Goal: Task Accomplishment & Management: Complete application form

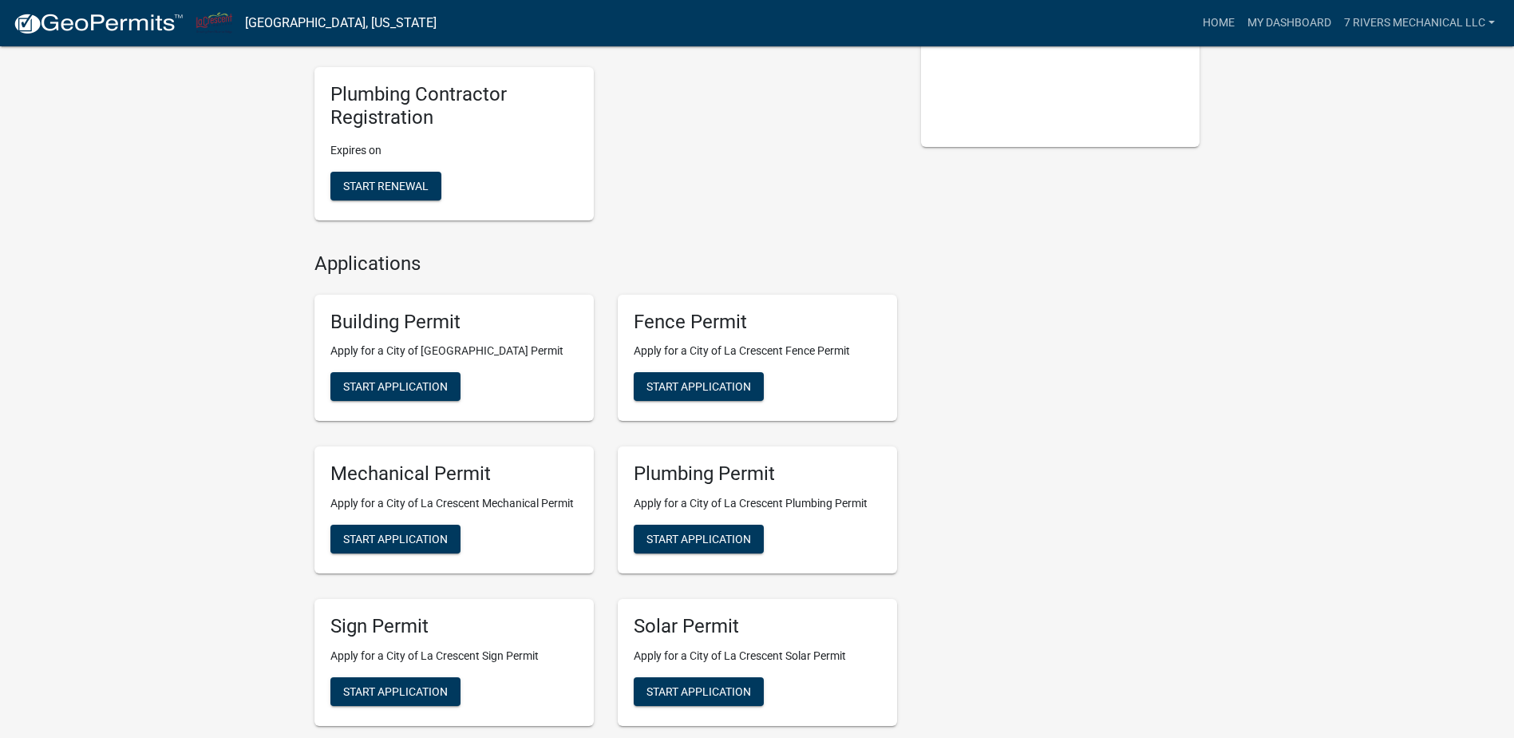
scroll to position [399, 0]
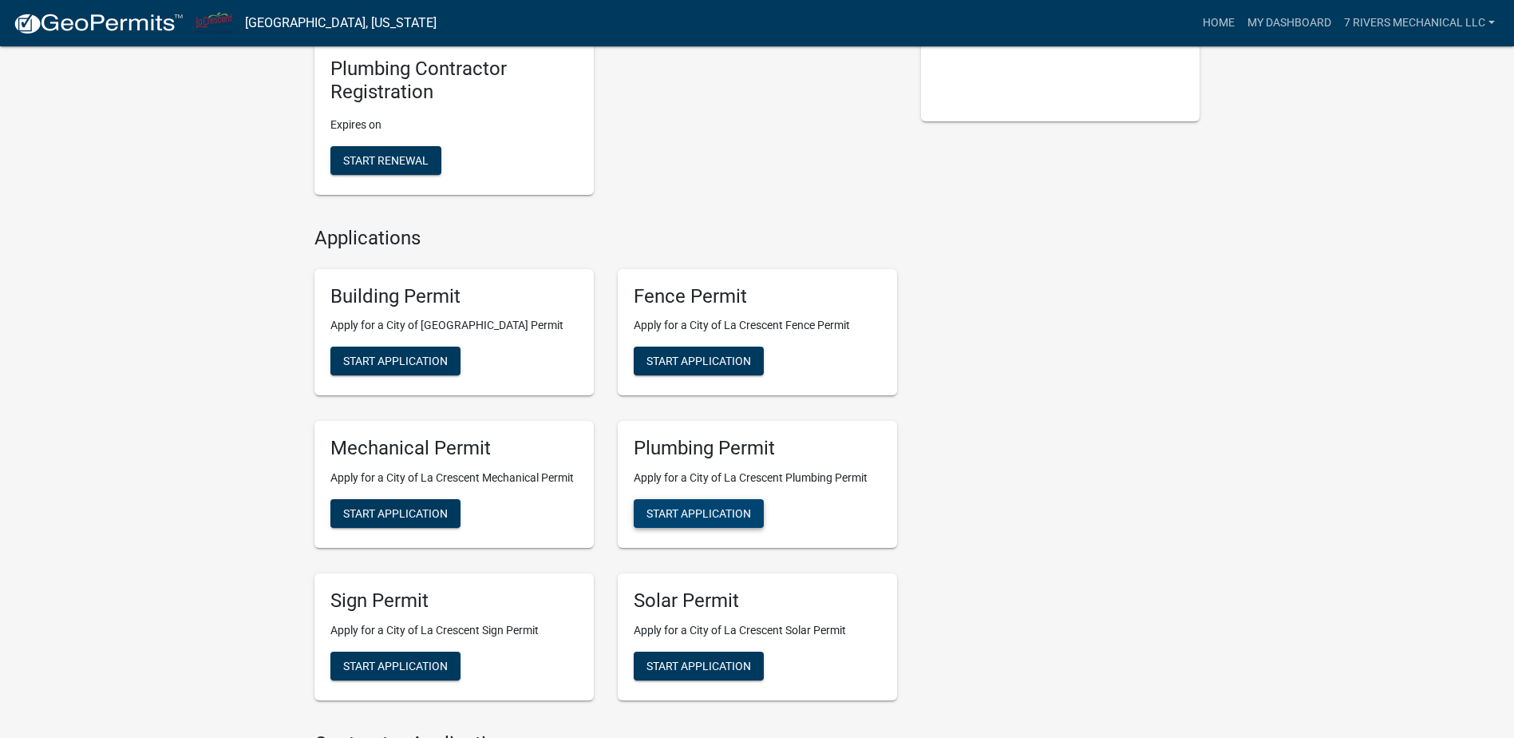
click at [683, 513] on span "Start Application" at bounding box center [699, 513] width 105 height 13
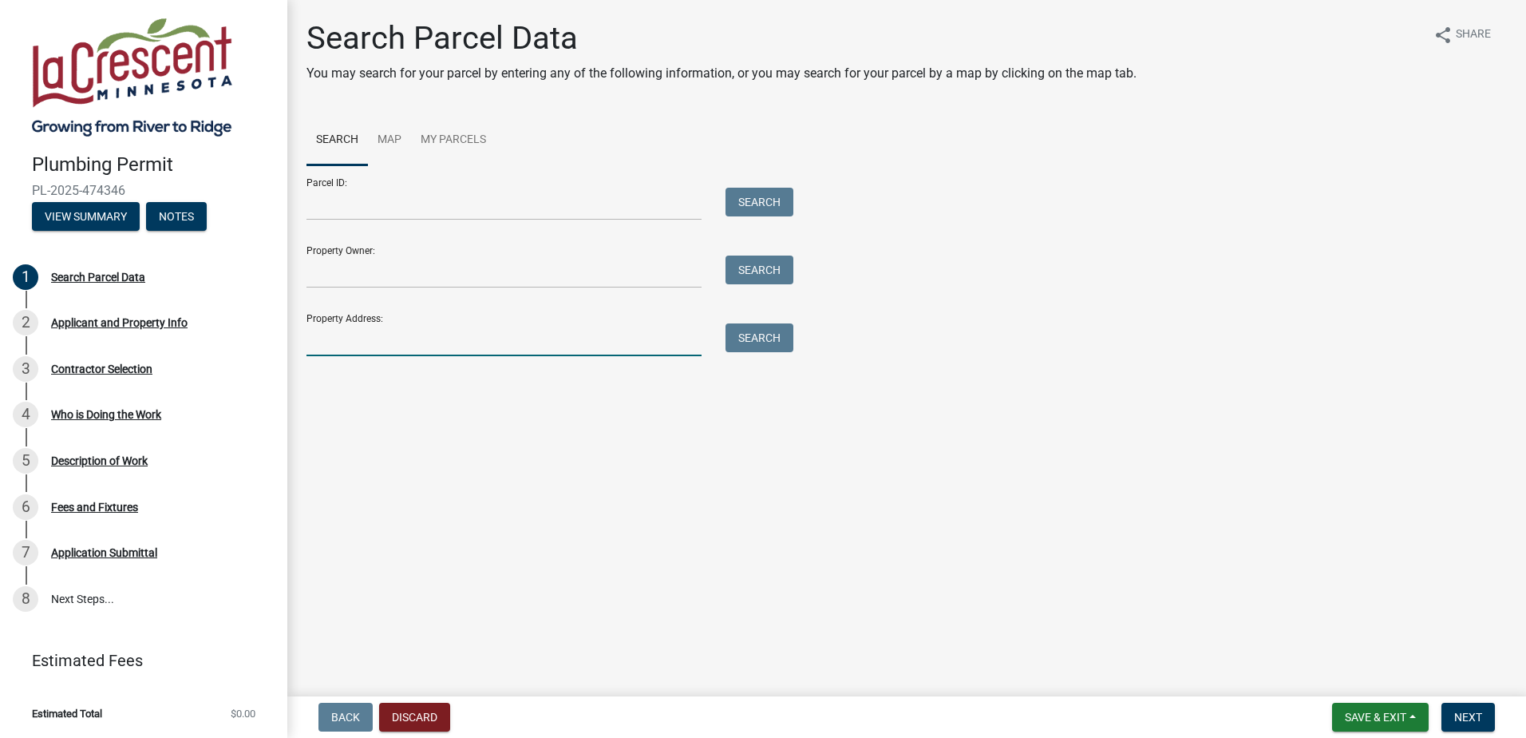
click at [351, 340] on input "Property Address:" at bounding box center [504, 339] width 395 height 33
type input "31"
click at [753, 342] on button "Search" at bounding box center [760, 337] width 68 height 29
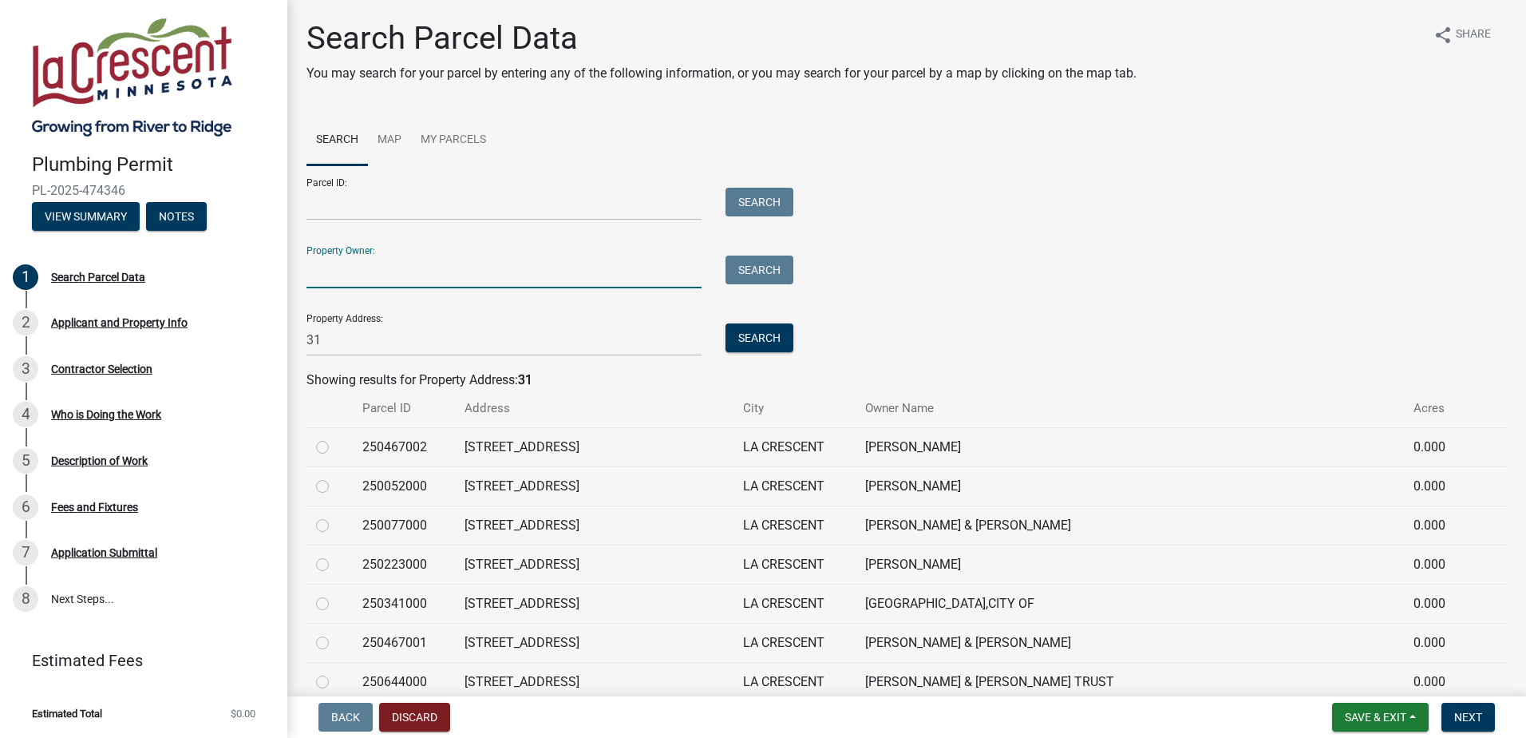
click at [308, 271] on input "Property Owner:" at bounding box center [504, 271] width 395 height 33
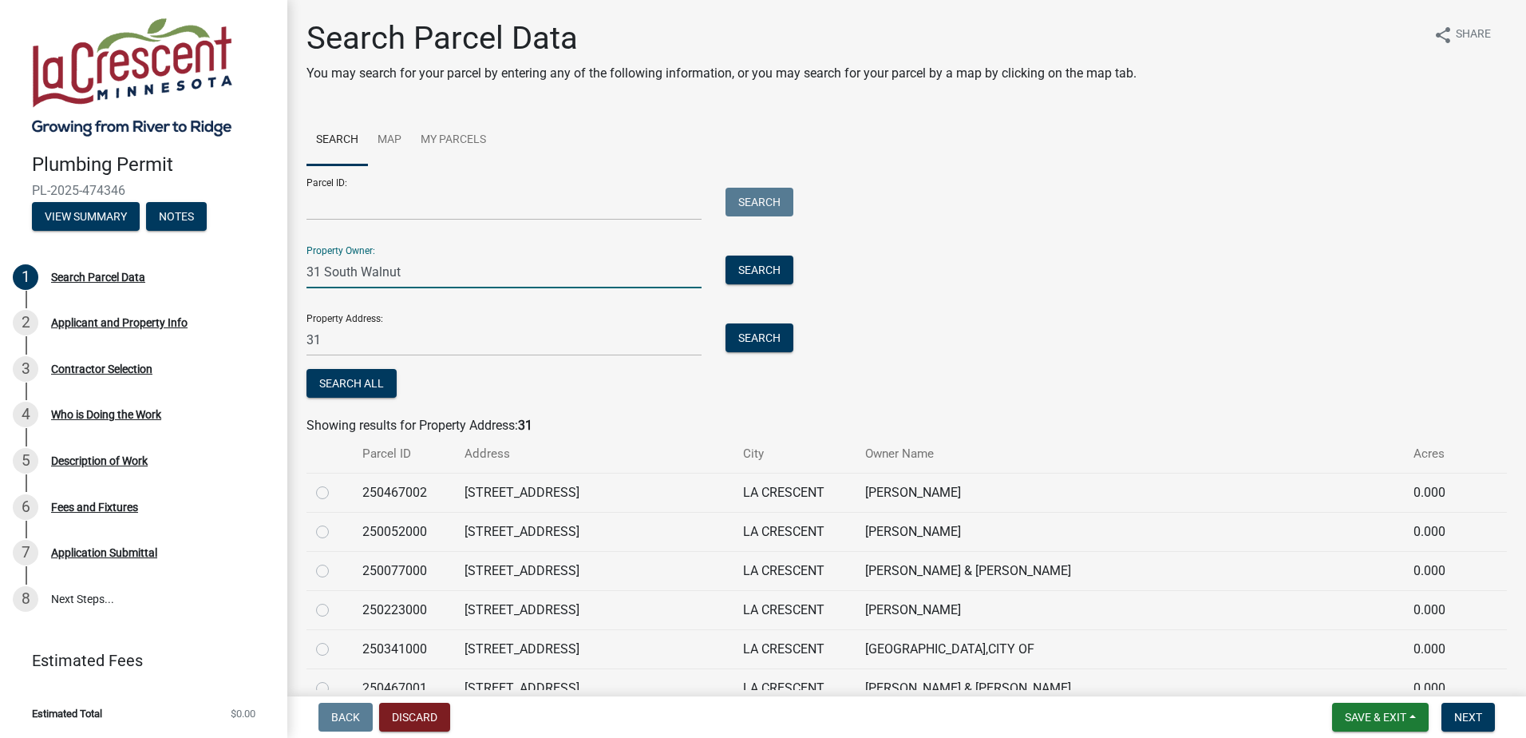
click at [480, 279] on input "31 South Walnut" at bounding box center [504, 271] width 395 height 33
type input "31 South Walnut LLC"
click at [1462, 704] on button "Next" at bounding box center [1468, 717] width 53 height 29
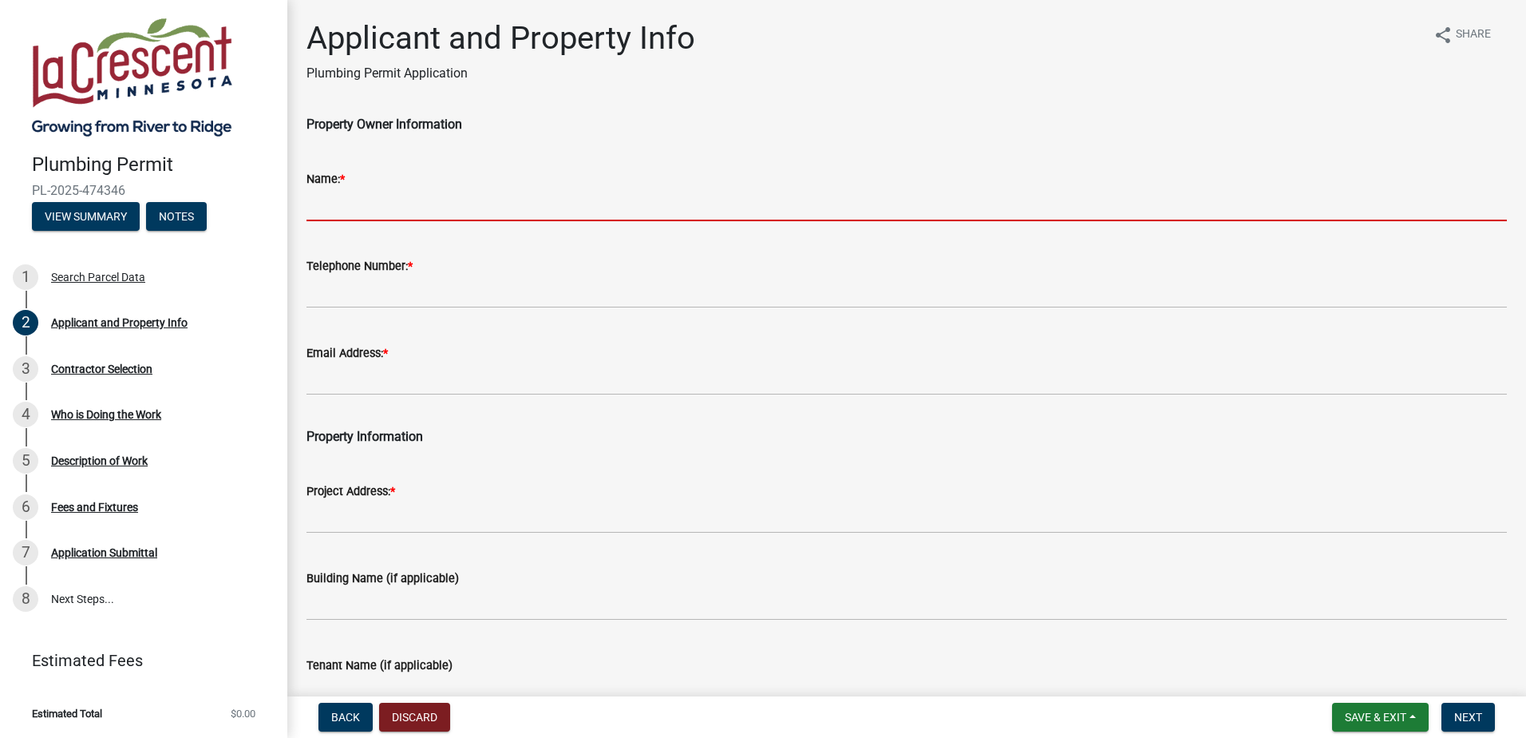
click at [336, 213] on input "Name: *" at bounding box center [907, 204] width 1201 height 33
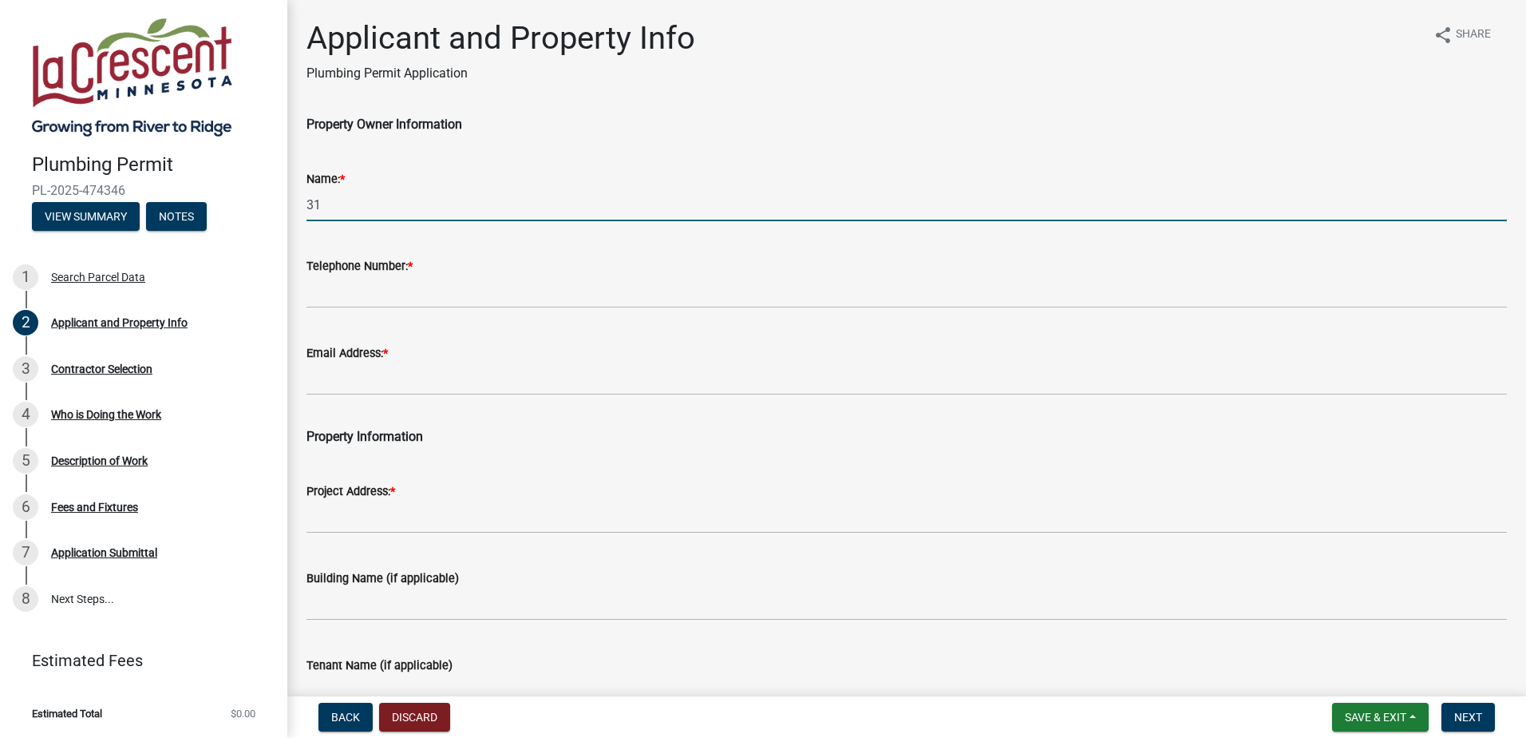
type input "31 South Walnut LLC"
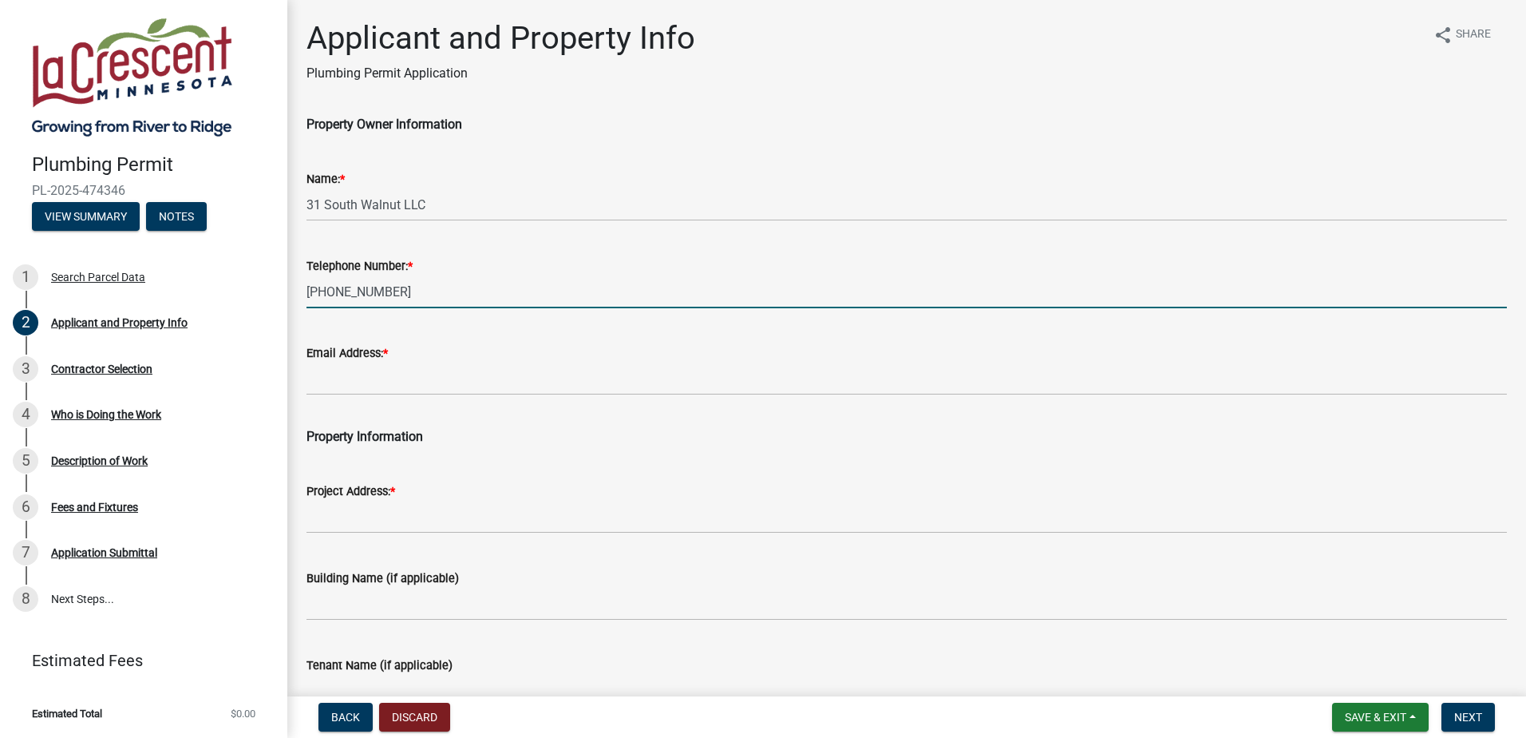
type input "[PHONE_NUMBER]"
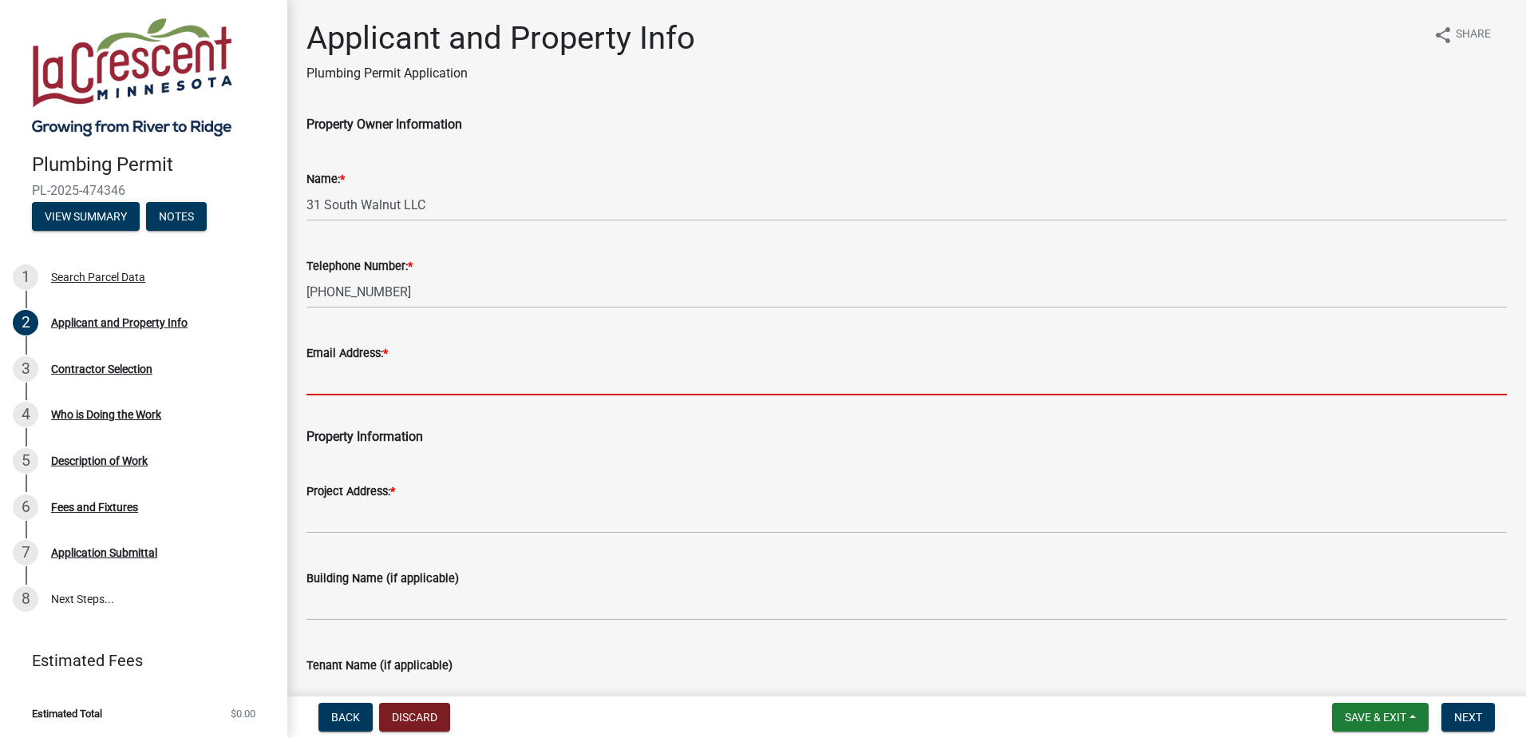
click at [428, 370] on input "Email Address: *" at bounding box center [907, 378] width 1201 height 33
click at [383, 373] on input "Email Address: *" at bounding box center [907, 378] width 1201 height 33
click at [677, 443] on div "Property Information" at bounding box center [907, 427] width 1201 height 38
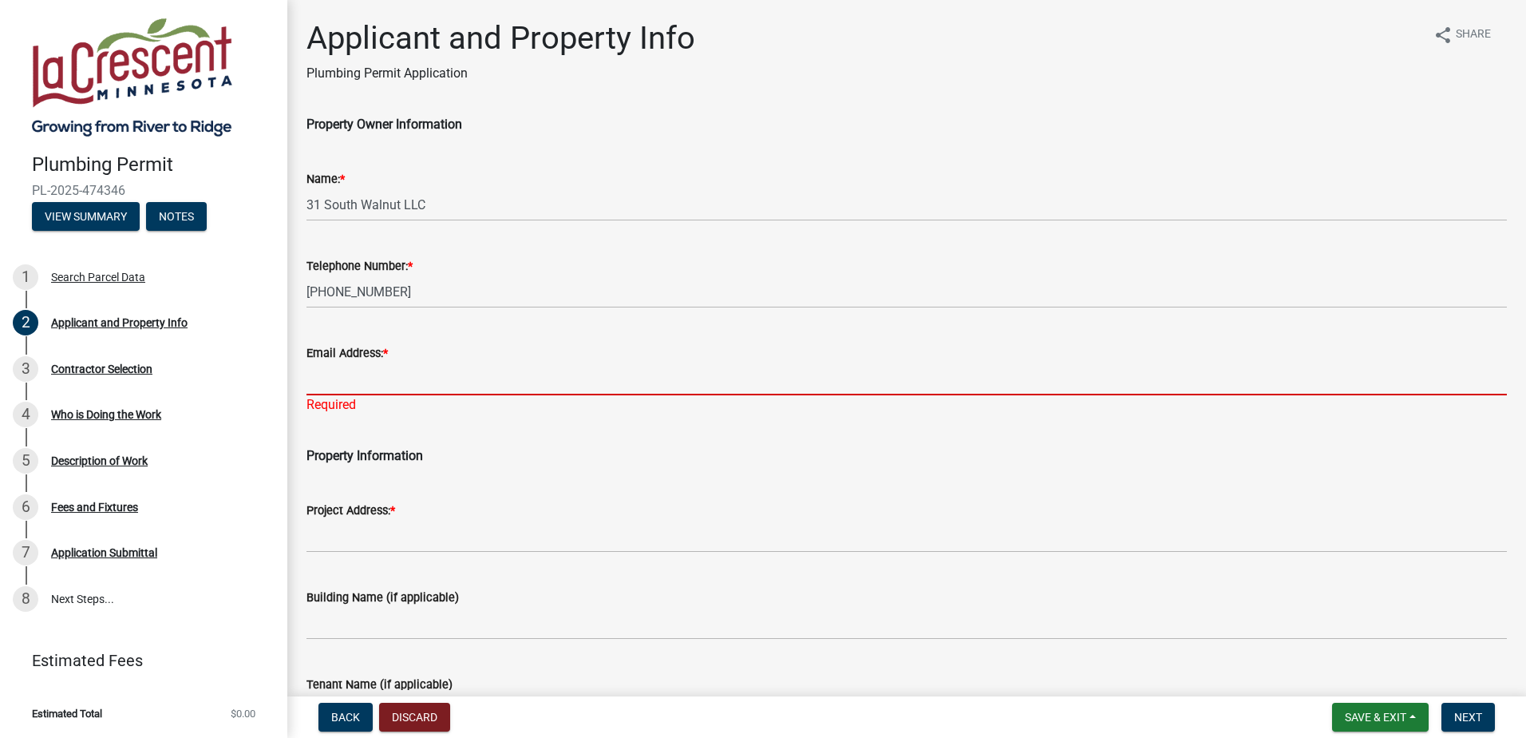
click at [374, 382] on input "Email Address: *" at bounding box center [907, 378] width 1201 height 33
click at [681, 453] on p "Property Information" at bounding box center [907, 455] width 1201 height 19
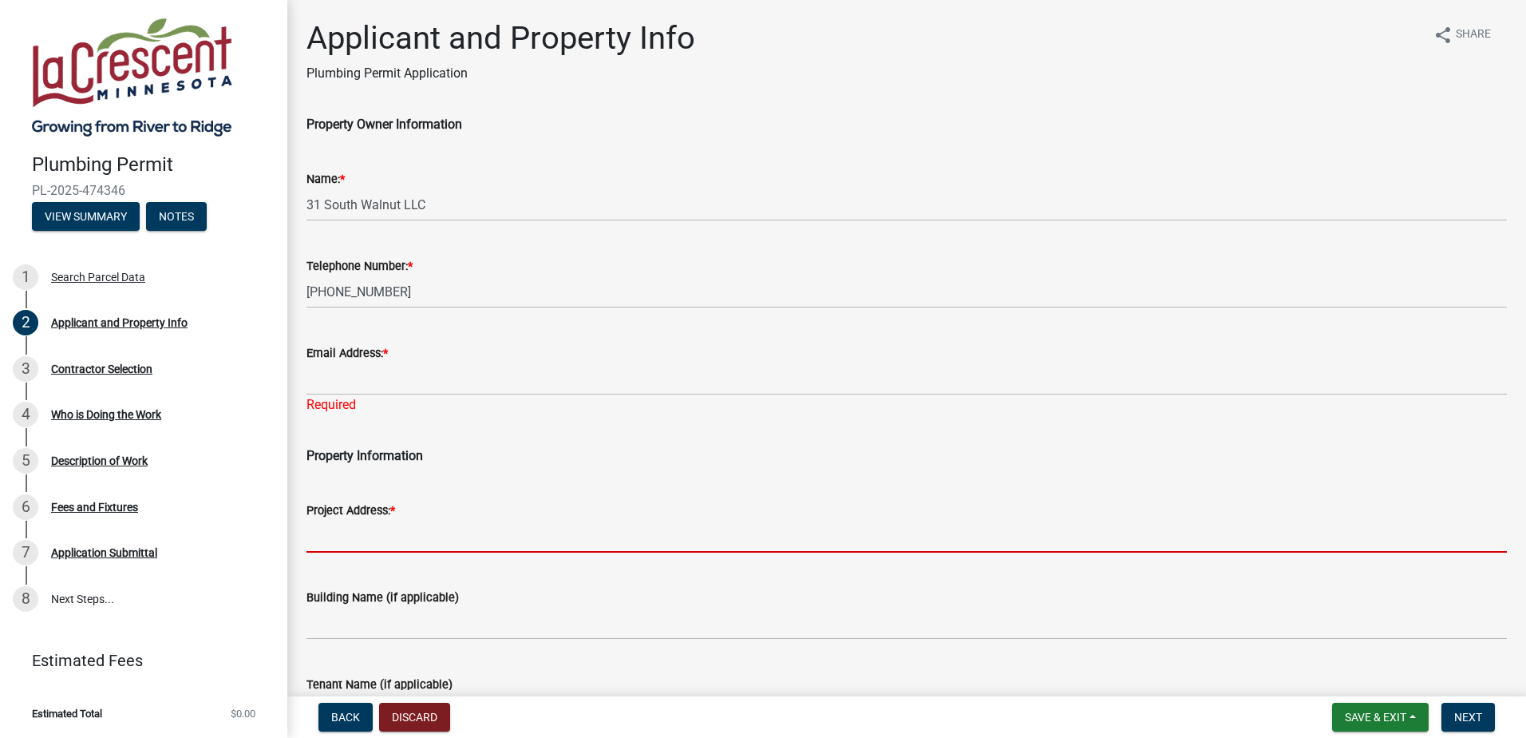
click at [373, 541] on input "Project Address: *" at bounding box center [907, 536] width 1201 height 33
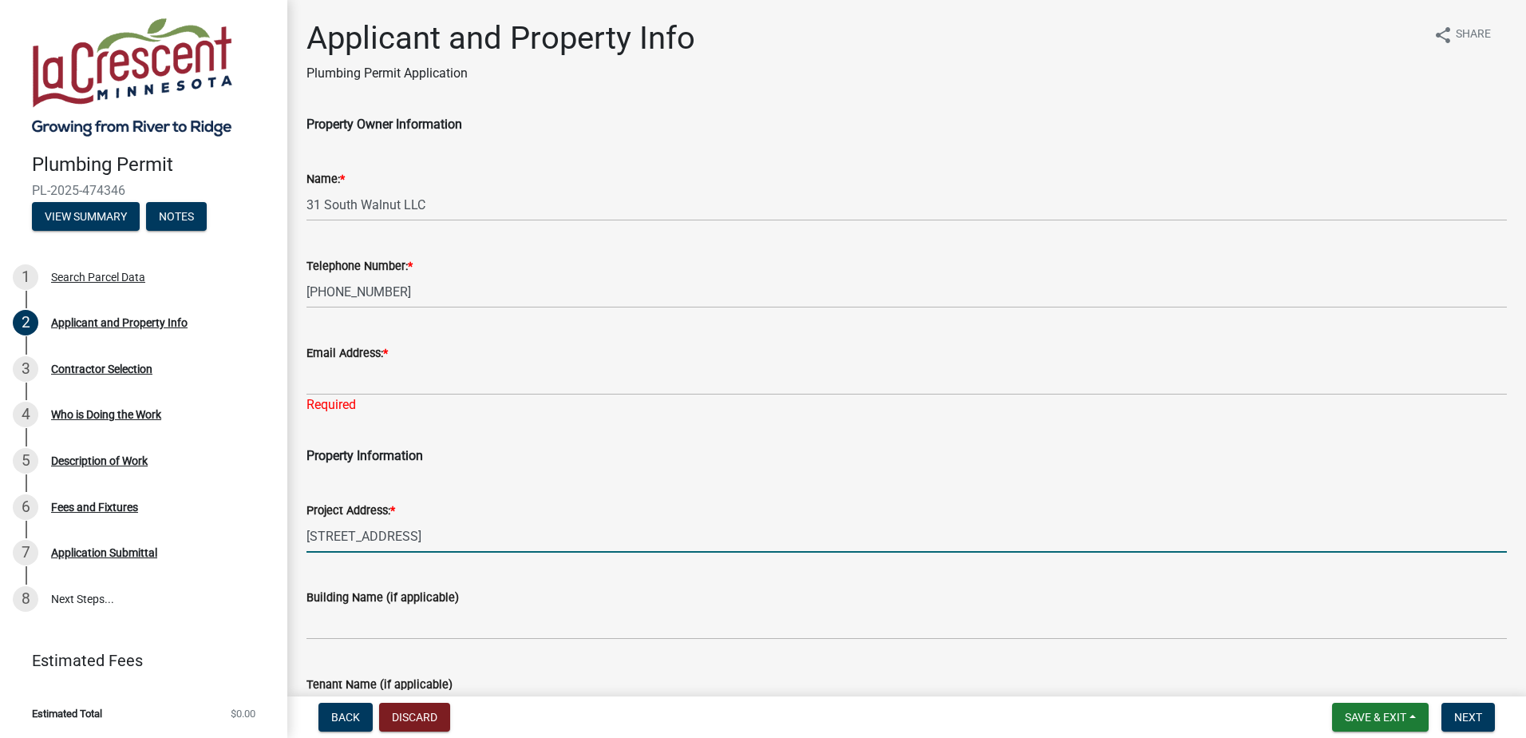
type input "[STREET_ADDRESS]"
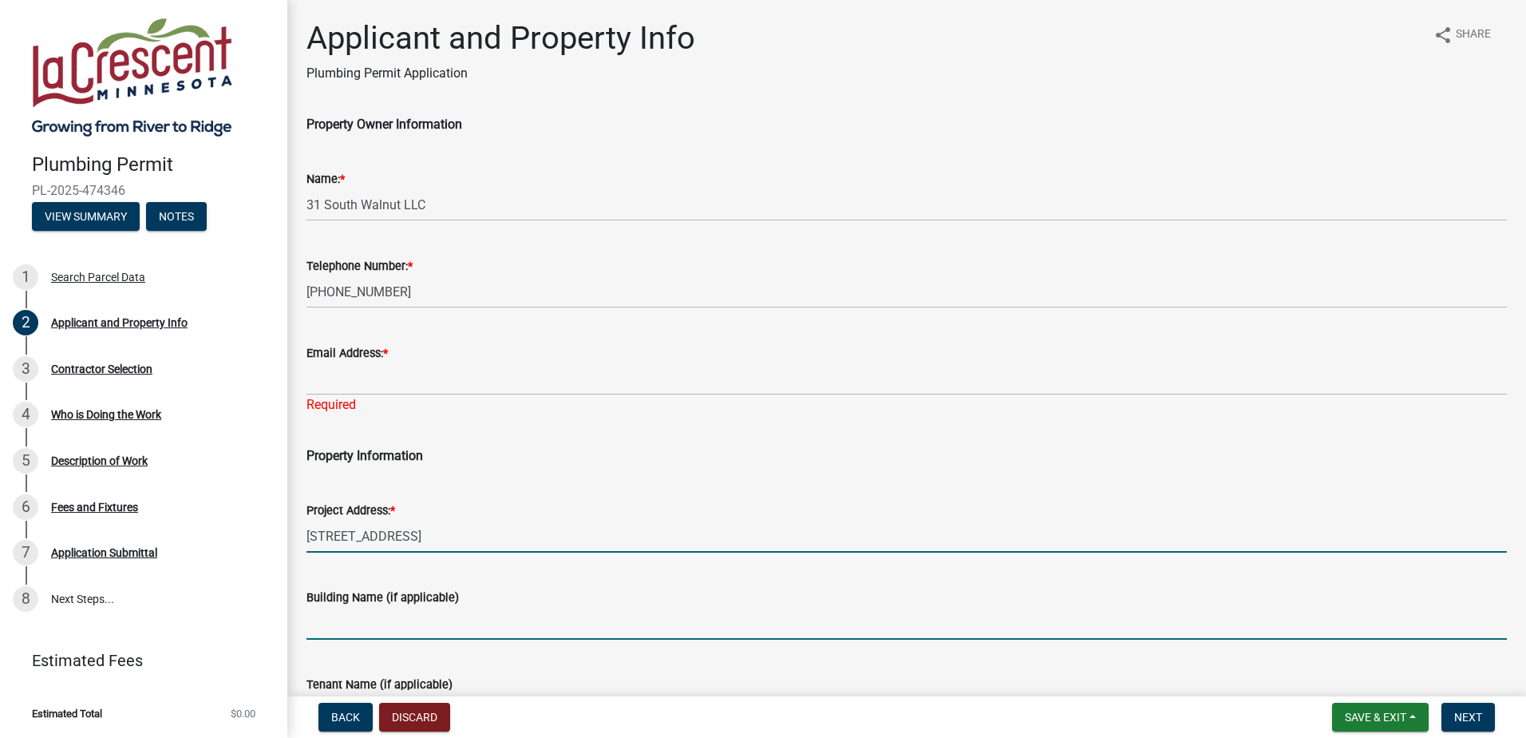
click at [453, 533] on input "[STREET_ADDRESS]" at bounding box center [907, 536] width 1201 height 33
click at [422, 617] on input "Building Name (if applicable)" at bounding box center [907, 623] width 1201 height 33
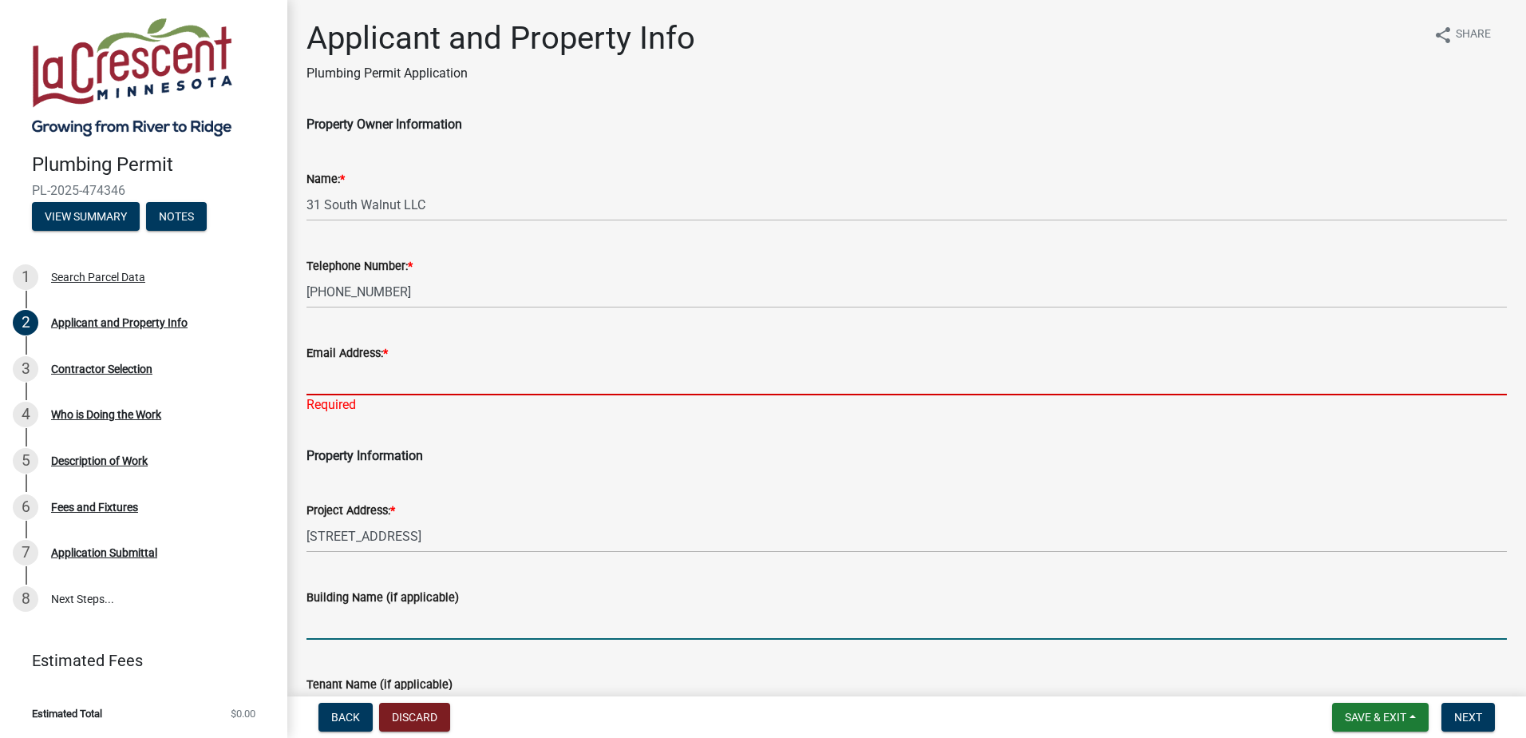
click at [336, 369] on input "Email Address: *" at bounding box center [907, 378] width 1201 height 33
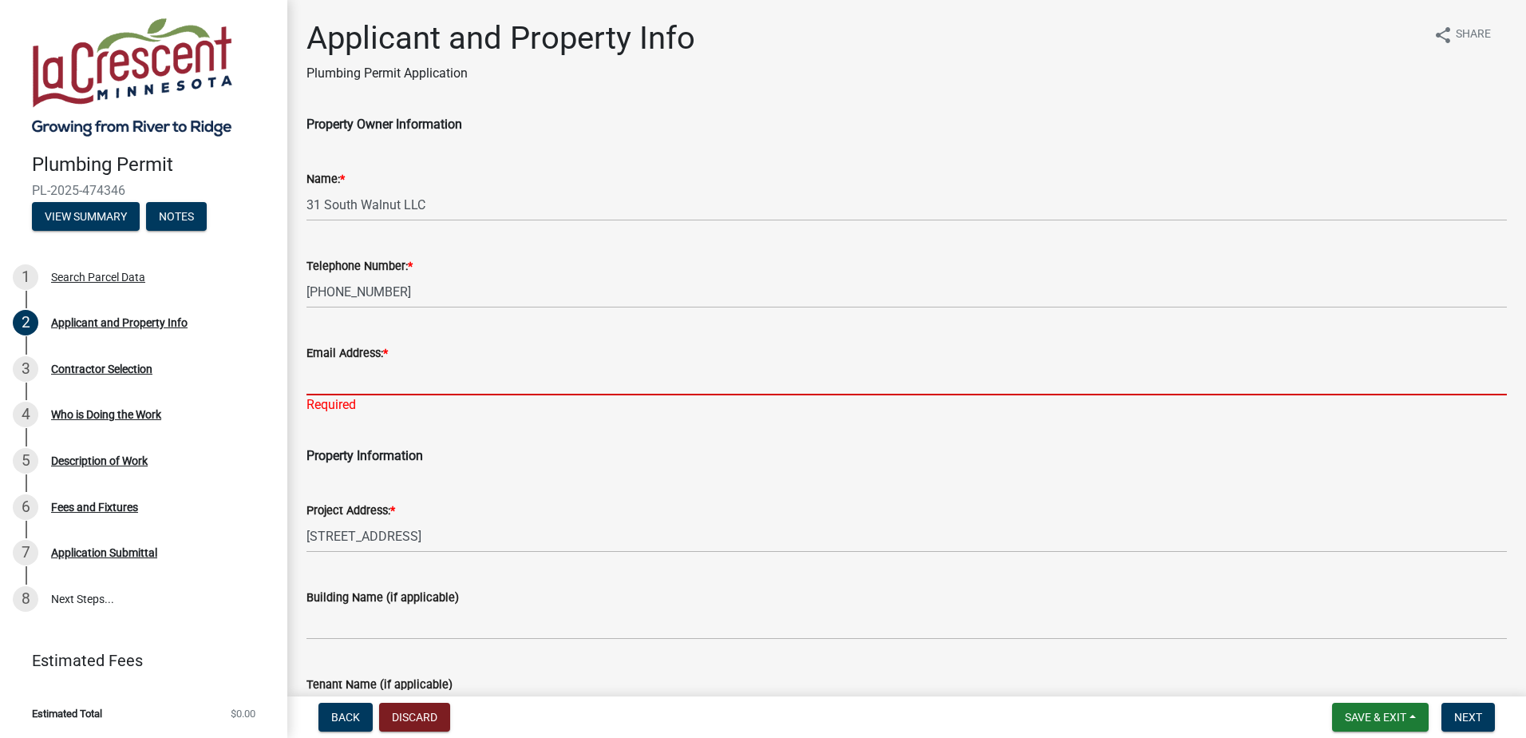
type input "[EMAIL_ADDRESS][DOMAIN_NAME]"
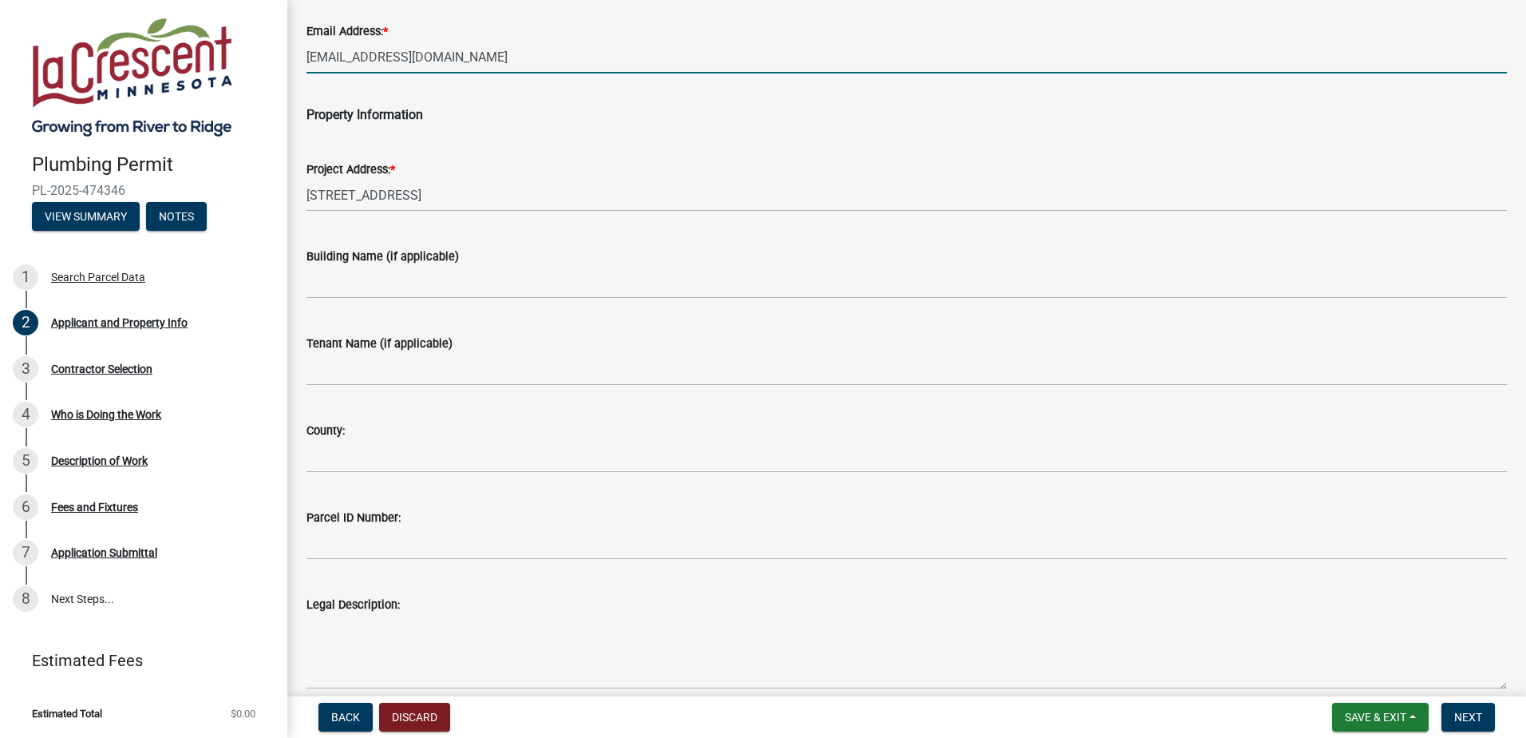
scroll to position [484, 0]
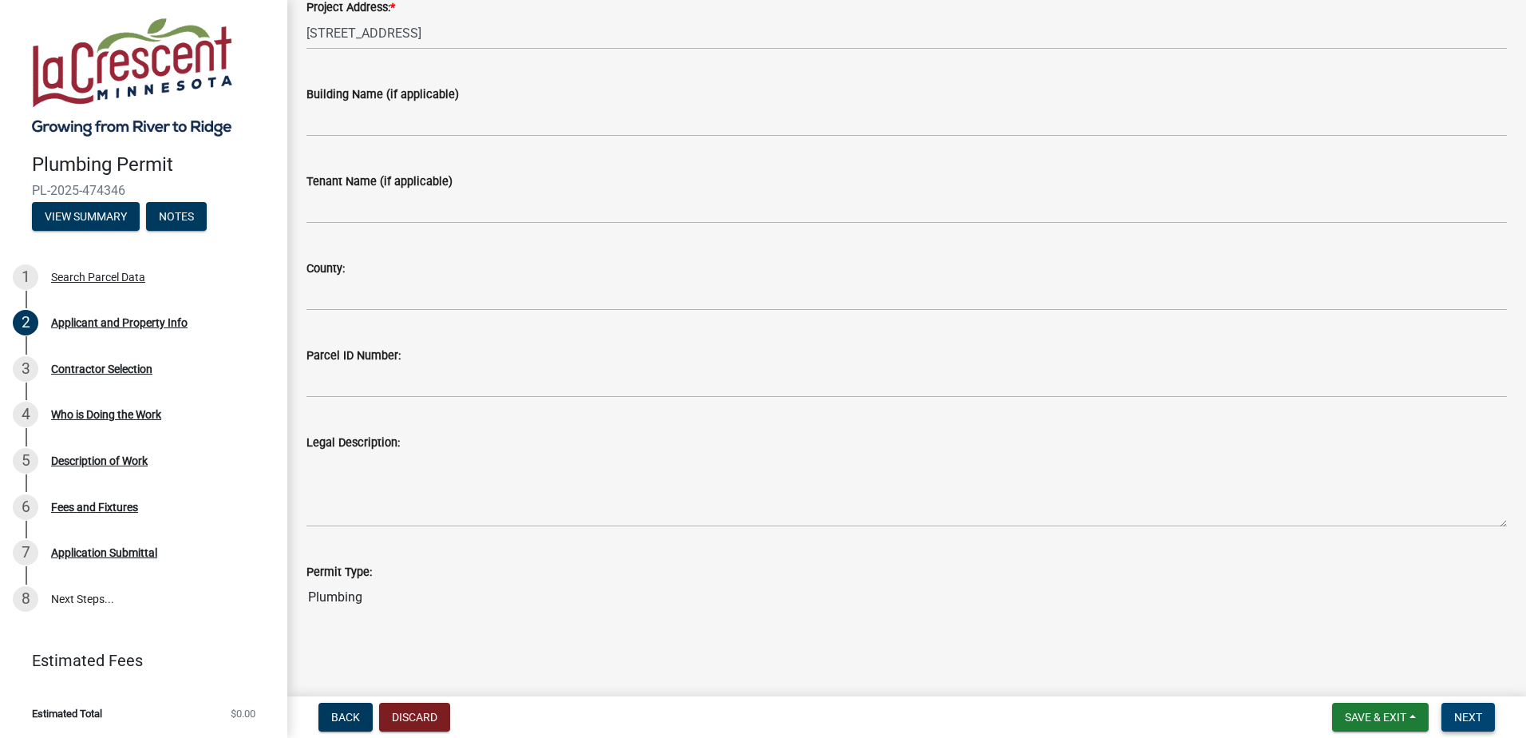
click at [1469, 705] on button "Next" at bounding box center [1468, 717] width 53 height 29
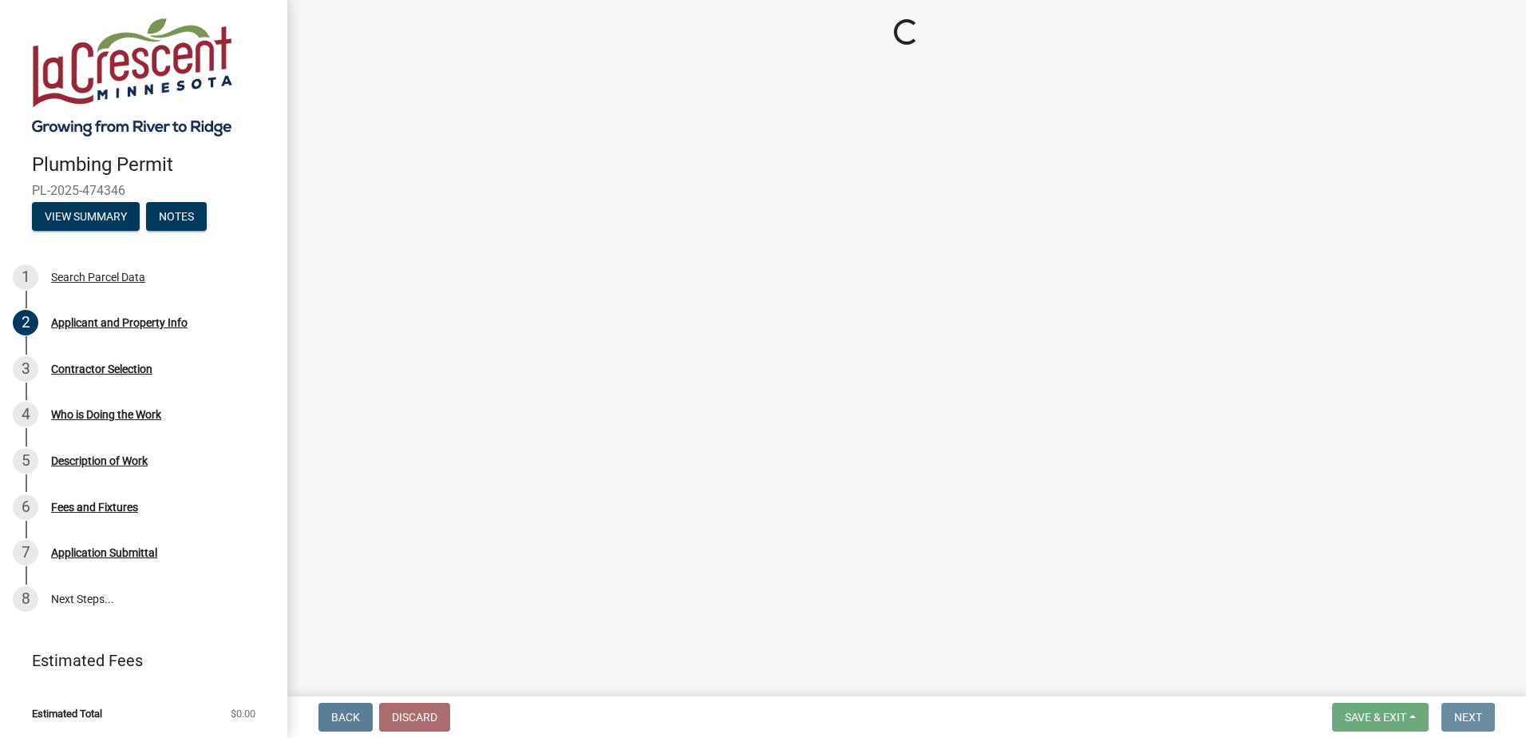
scroll to position [0, 0]
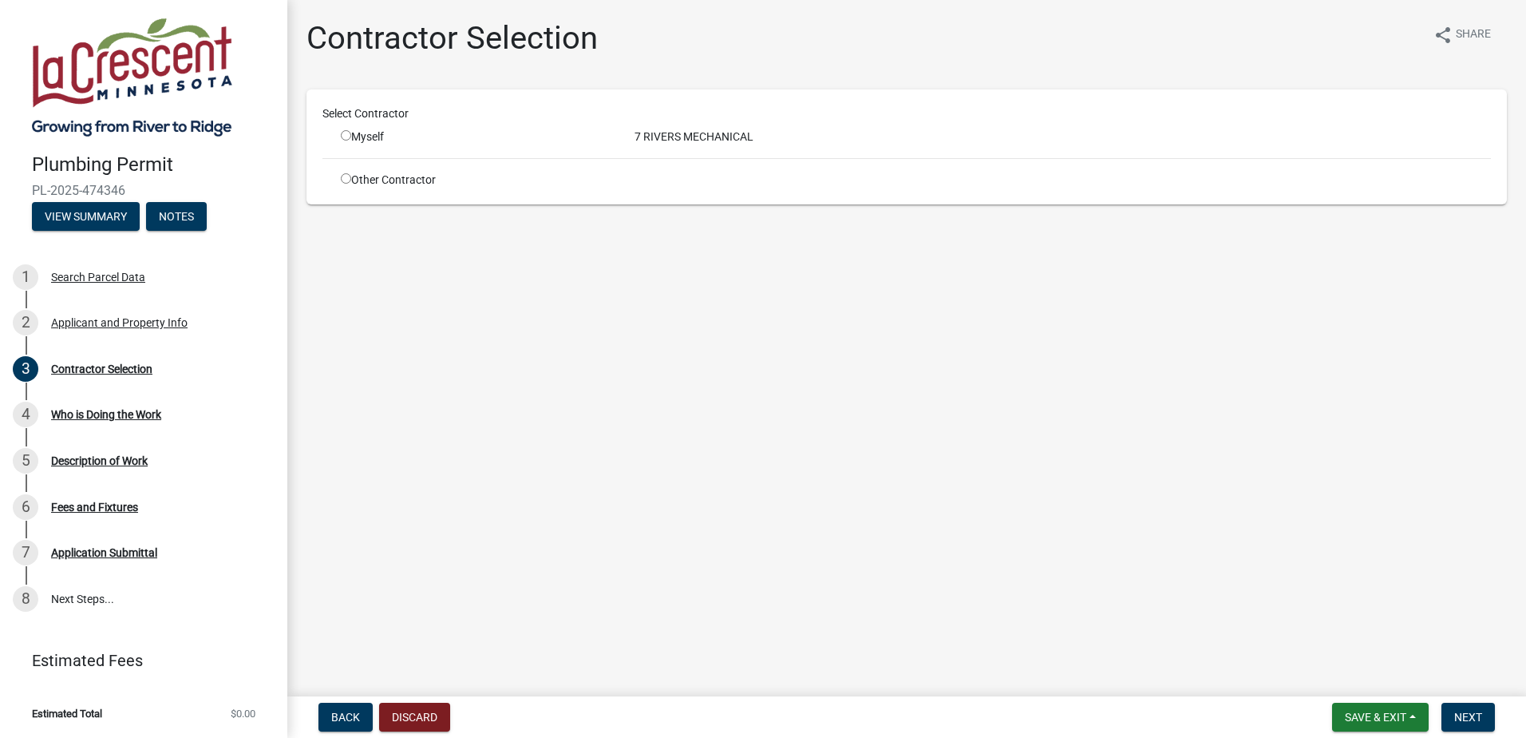
click at [341, 134] on input "radio" at bounding box center [346, 135] width 10 height 10
radio input "true"
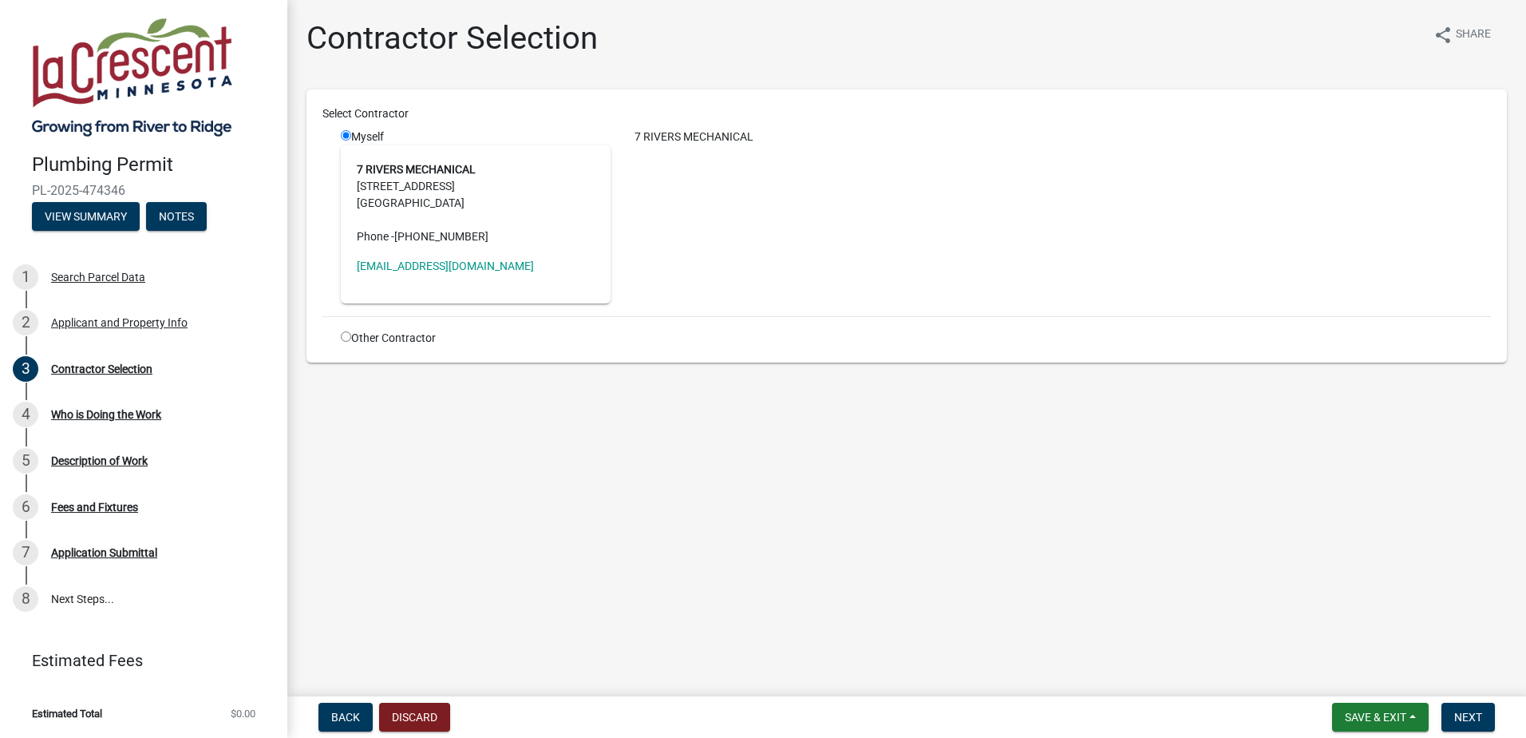
click at [402, 161] on address "7 RIVERS MECHANICAL [STREET_ADDRESS] Phone - [PHONE_NUMBER]" at bounding box center [476, 203] width 238 height 84
click at [1466, 718] on span "Next" at bounding box center [1469, 717] width 28 height 13
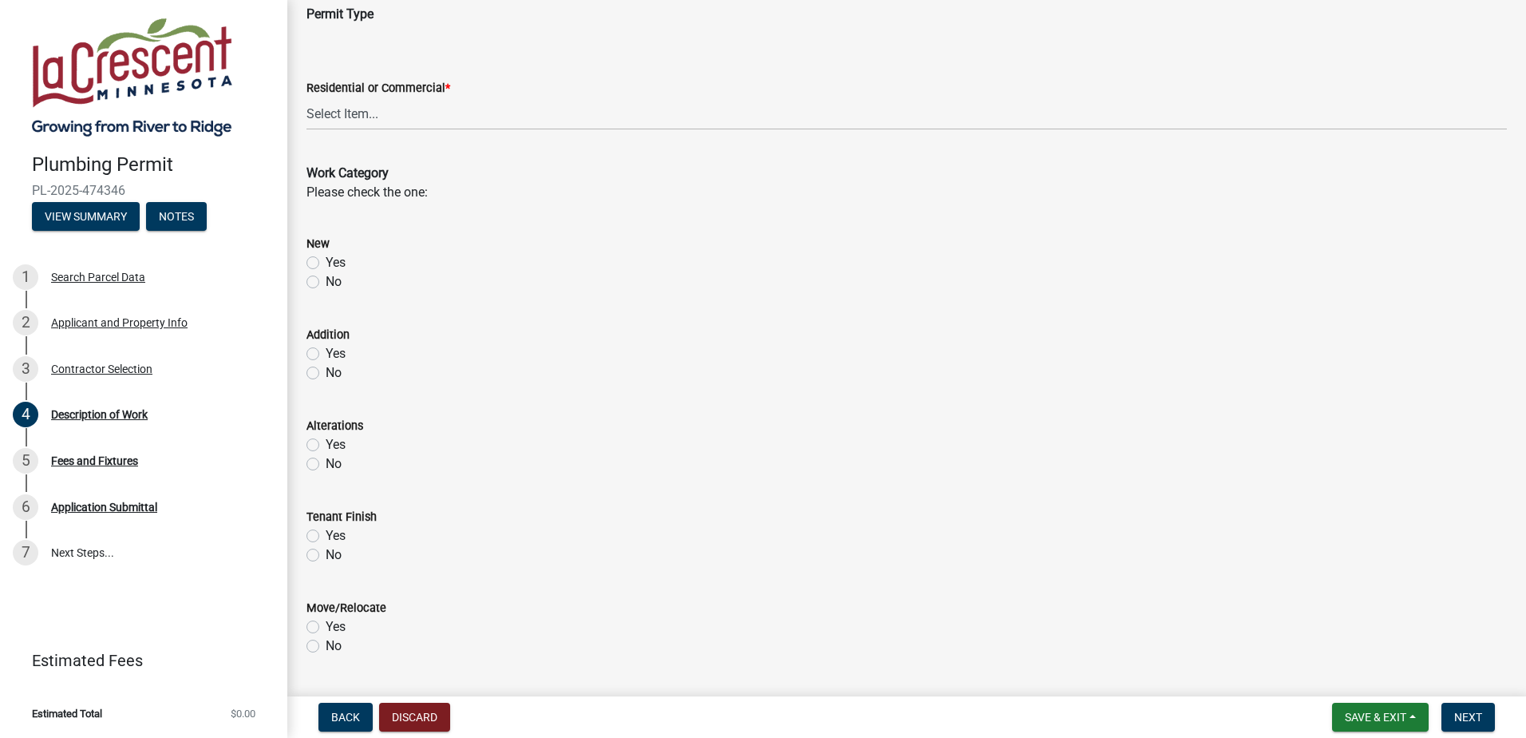
scroll to position [80, 0]
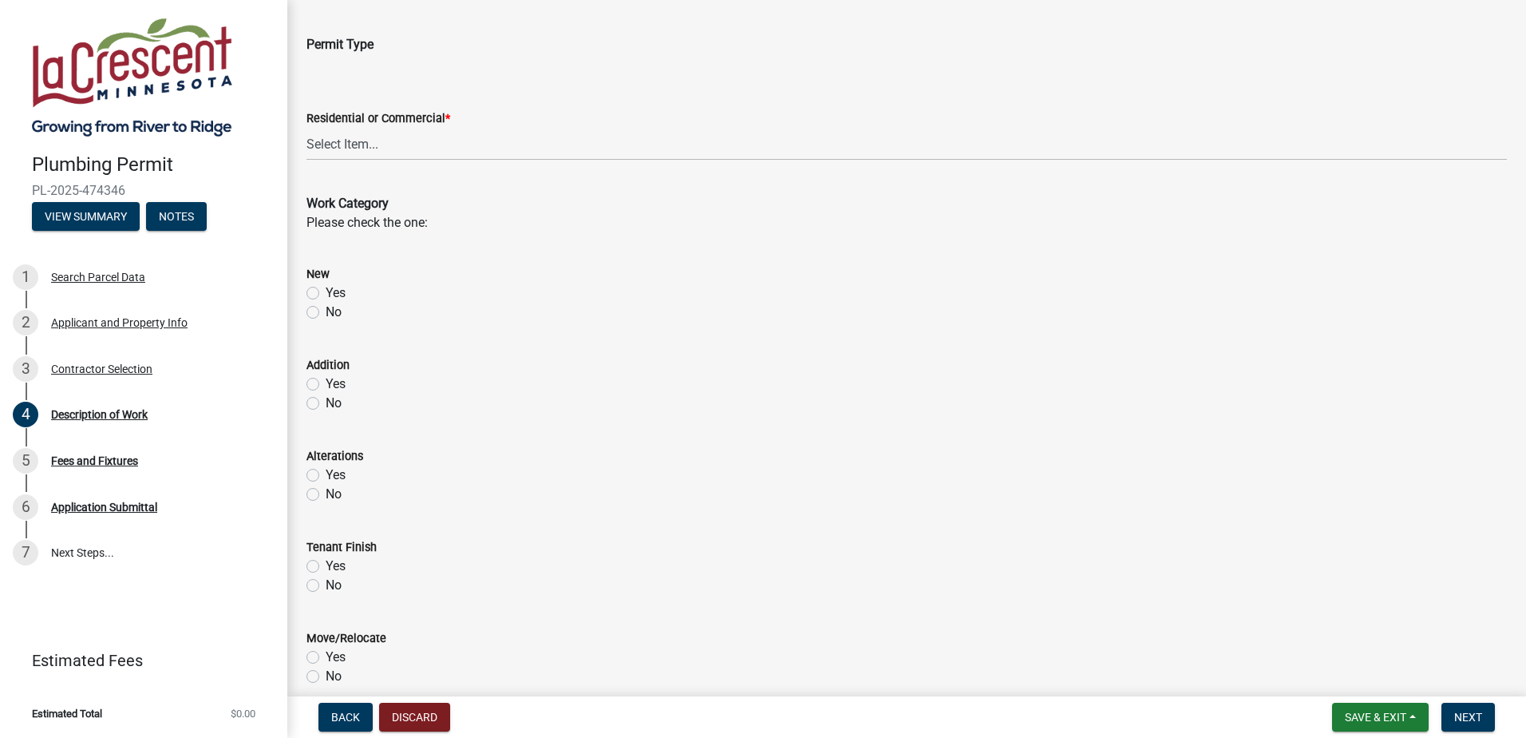
click at [326, 294] on label "Yes" at bounding box center [336, 292] width 20 height 19
click at [326, 294] on input "Yes" at bounding box center [331, 288] width 10 height 10
radio input "true"
click at [362, 146] on select "Select Item... Residential Commercial" at bounding box center [907, 144] width 1201 height 33
click at [307, 128] on select "Select Item... Residential Commercial" at bounding box center [907, 144] width 1201 height 33
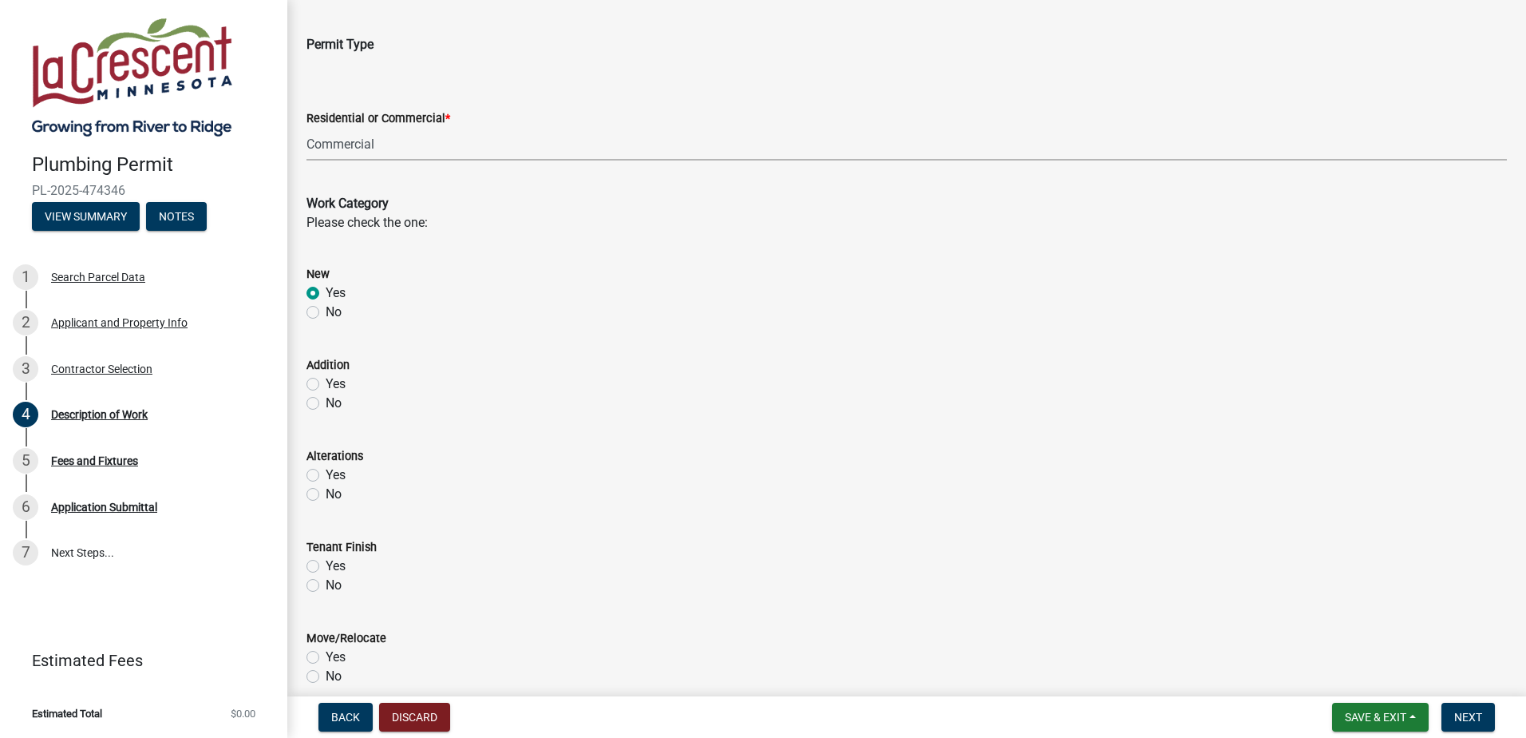
select select "cbd18a7a-b3bf-482c-acde-8359e49f5ecf"
click at [436, 290] on div "Yes" at bounding box center [907, 292] width 1201 height 19
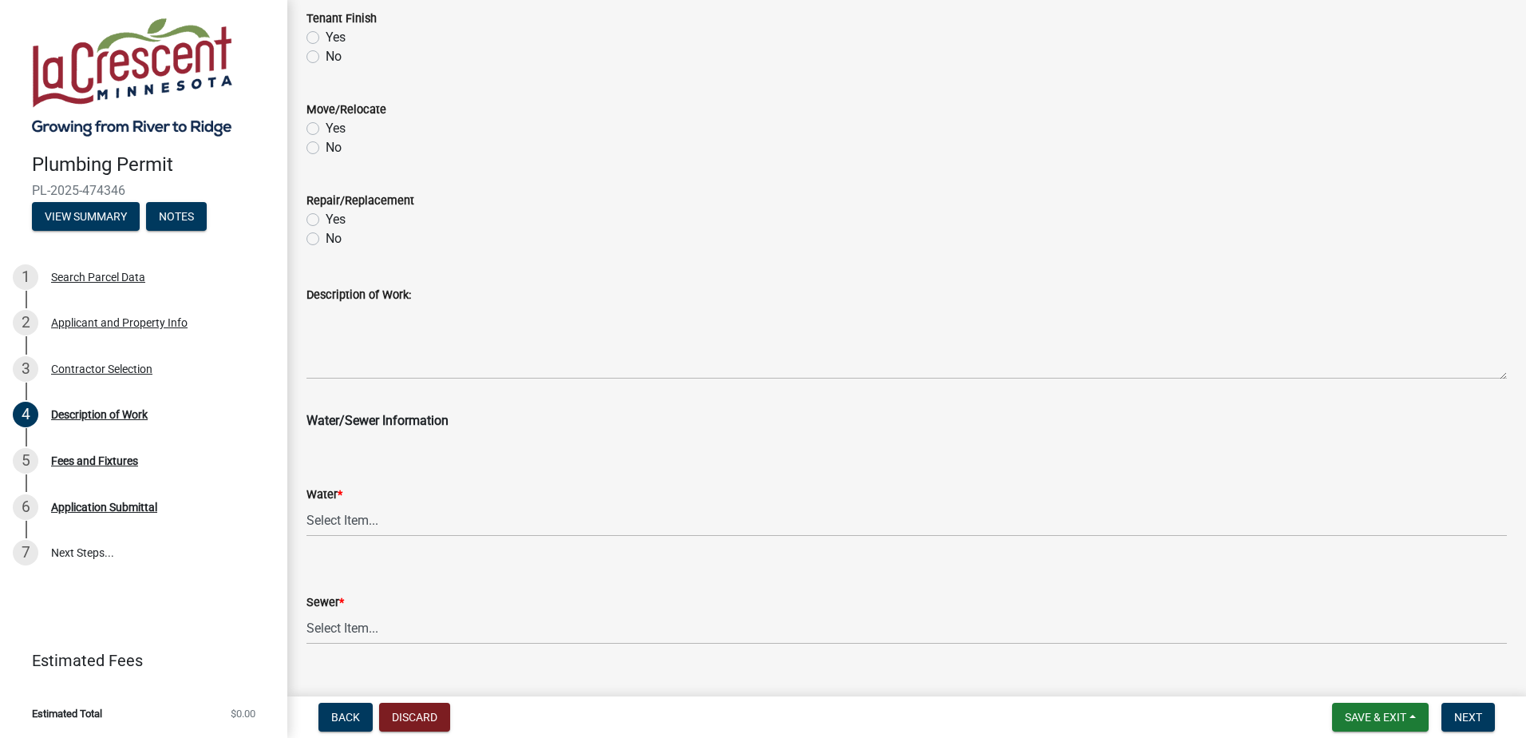
scroll to position [639, 0]
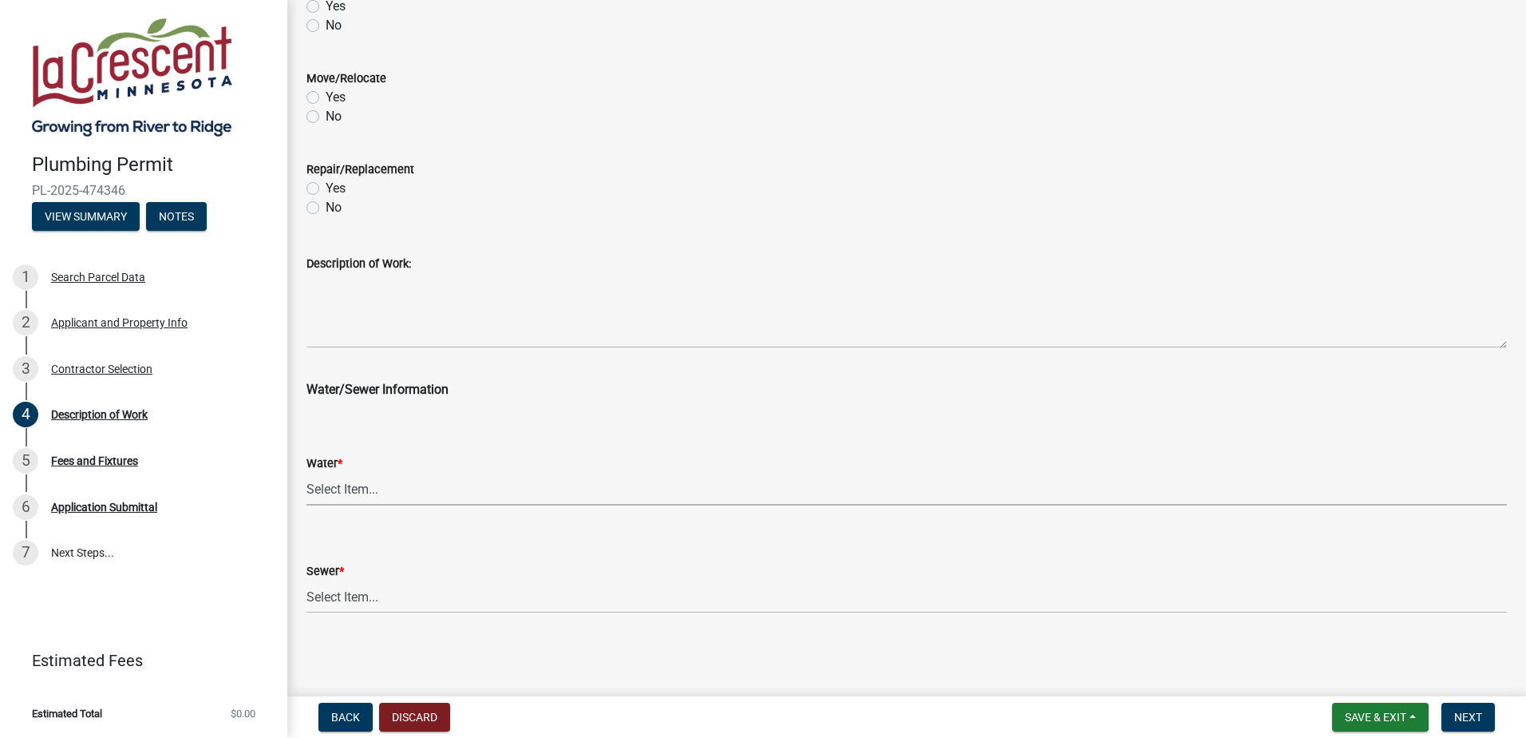
click at [360, 475] on select "Select Item... City Water Well" at bounding box center [907, 489] width 1201 height 33
click at [307, 473] on select "Select Item... City Water Well" at bounding box center [907, 489] width 1201 height 33
select select "28f4028a-693d-415b-8130-38cfe69d94b3"
click at [370, 585] on select "Select Item... City Sewer Septic" at bounding box center [907, 596] width 1201 height 33
click at [360, 590] on select "Select Item... City Sewer Septic" at bounding box center [907, 596] width 1201 height 33
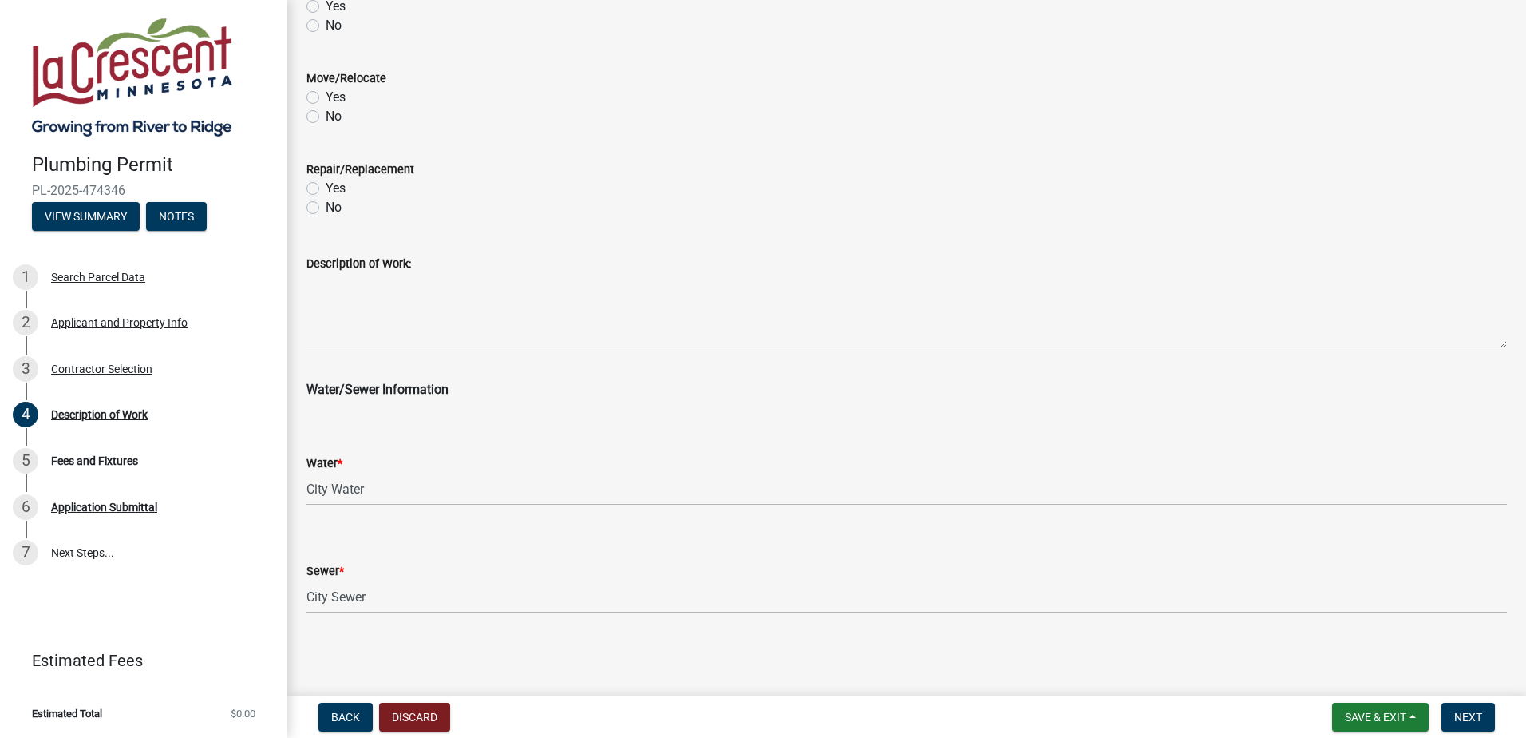
click at [307, 580] on select "Select Item... City Sewer Septic" at bounding box center [907, 596] width 1201 height 33
select select "4af7cc83-1d25-4c0b-a329-4ae30bd591bb"
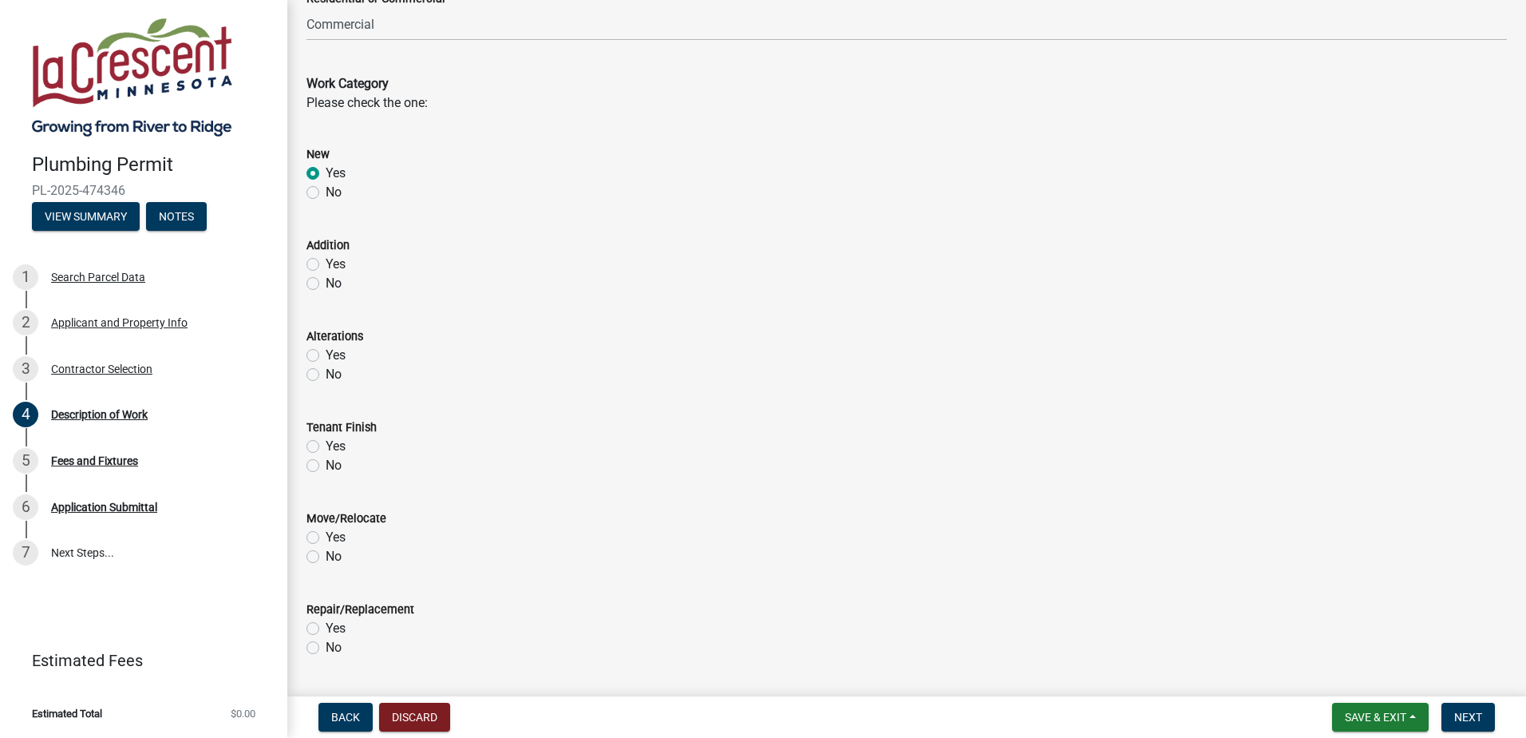
scroll to position [160, 0]
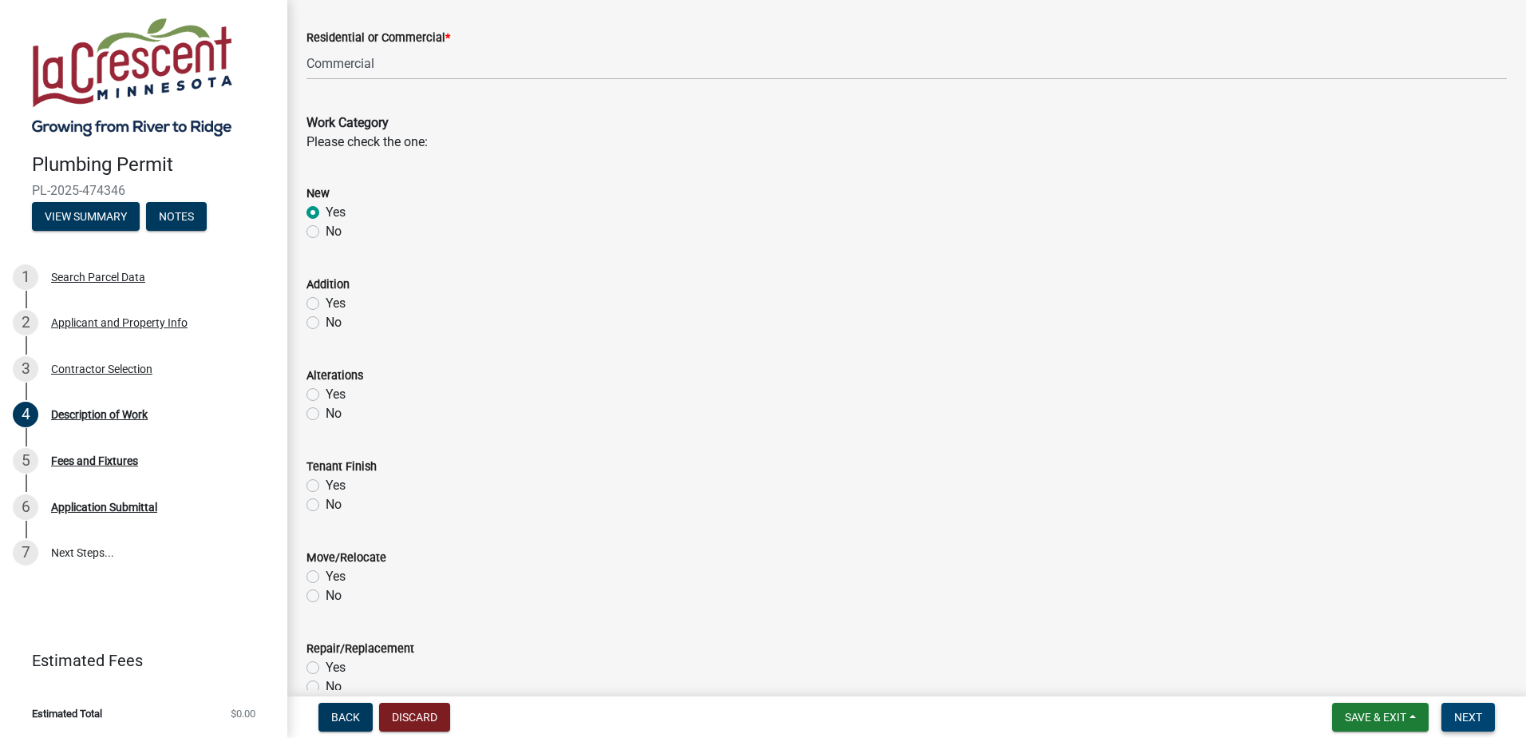
click at [1487, 718] on button "Next" at bounding box center [1468, 717] width 53 height 29
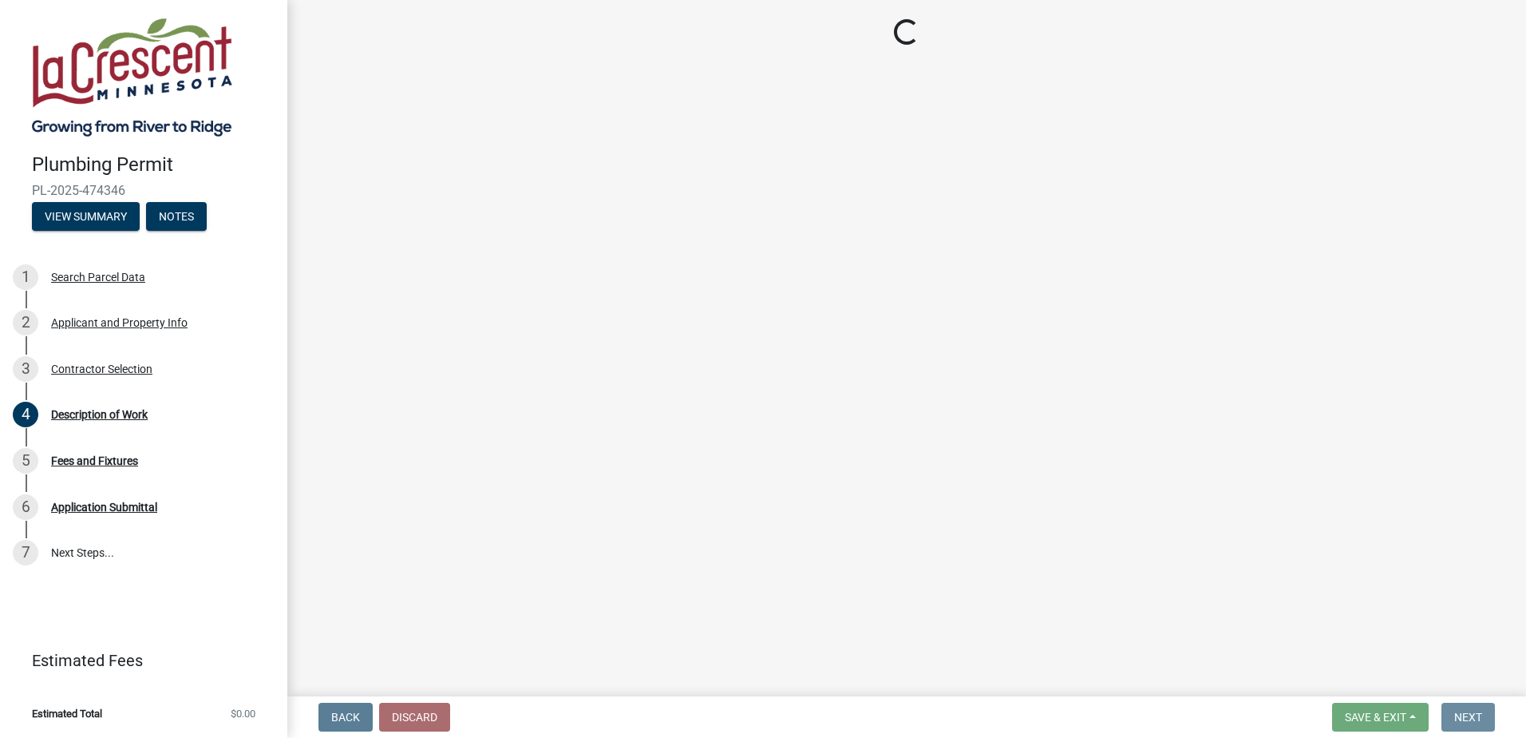
scroll to position [0, 0]
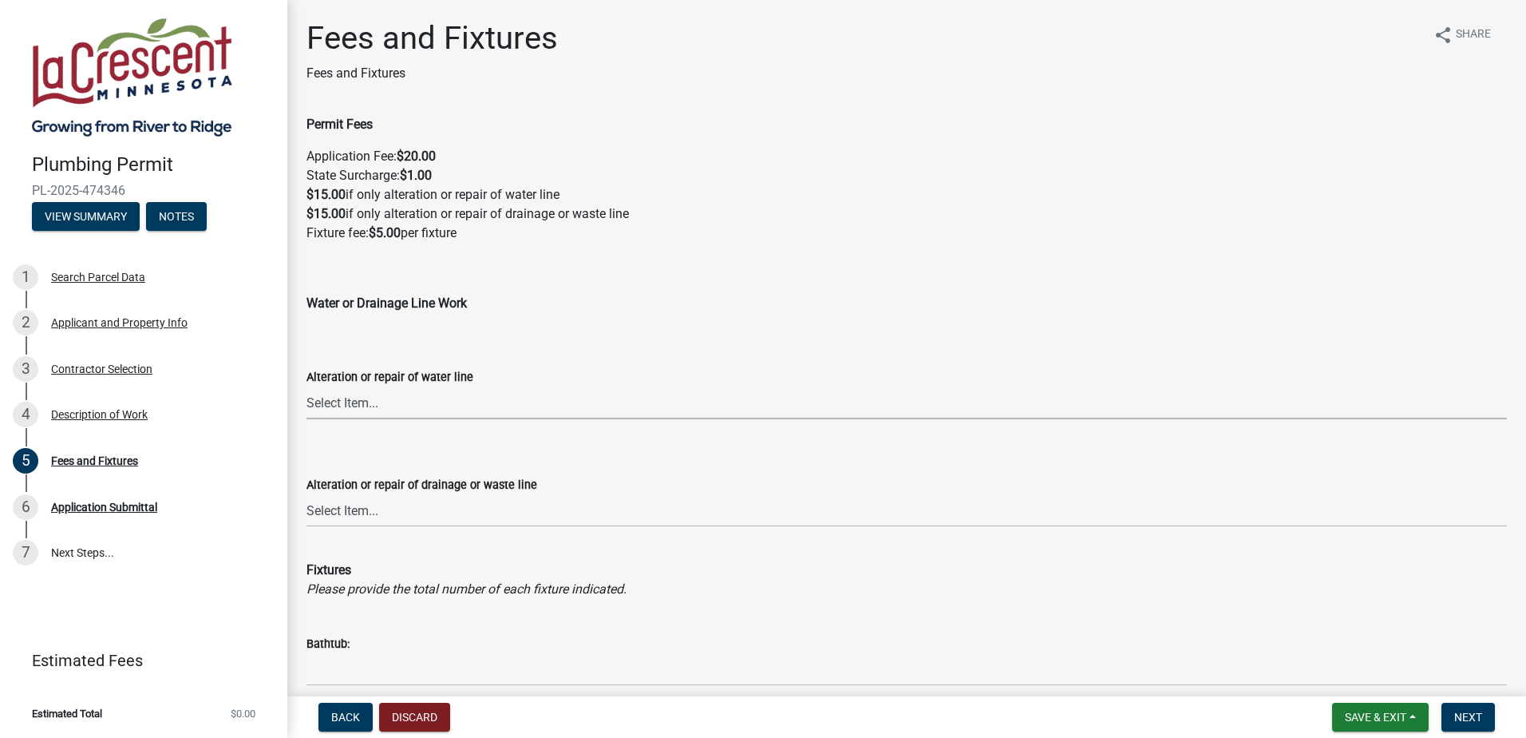
click at [401, 403] on select "Select Item... Yes No" at bounding box center [907, 402] width 1201 height 33
click at [307, 386] on select "Select Item... Yes No" at bounding box center [907, 402] width 1201 height 33
select select "ce2136dd-06dd-4b8b-8119-f411a511faa1"
click at [431, 491] on label "Alteration or repair of drainage or waste line" at bounding box center [422, 485] width 231 height 11
click at [431, 494] on select "Select Item... Yes No" at bounding box center [907, 510] width 1201 height 33
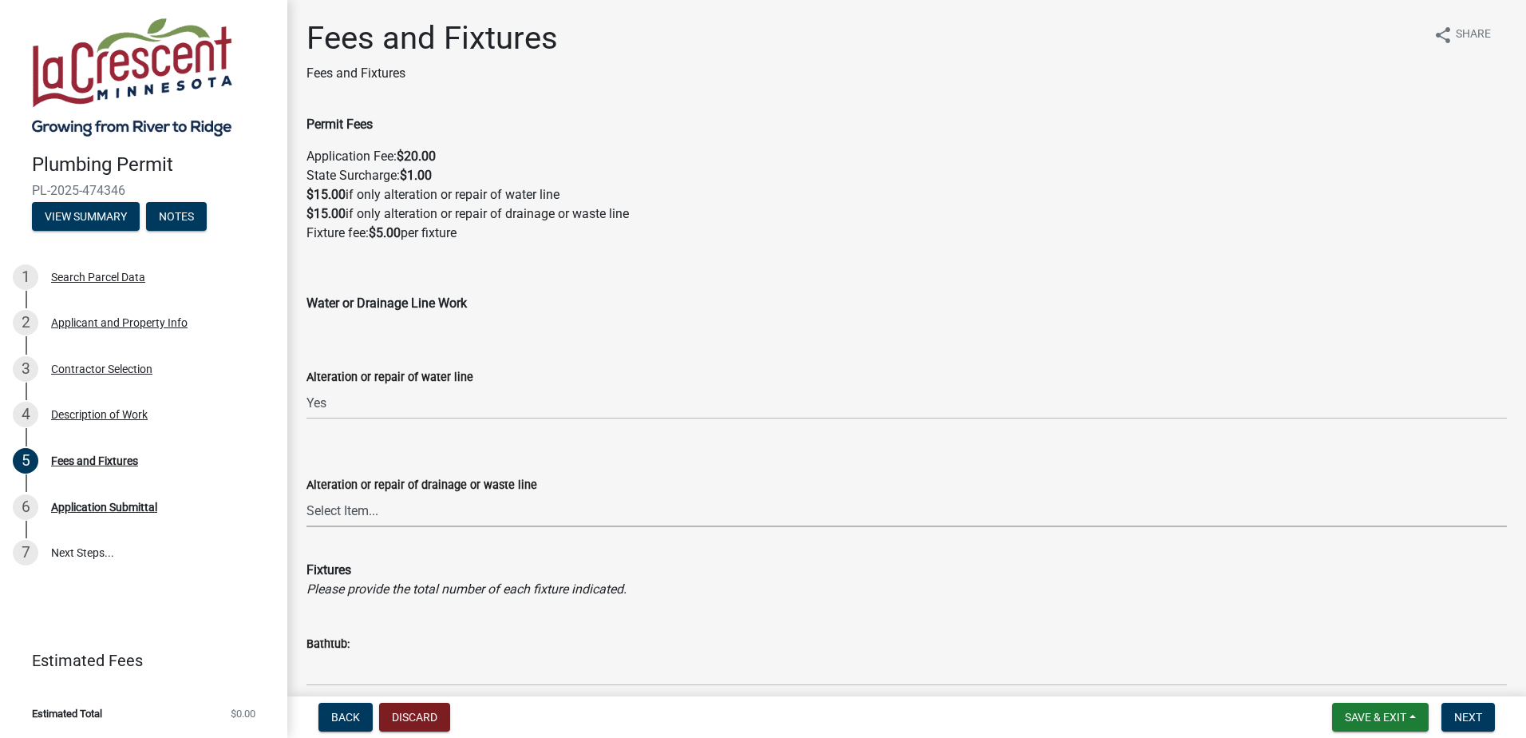
click at [429, 509] on select "Select Item... Yes No" at bounding box center [907, 510] width 1201 height 33
click at [307, 494] on select "Select Item... Yes No" at bounding box center [907, 510] width 1201 height 33
select select "188c4fdd-bc05-443c-86b2-fc298aef5405"
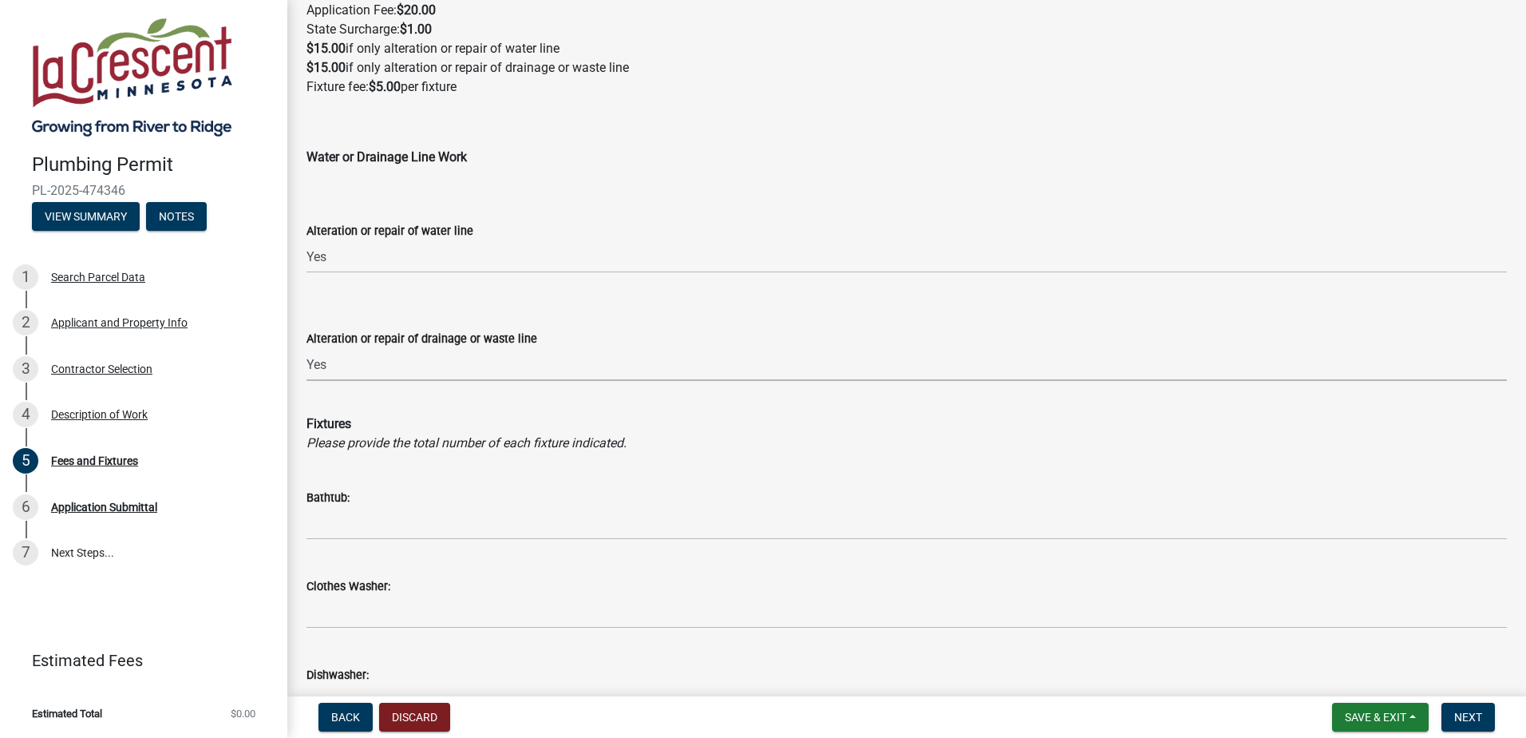
scroll to position [160, 0]
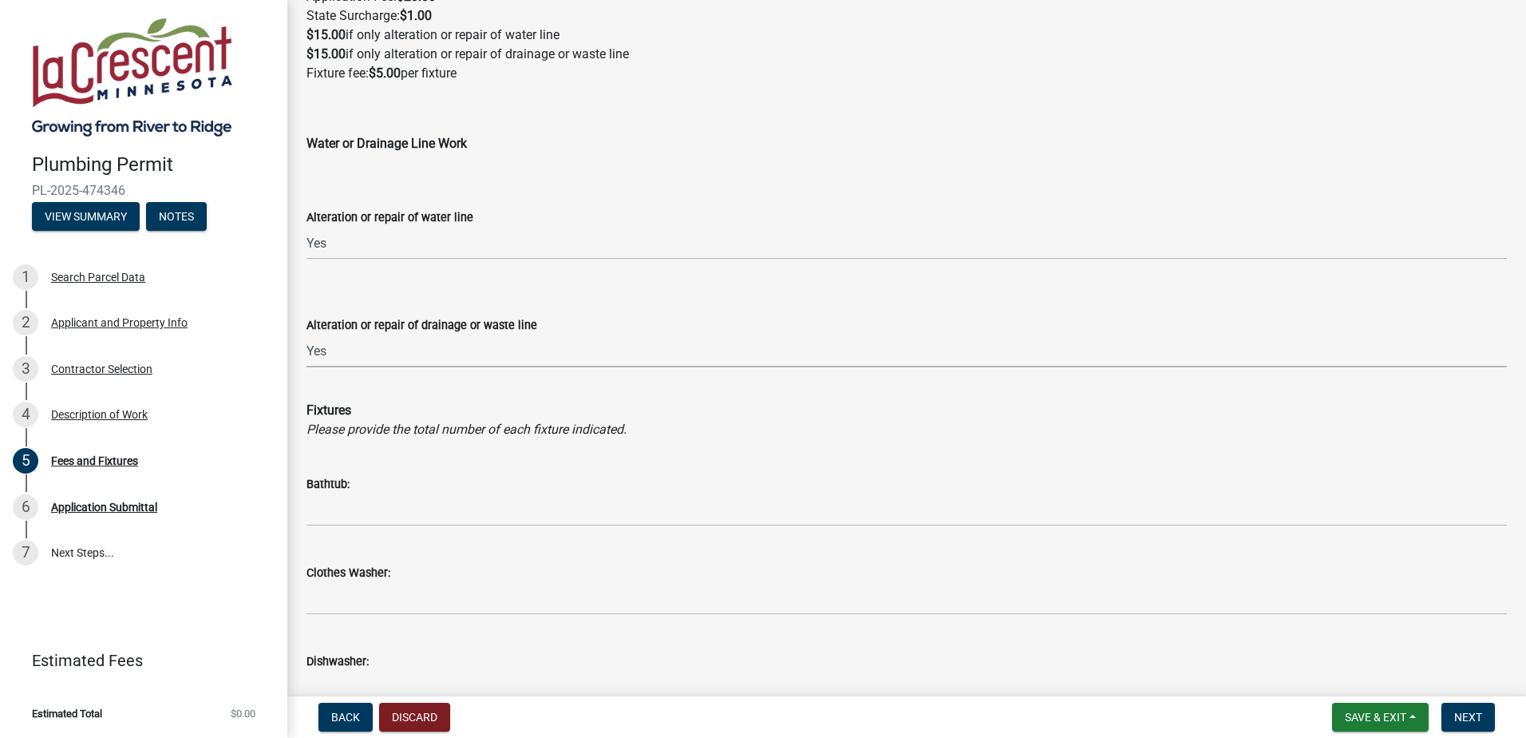
click at [377, 434] on icon "Please provide the total number of each fixture indicated." at bounding box center [467, 429] width 320 height 15
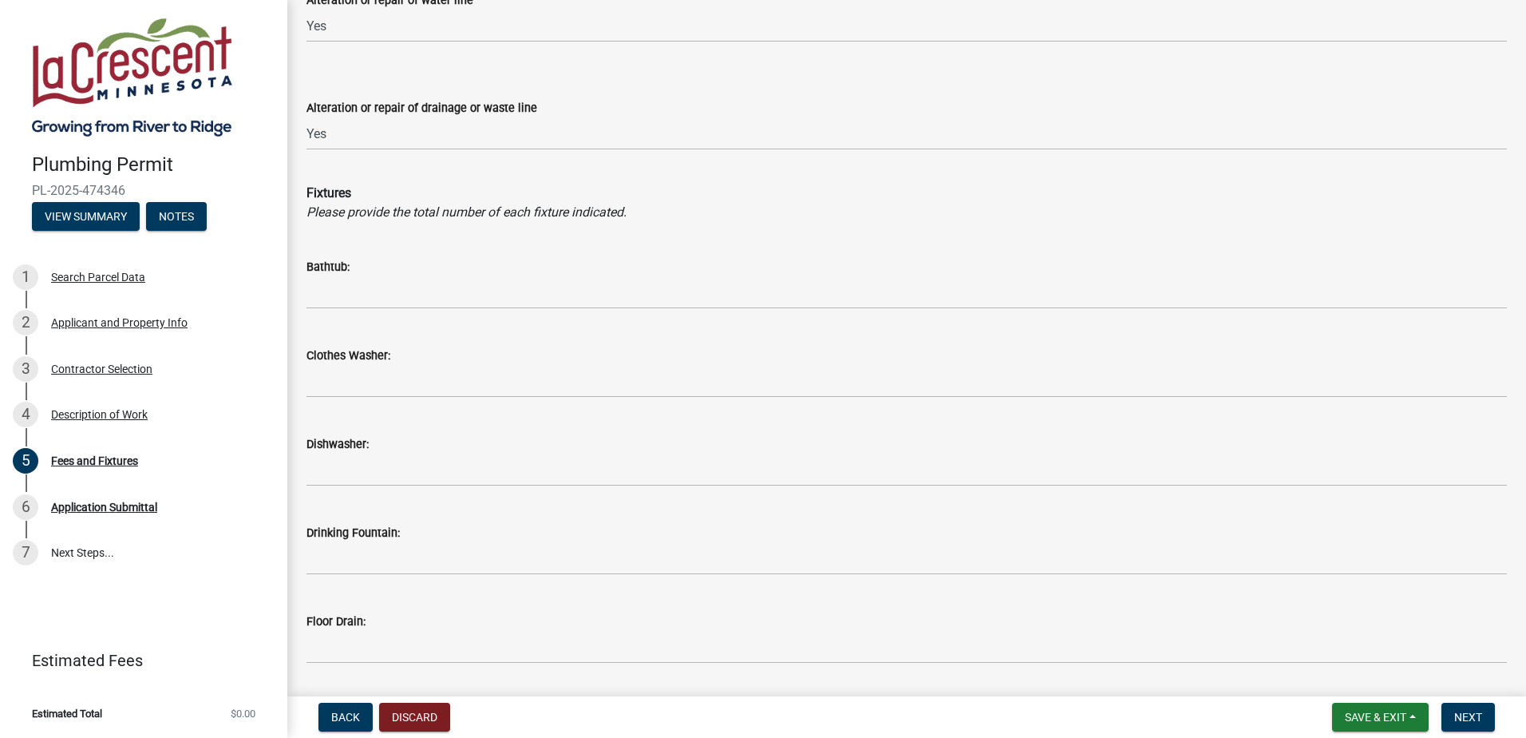
scroll to position [399, 0]
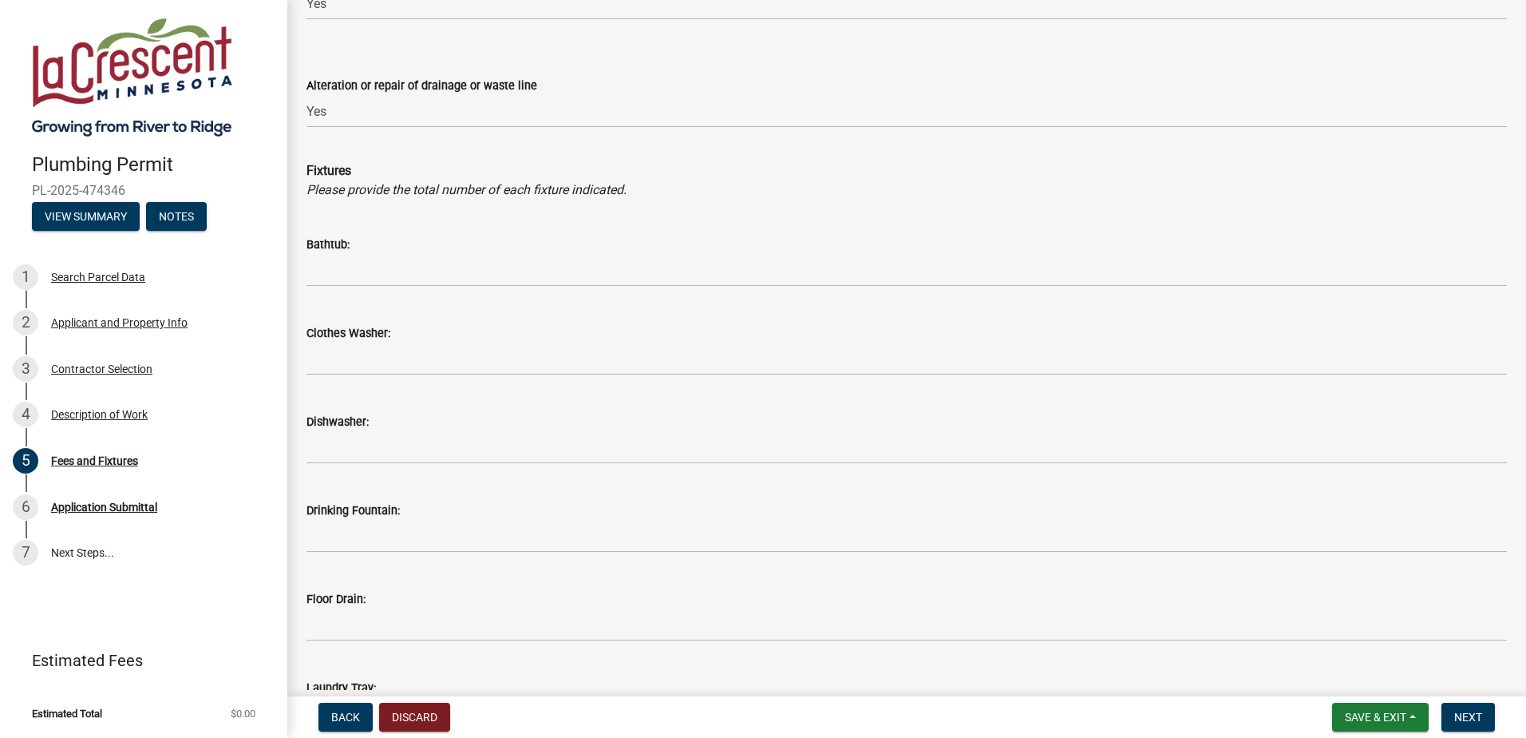
click at [320, 246] on label "Bathtub:" at bounding box center [328, 245] width 43 height 11
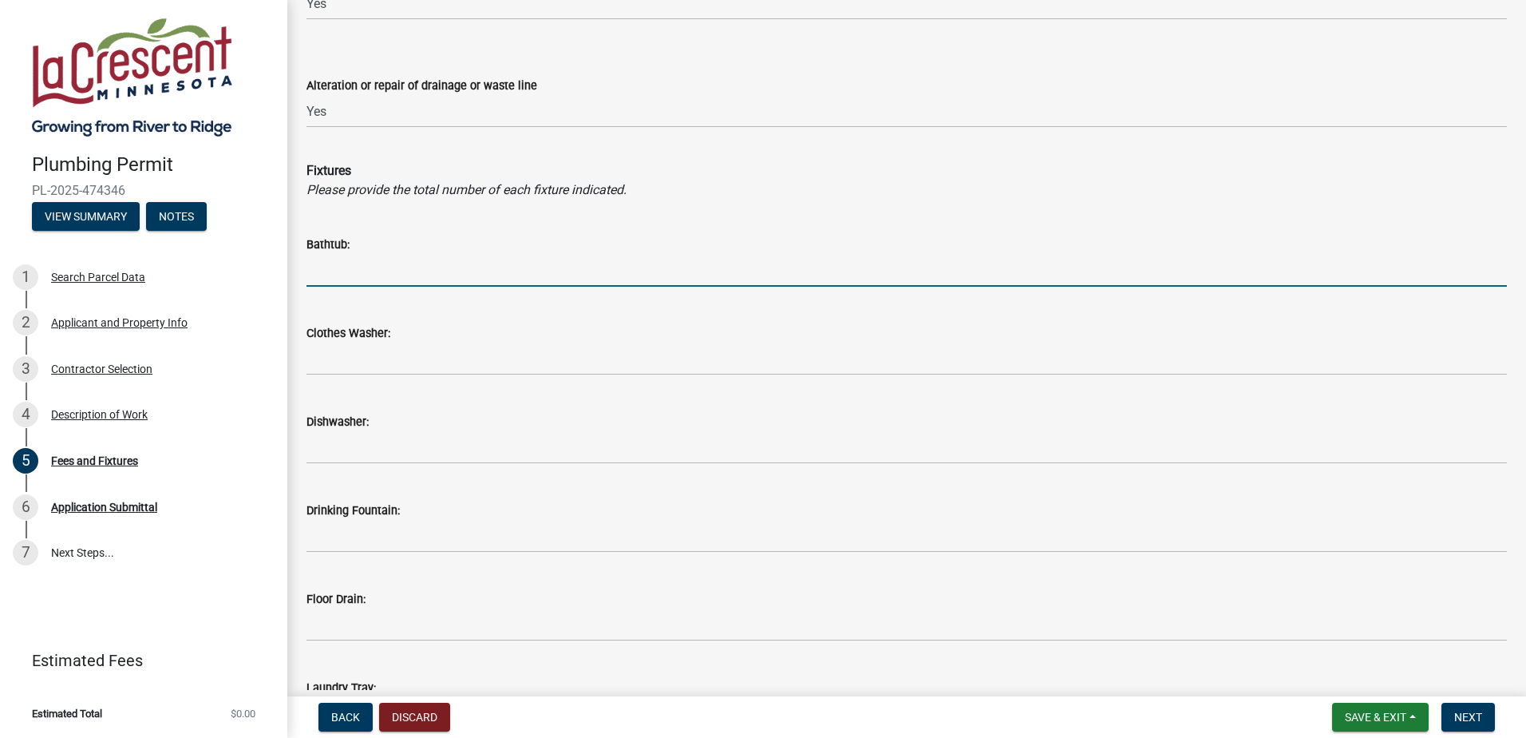
click at [327, 268] on input "text" at bounding box center [907, 270] width 1201 height 33
type input "0"
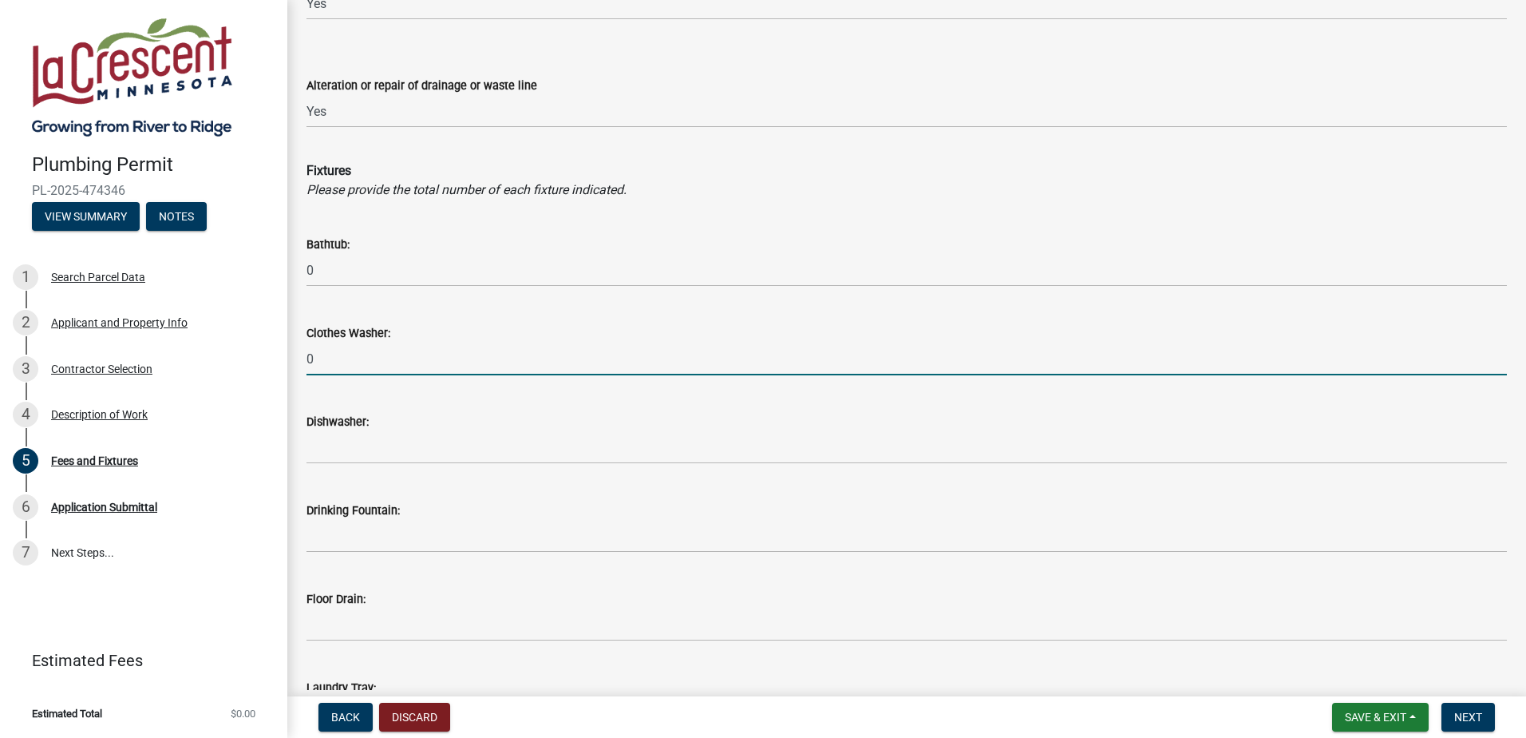
type input "0"
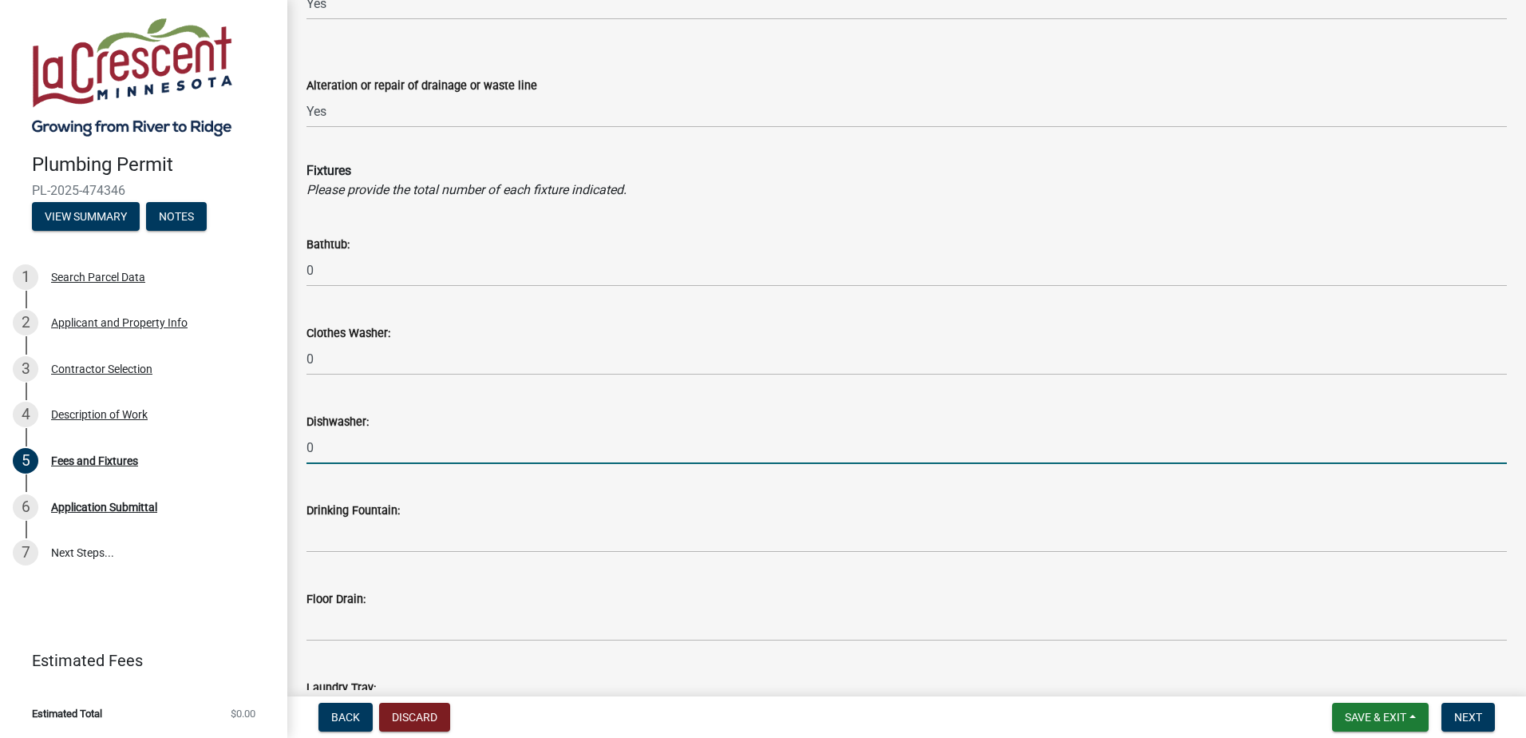
type input "0"
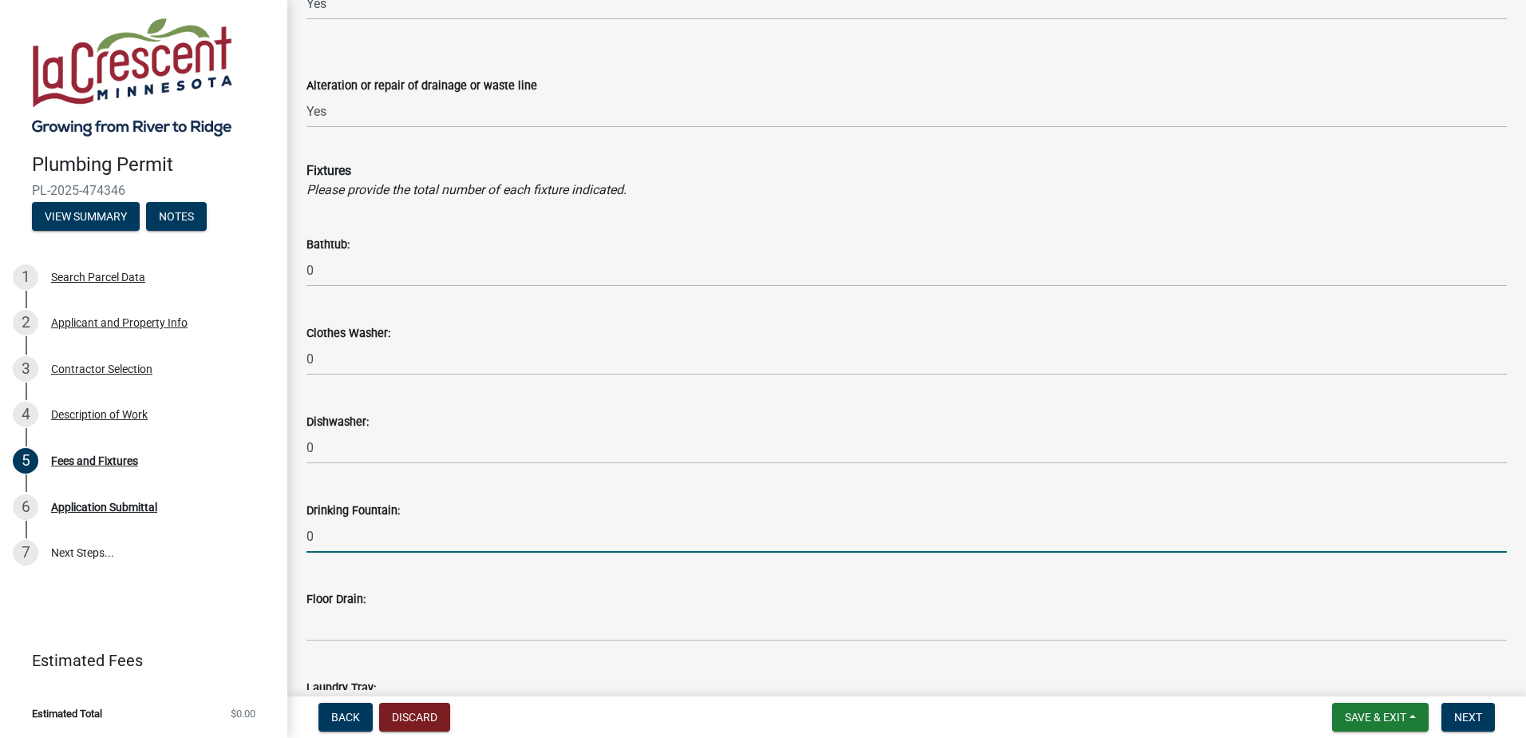
type input "0"
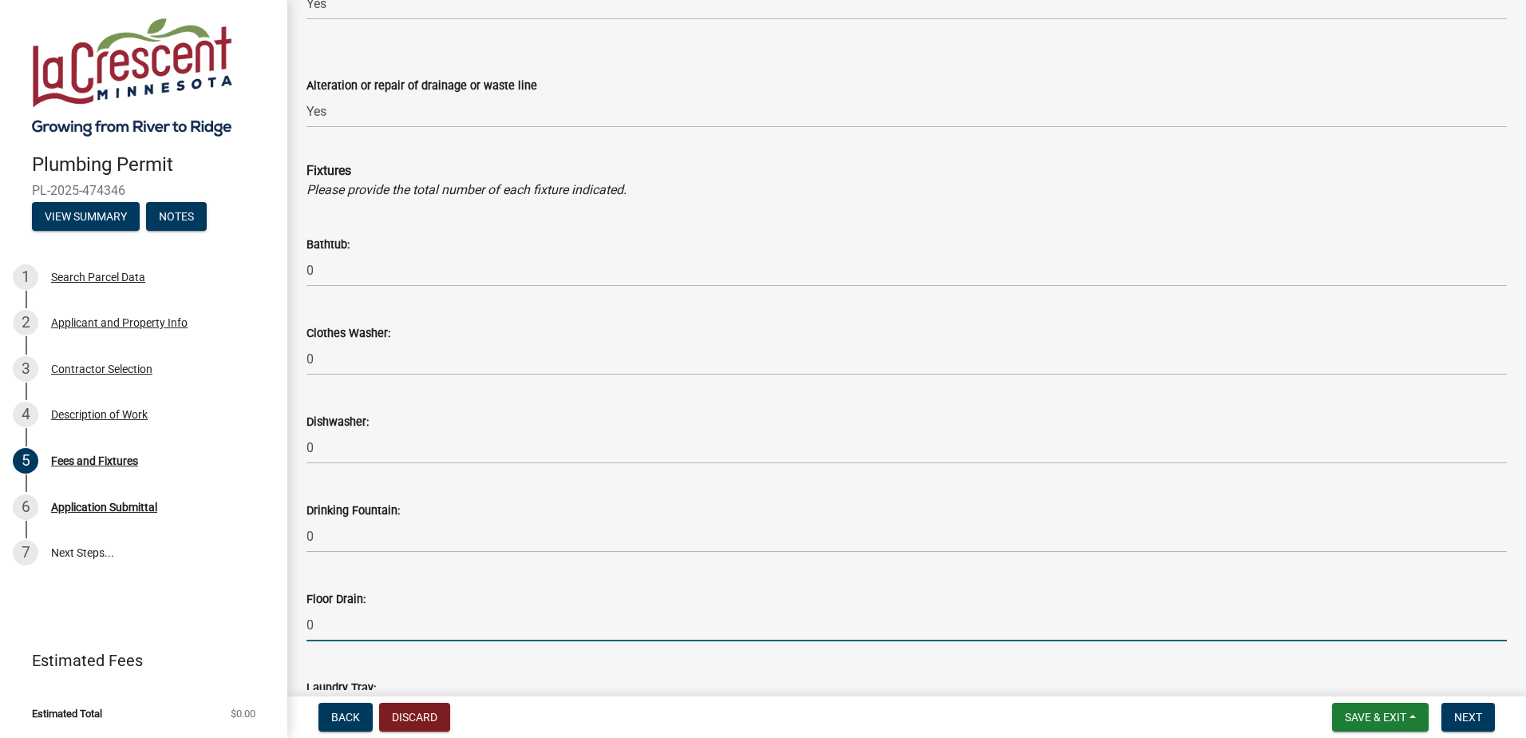
type input "0"
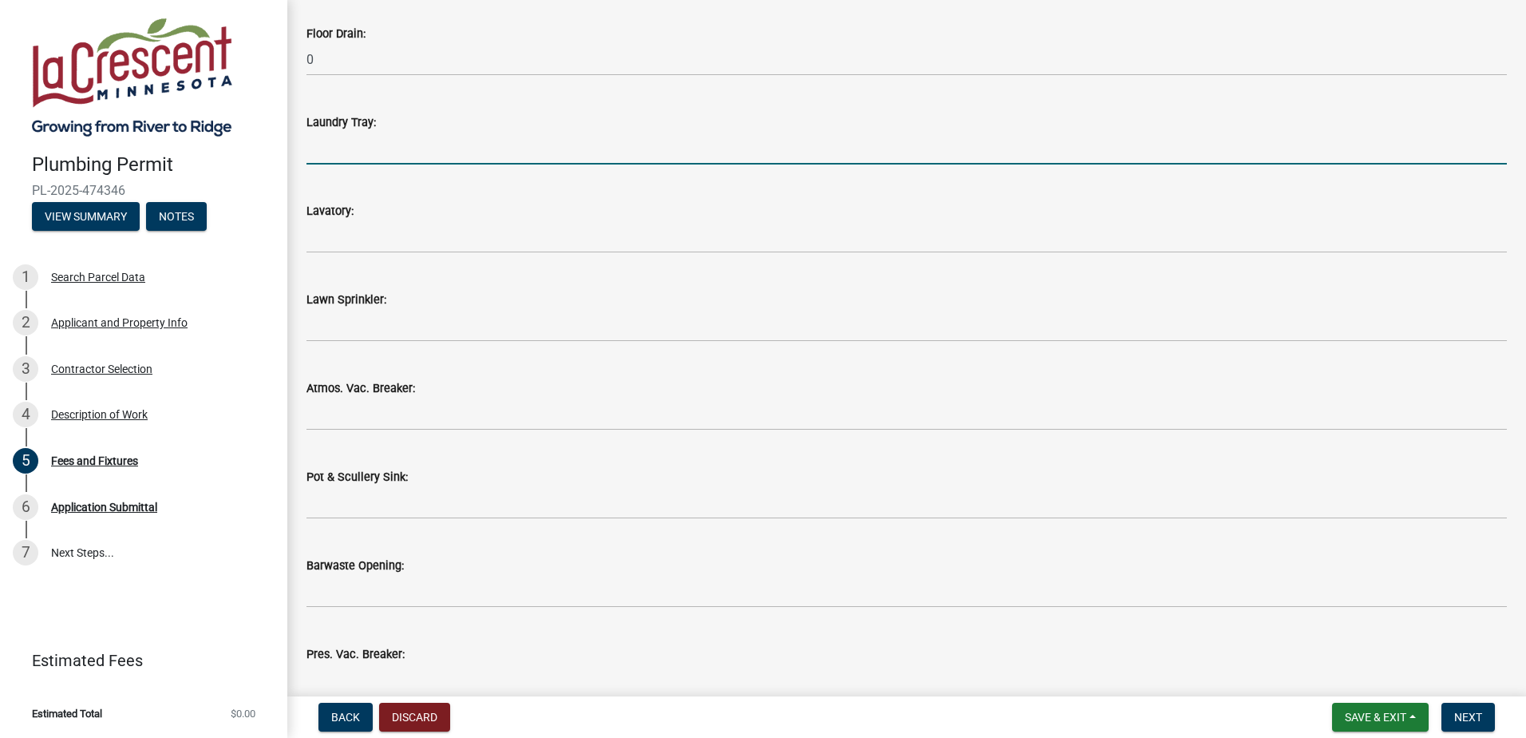
scroll to position [928, 0]
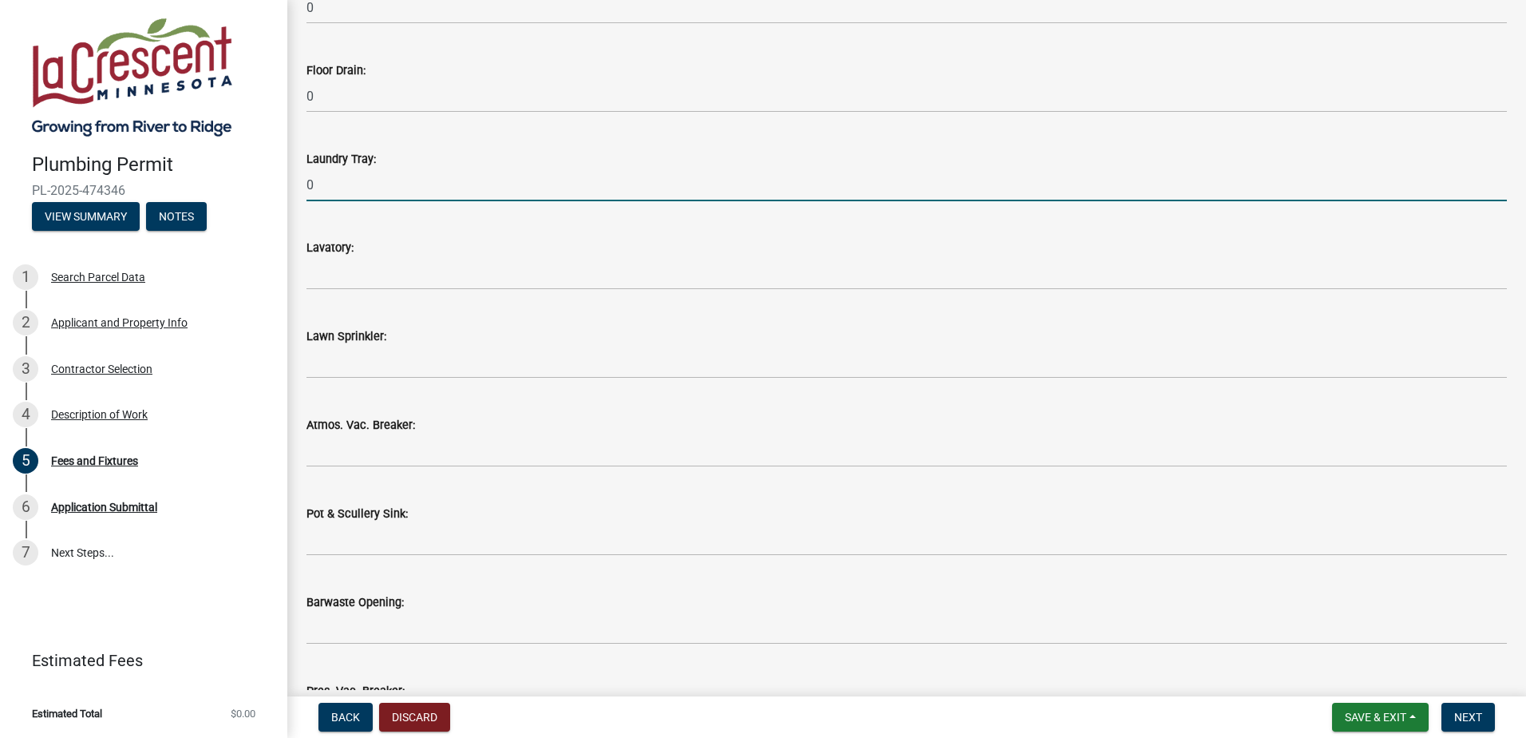
type input "0"
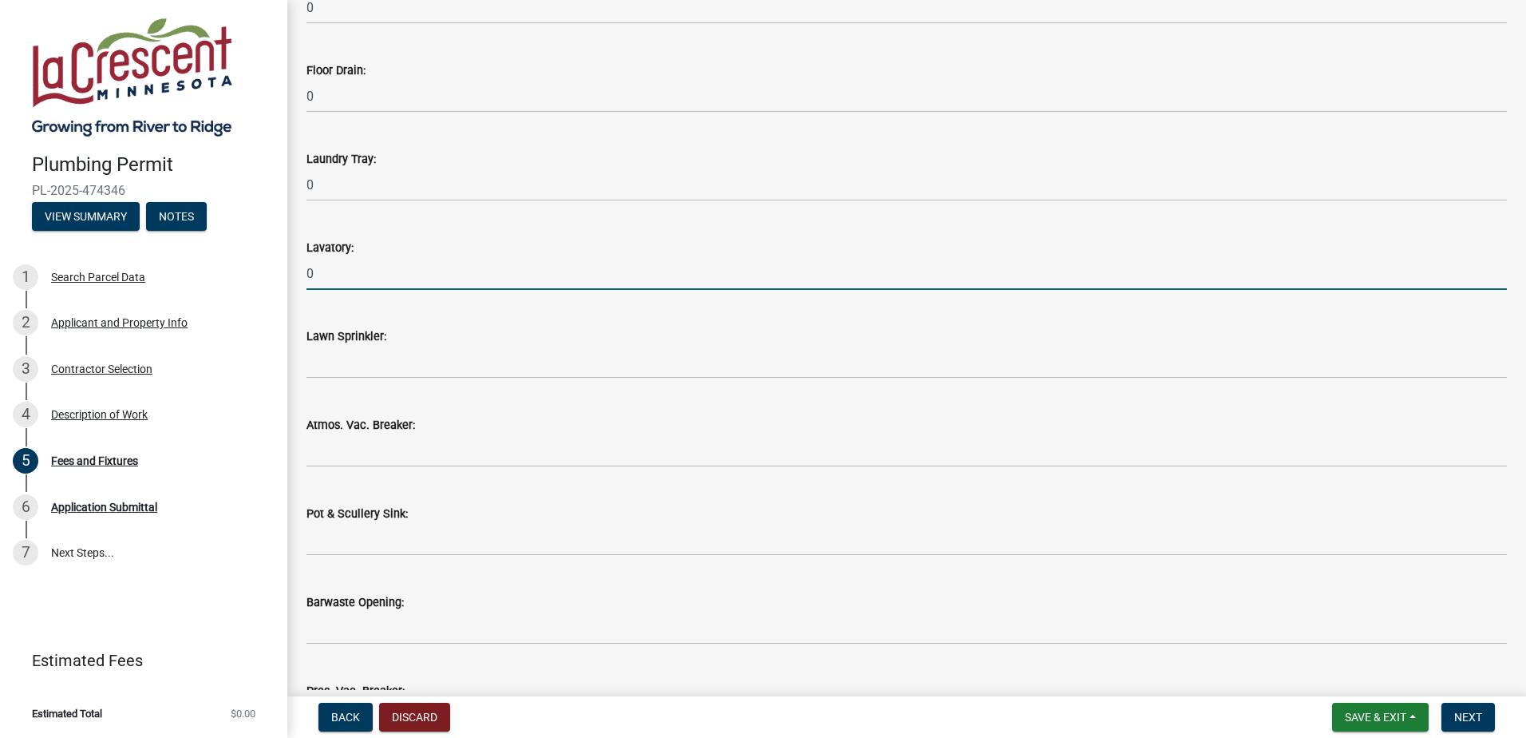
type input "0"
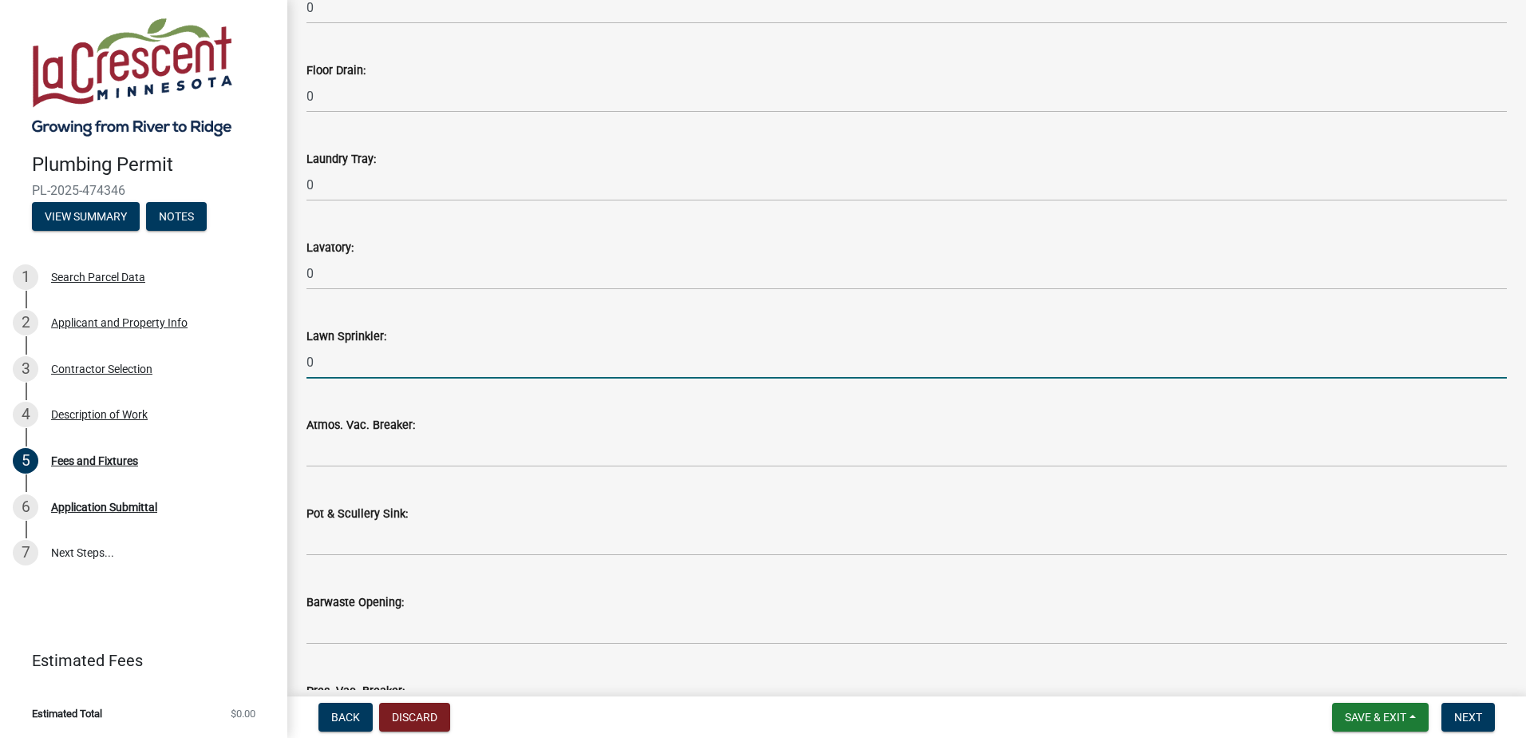
type input "0"
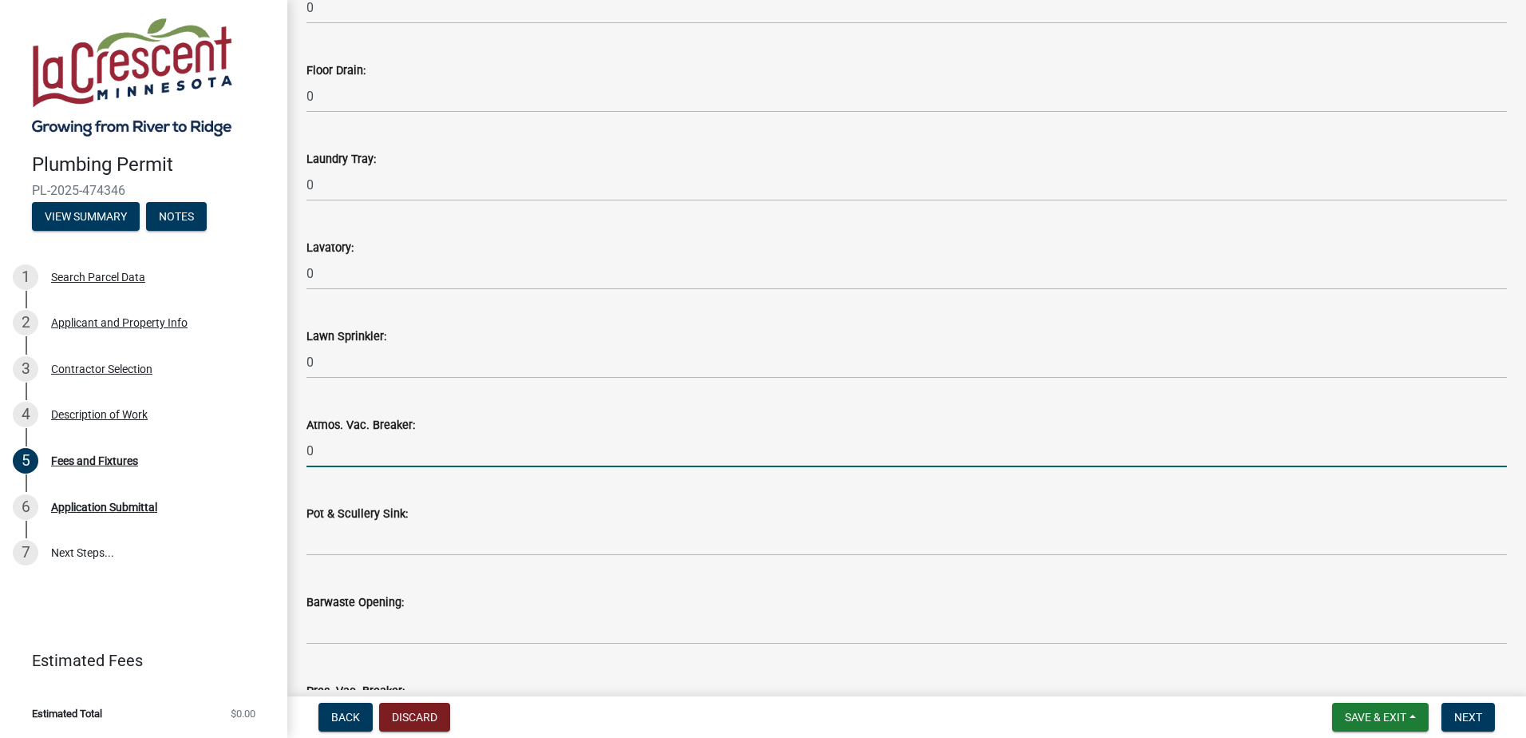
type input "0"
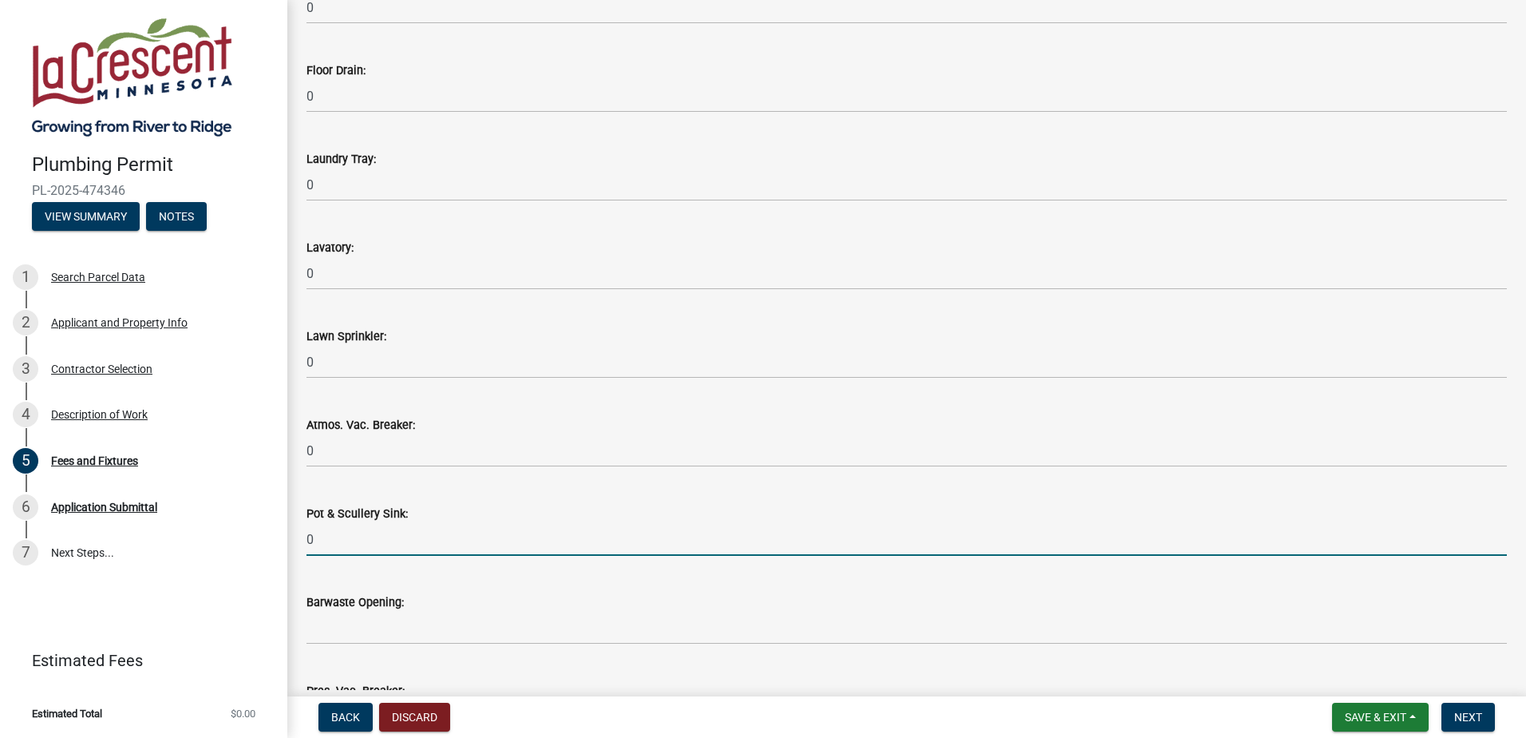
type input "0"
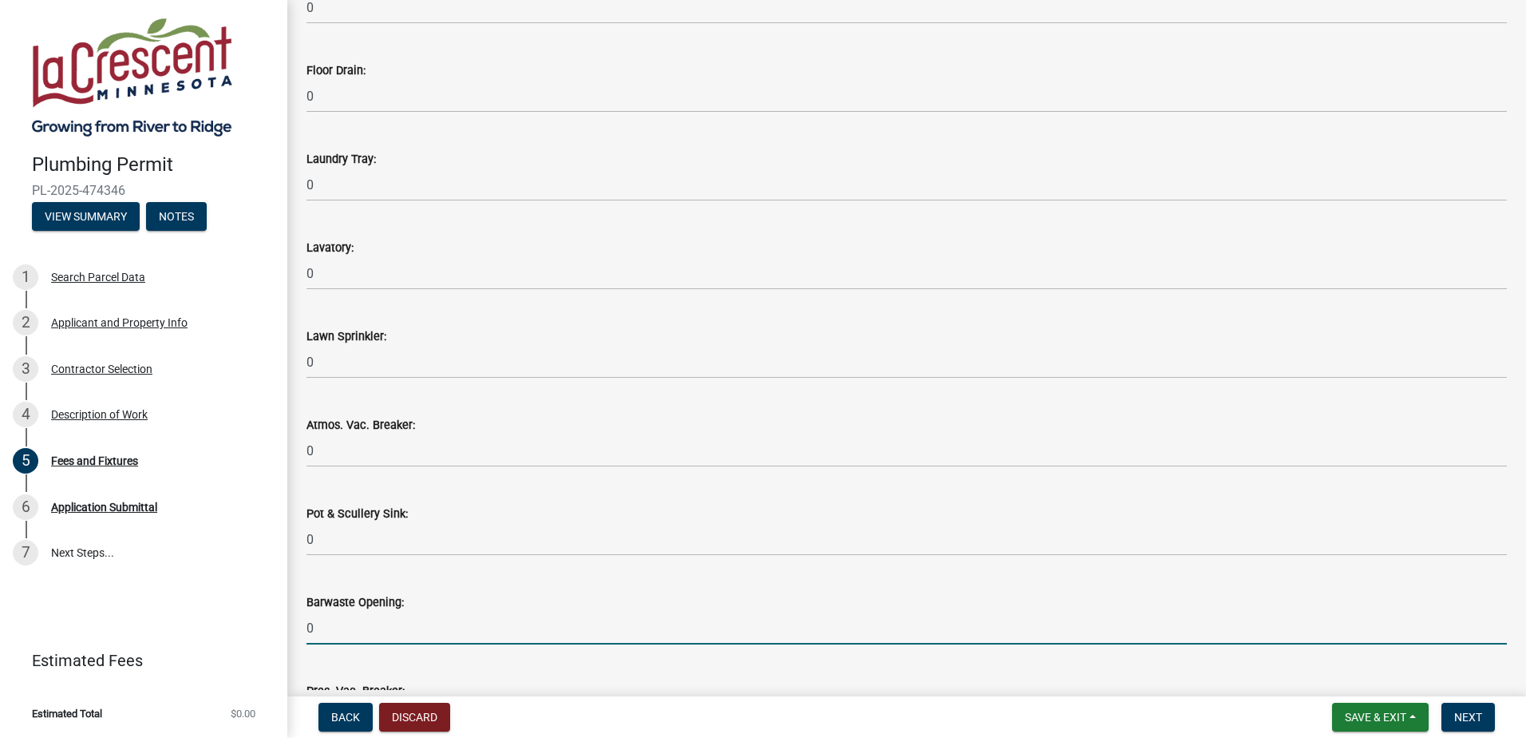
type input "0"
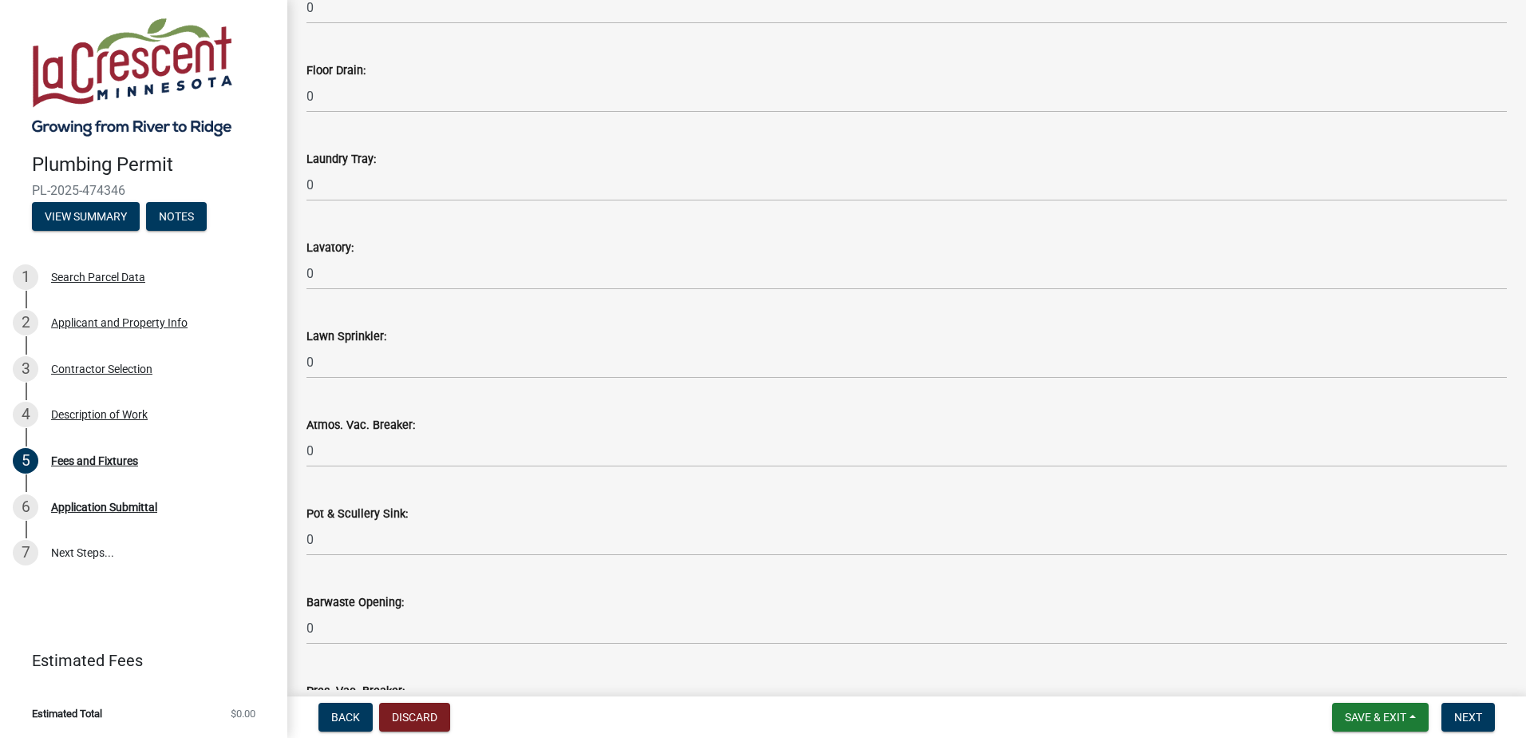
scroll to position [1300, 0]
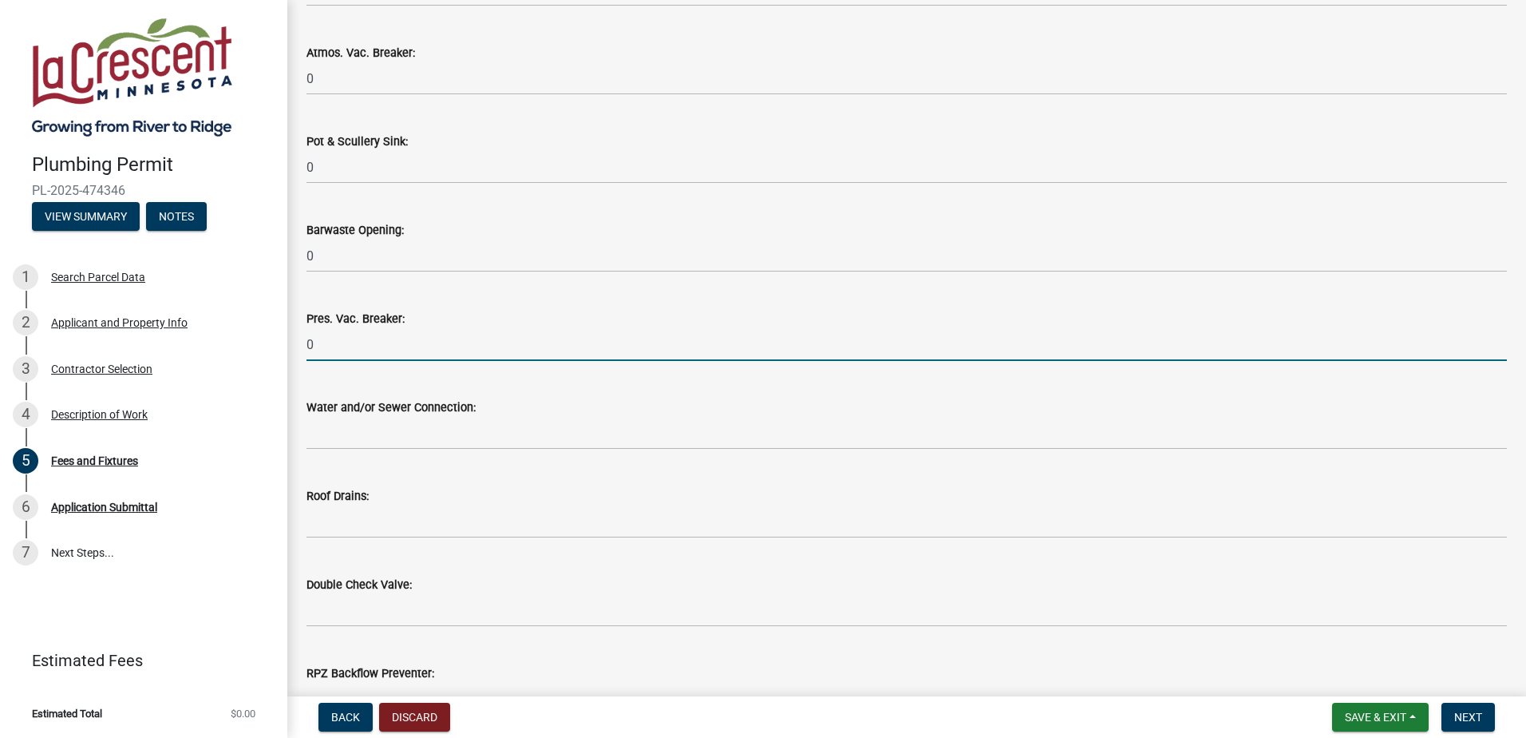
type input "0"
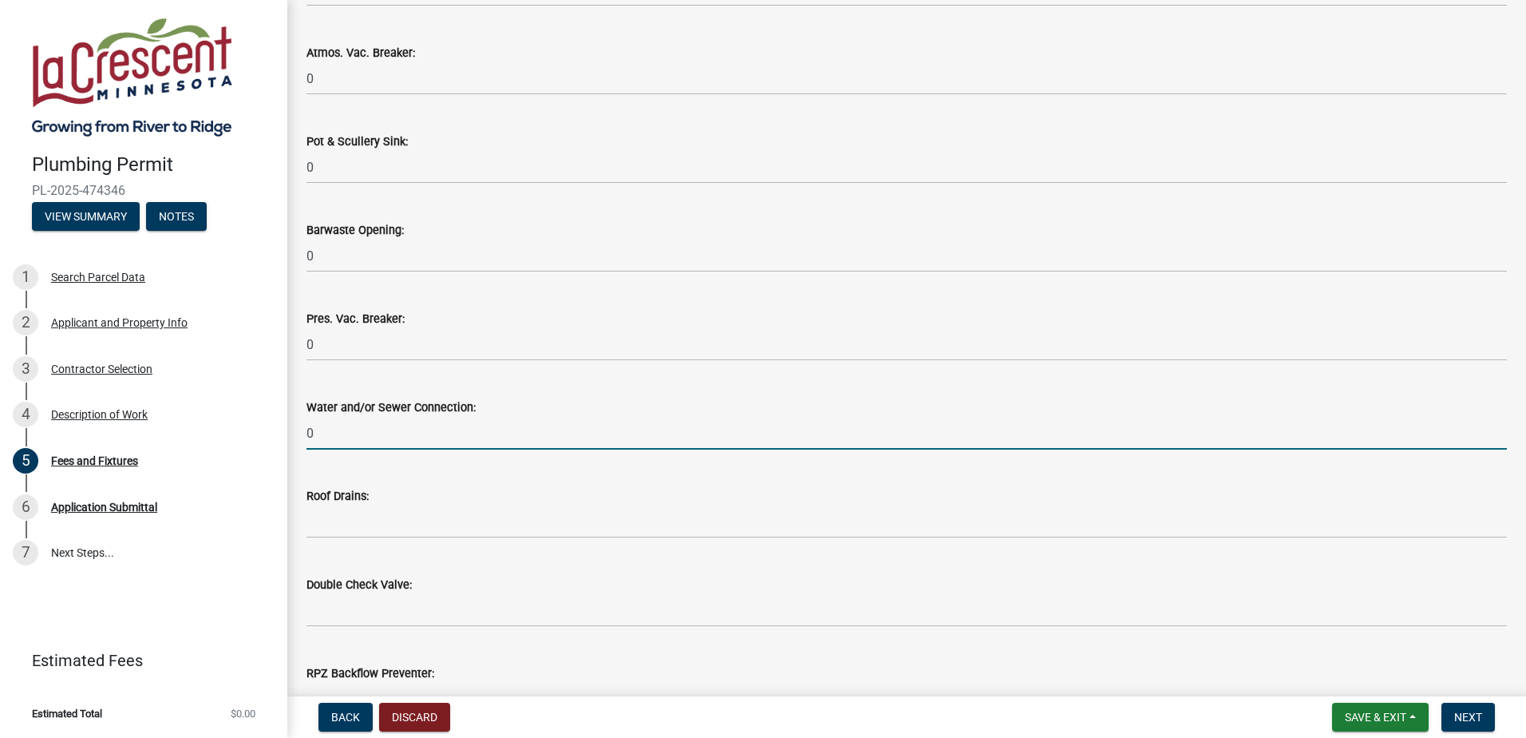
type input "0"
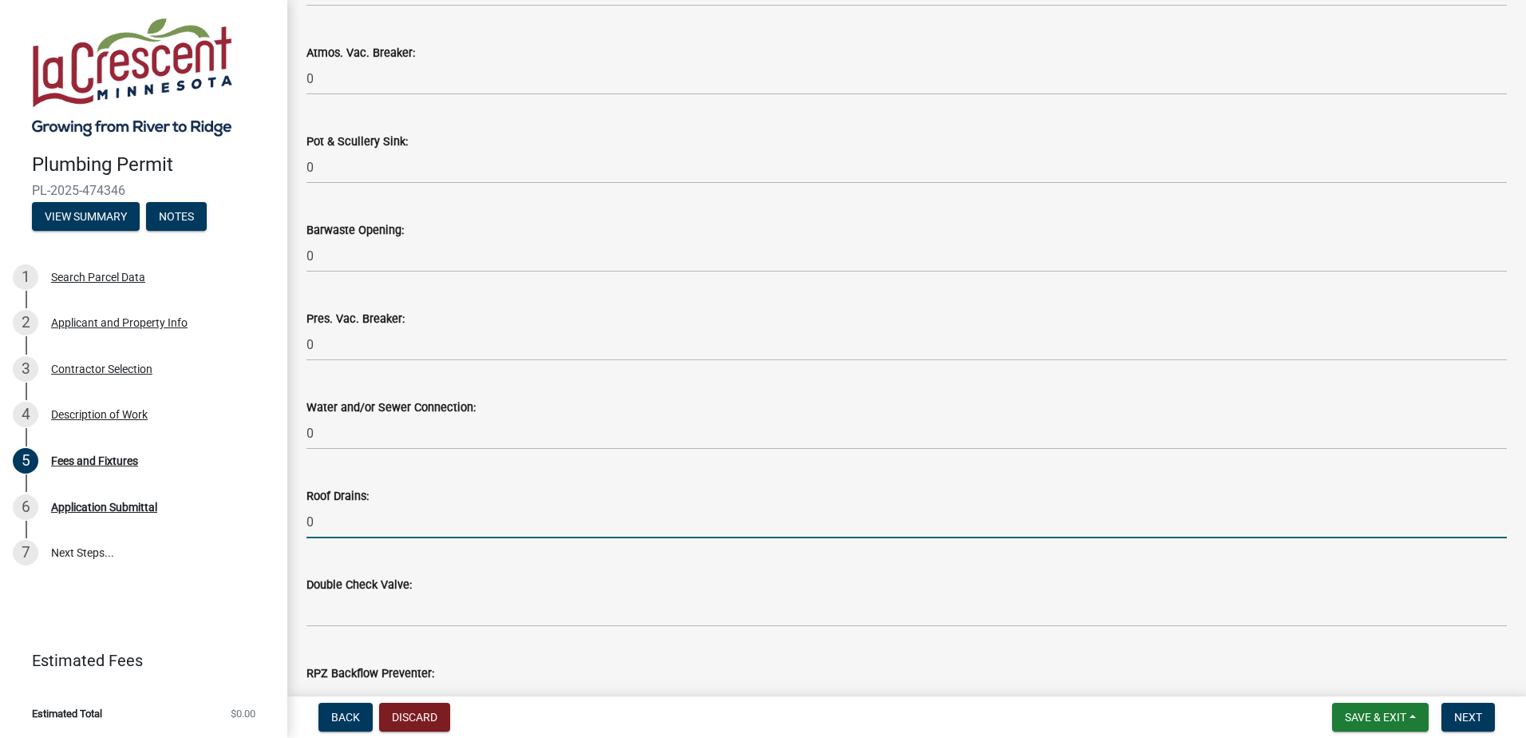
type input "0"
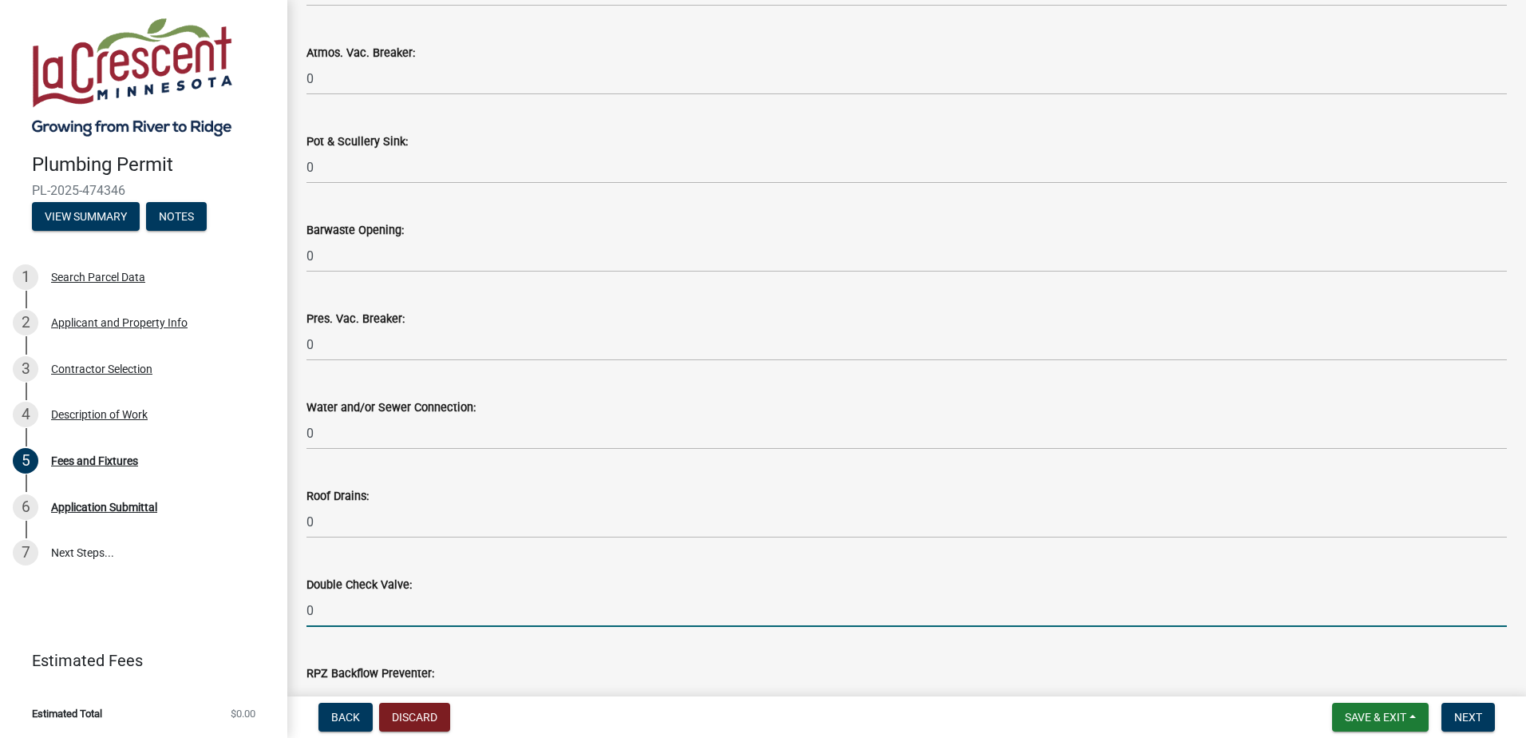
type input "0"
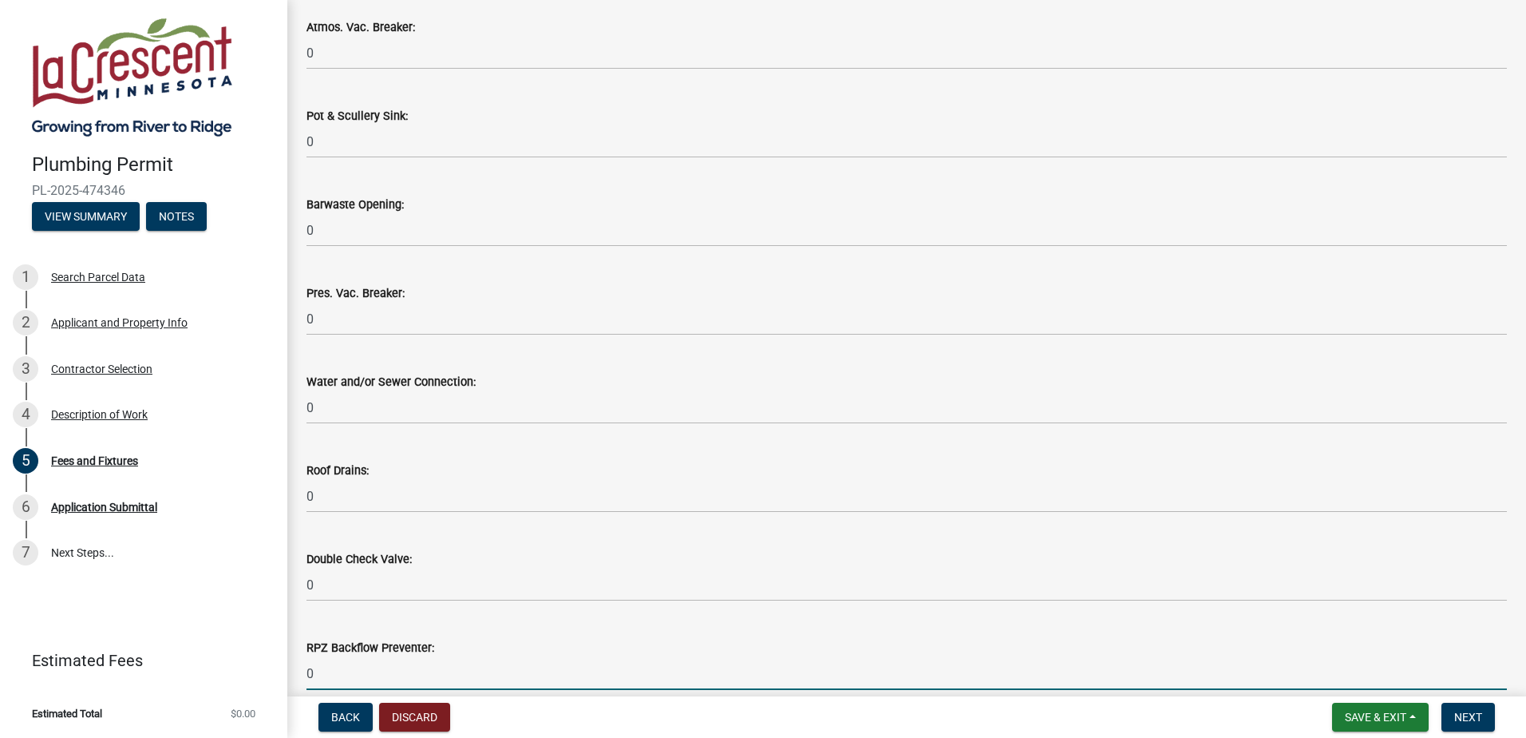
type input "0"
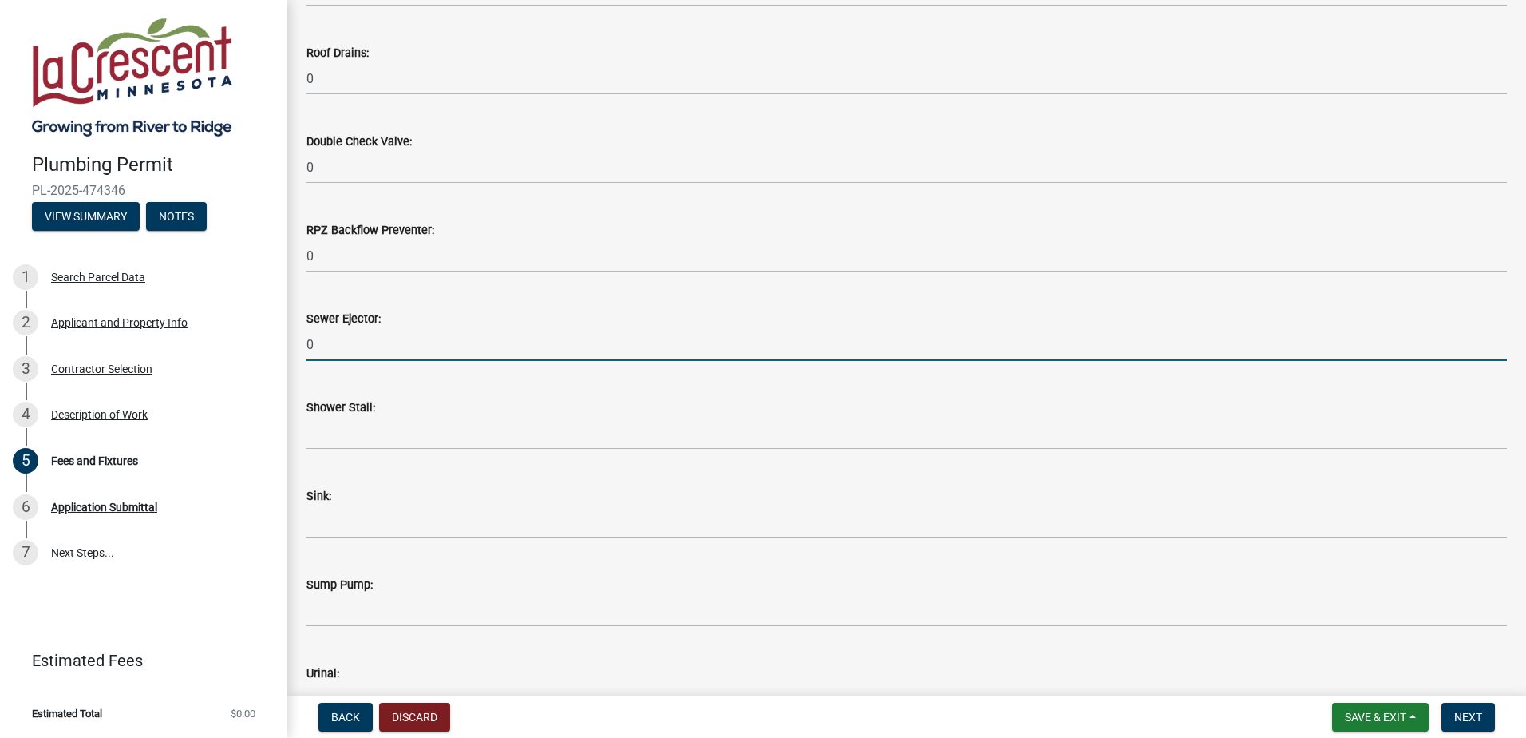
type input "0"
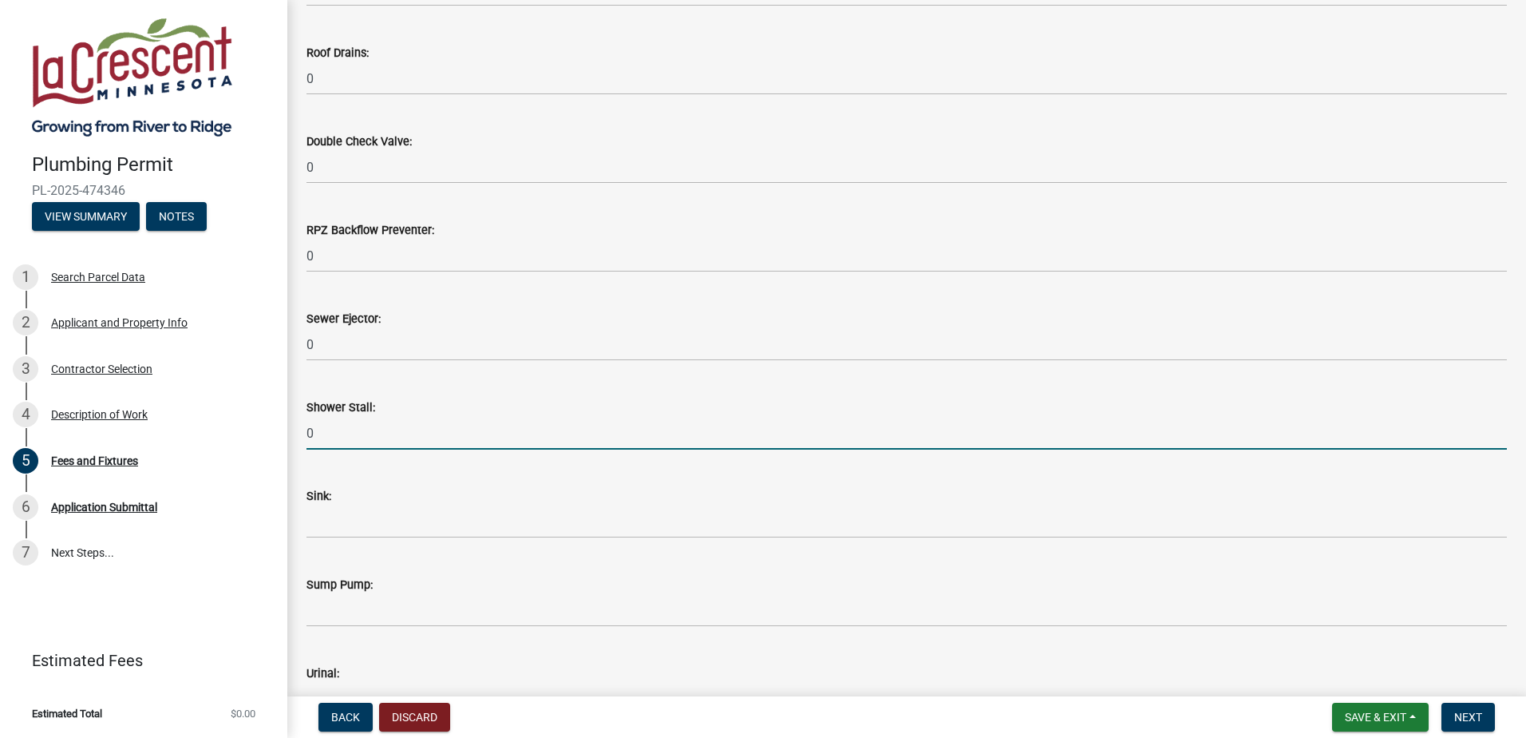
type input "0"
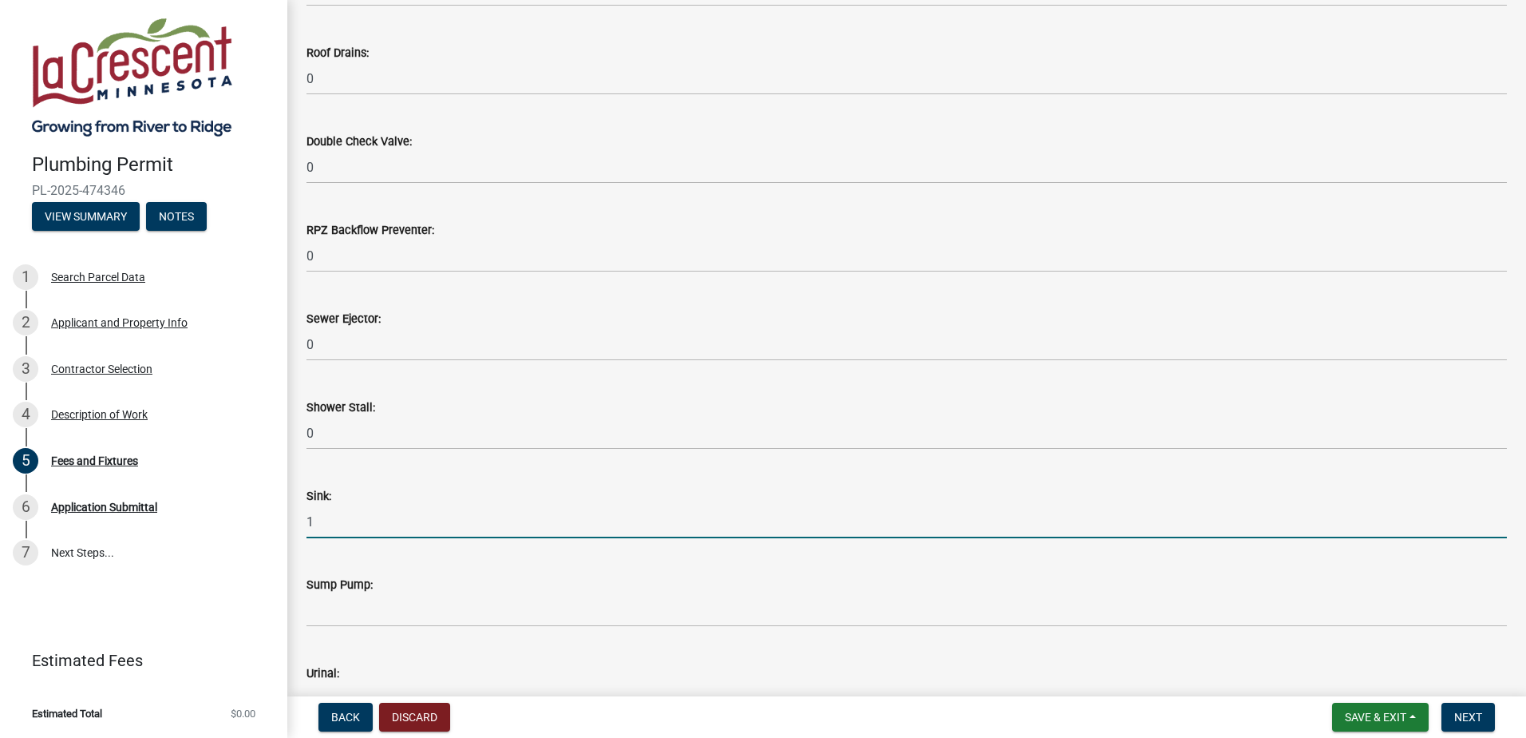
type input "1"
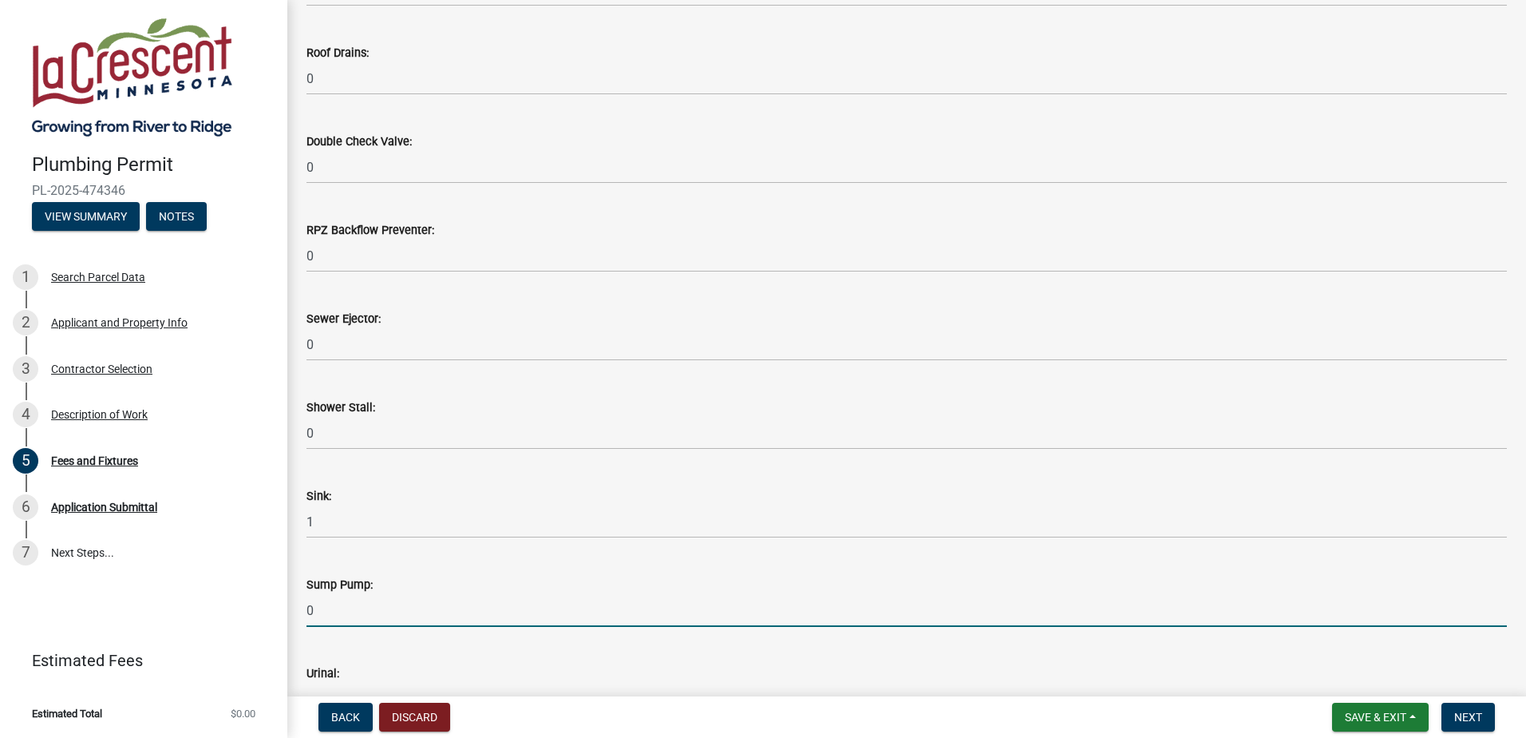
type input "0"
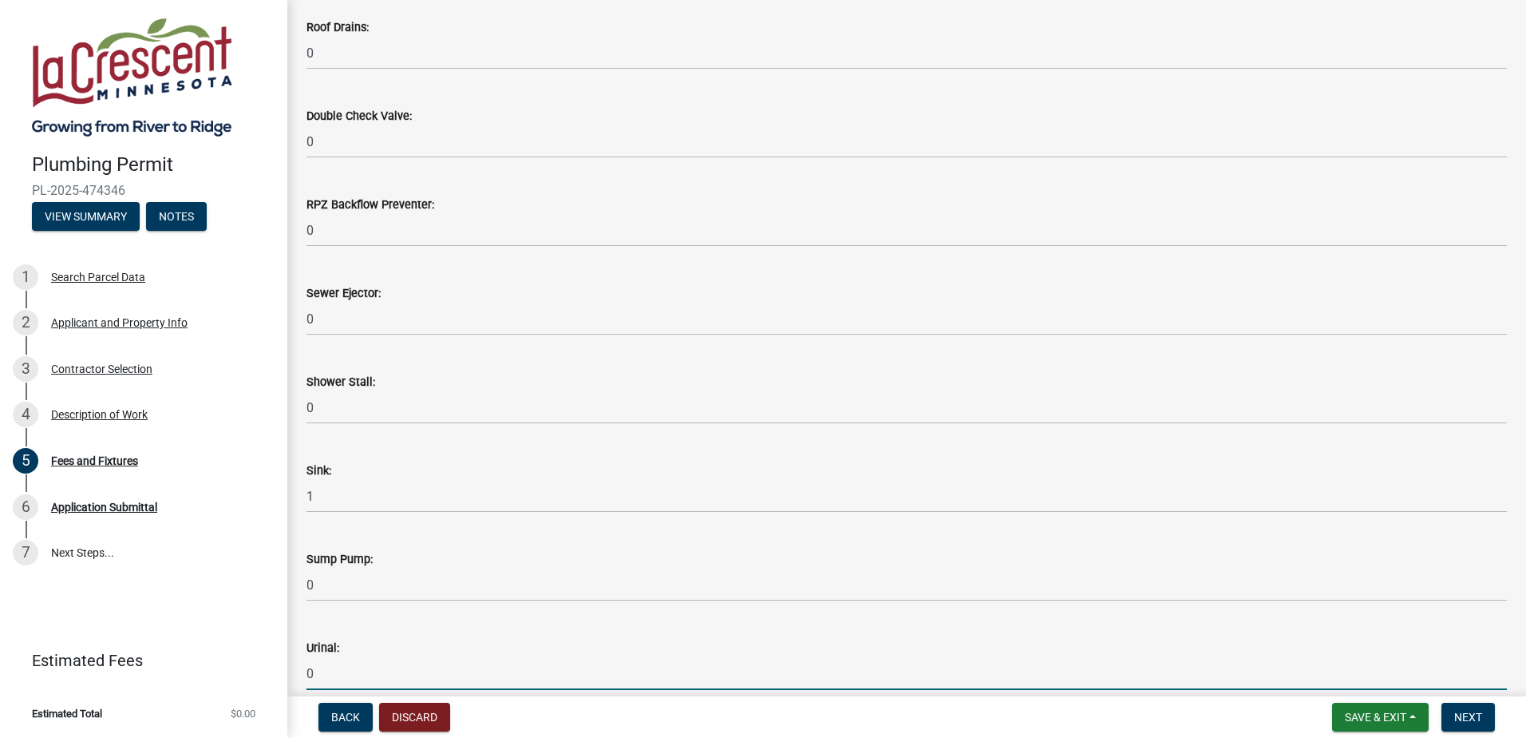
type input "0"
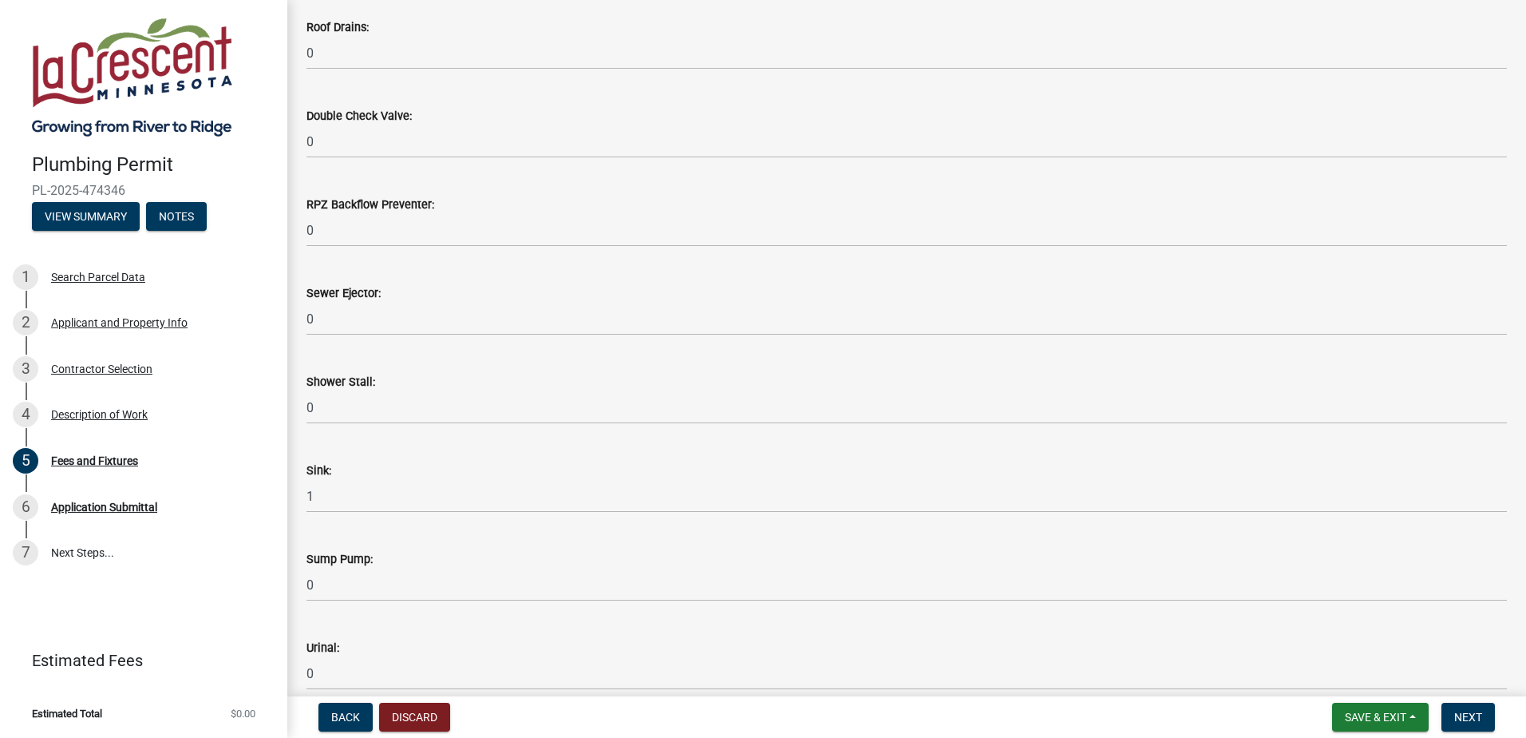
scroll to position [2186, 0]
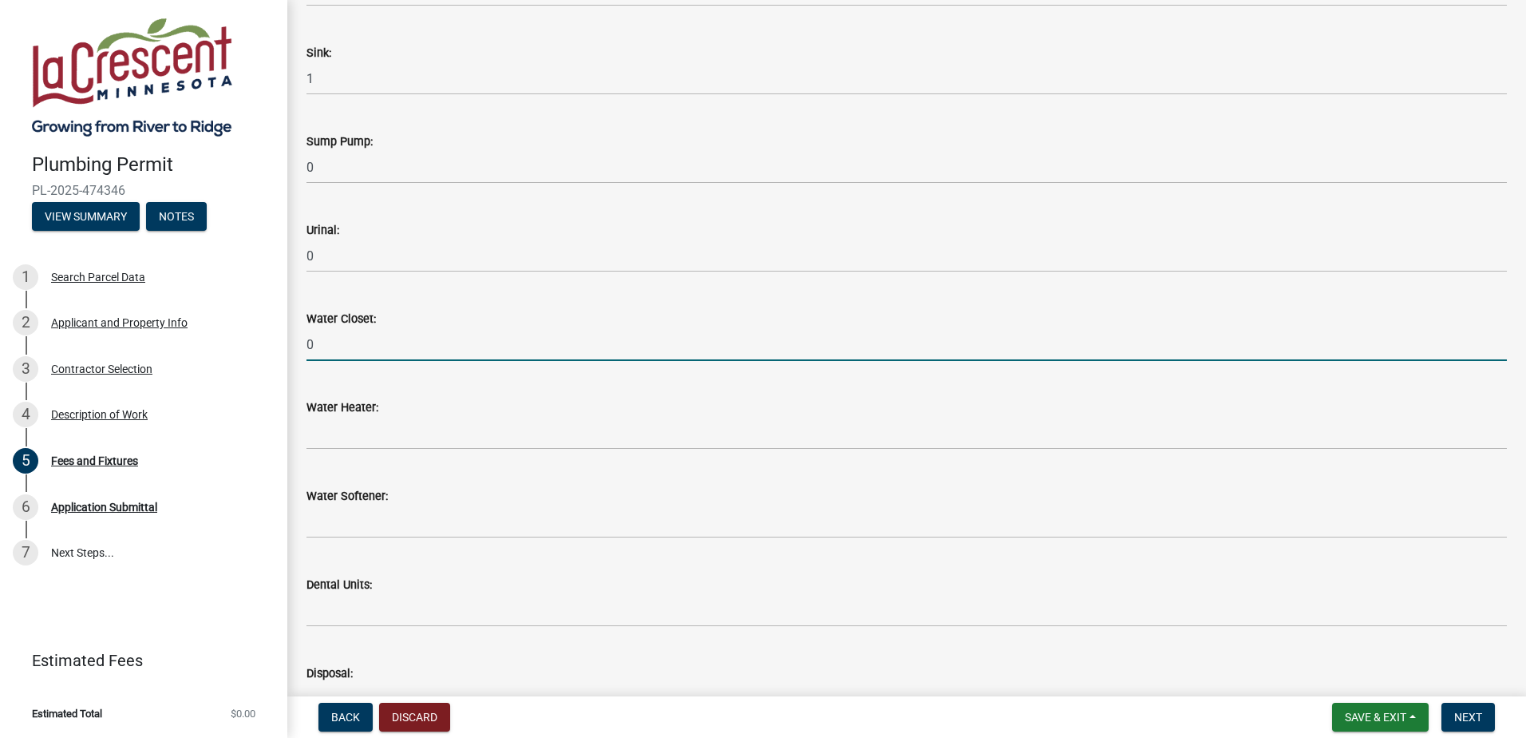
type input "0"
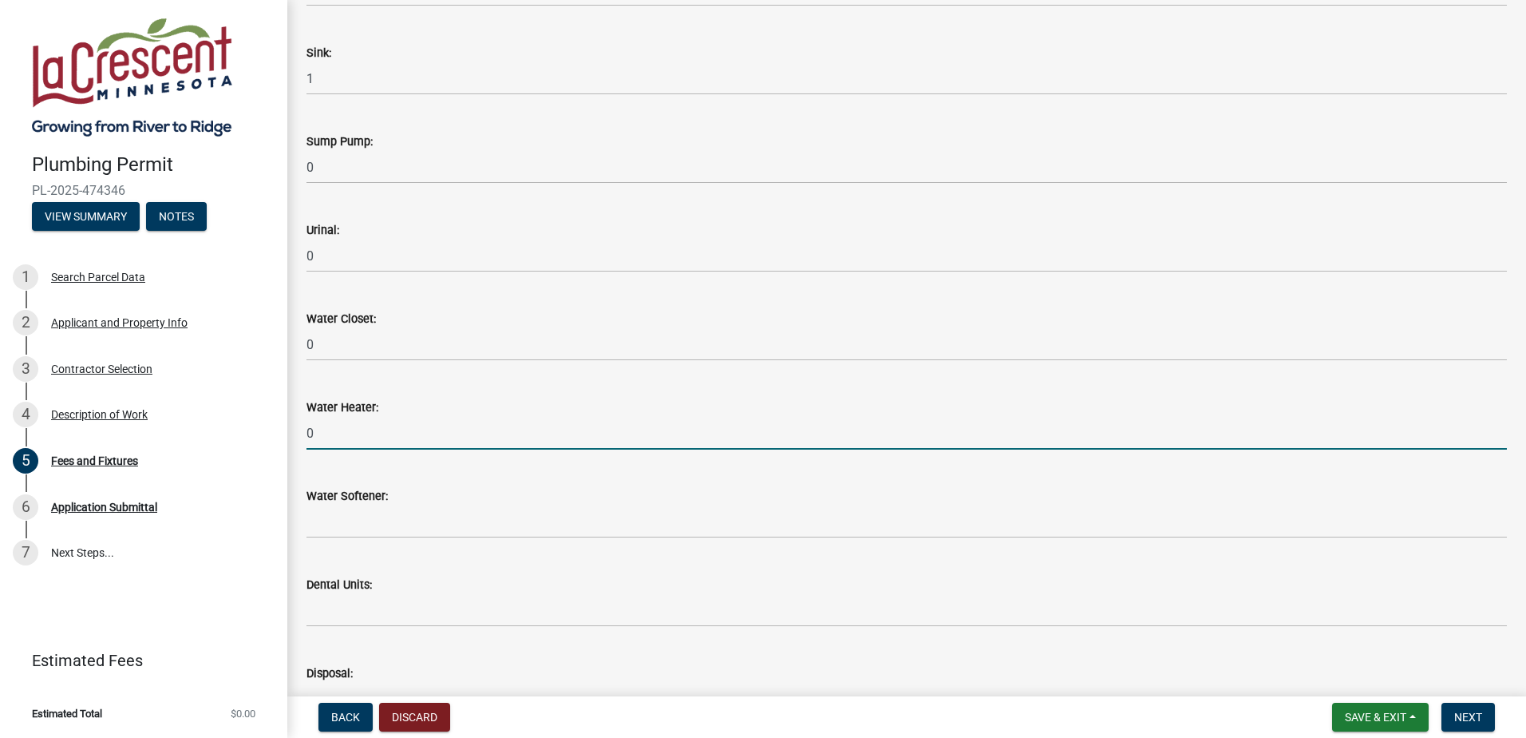
type input "0"
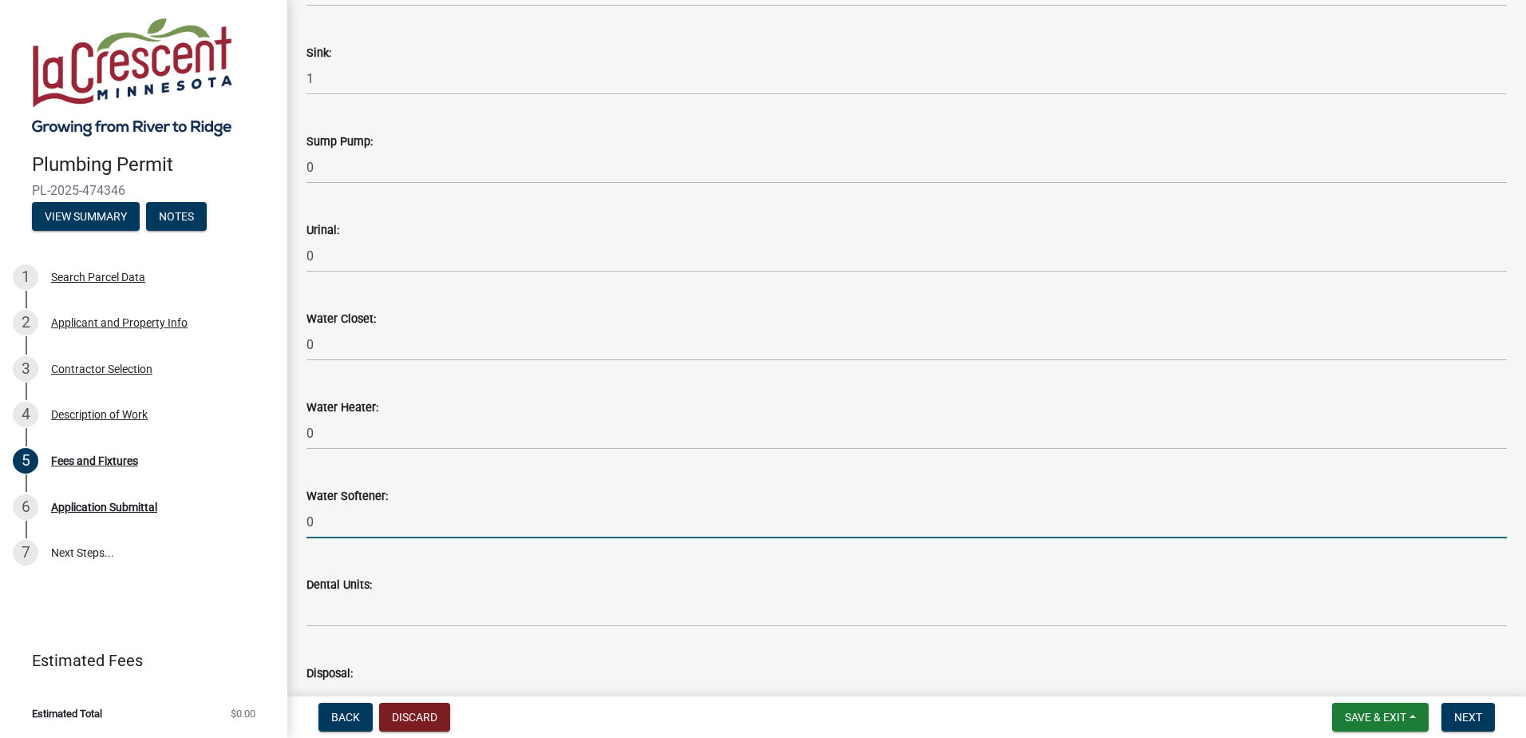
type input "0"
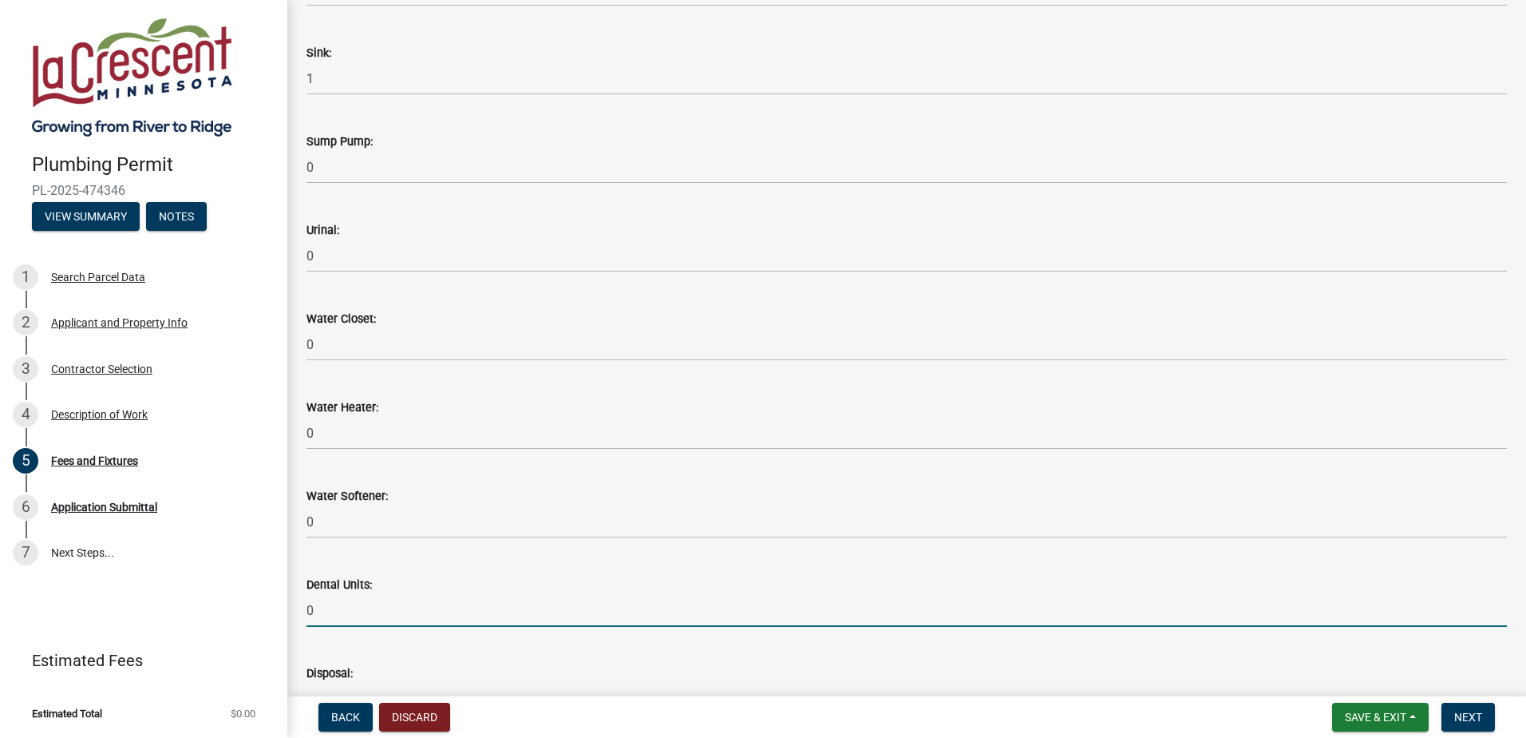
type input "0"
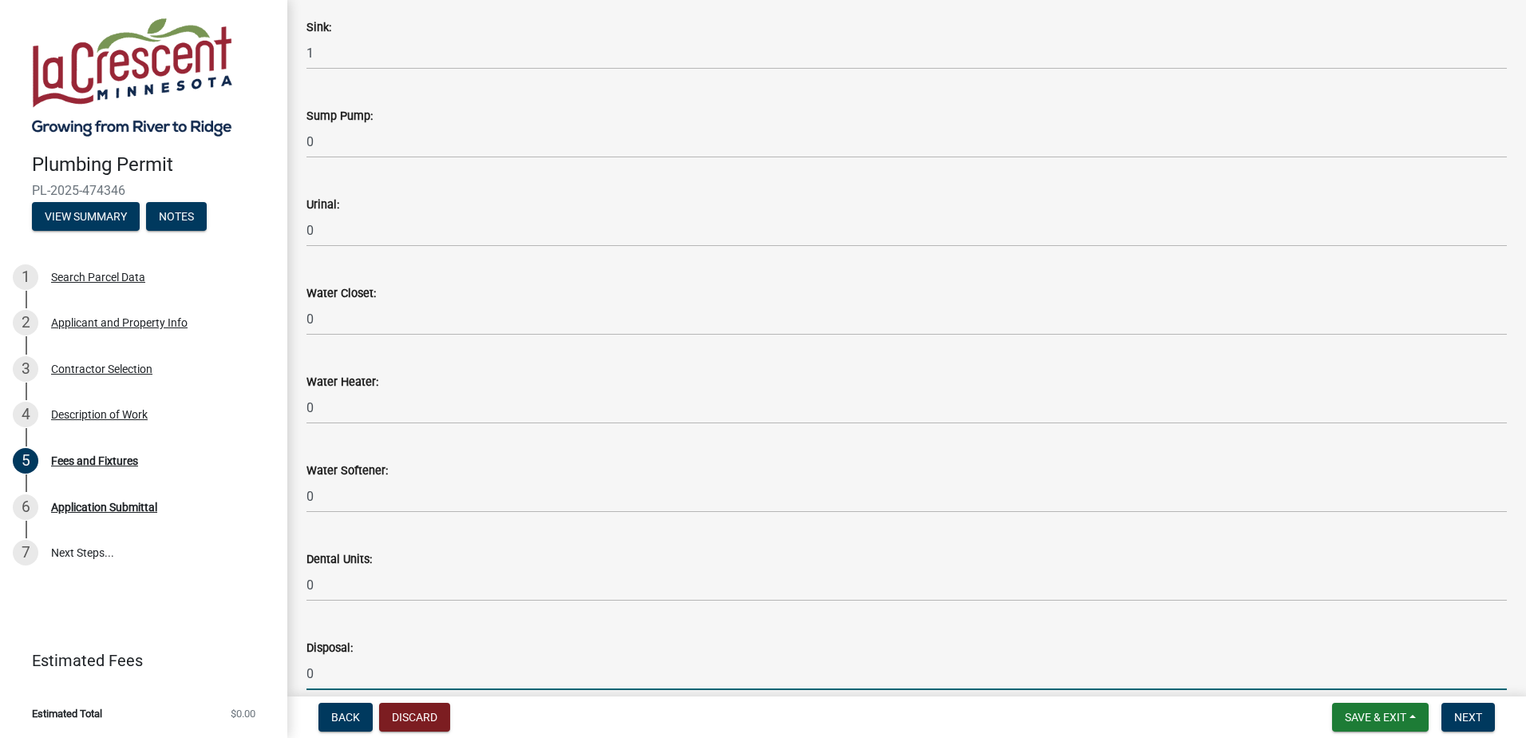
type input "0"
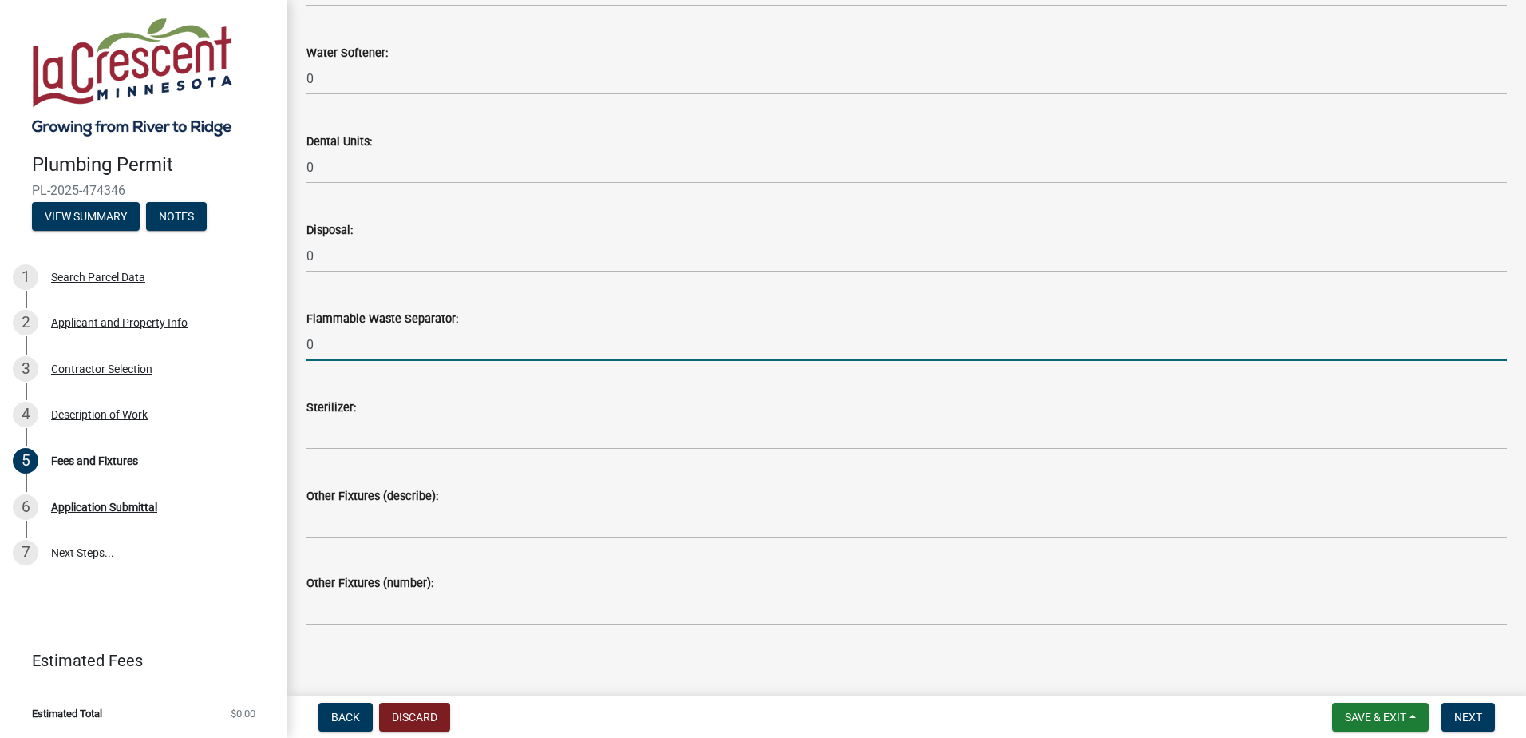
type input "0"
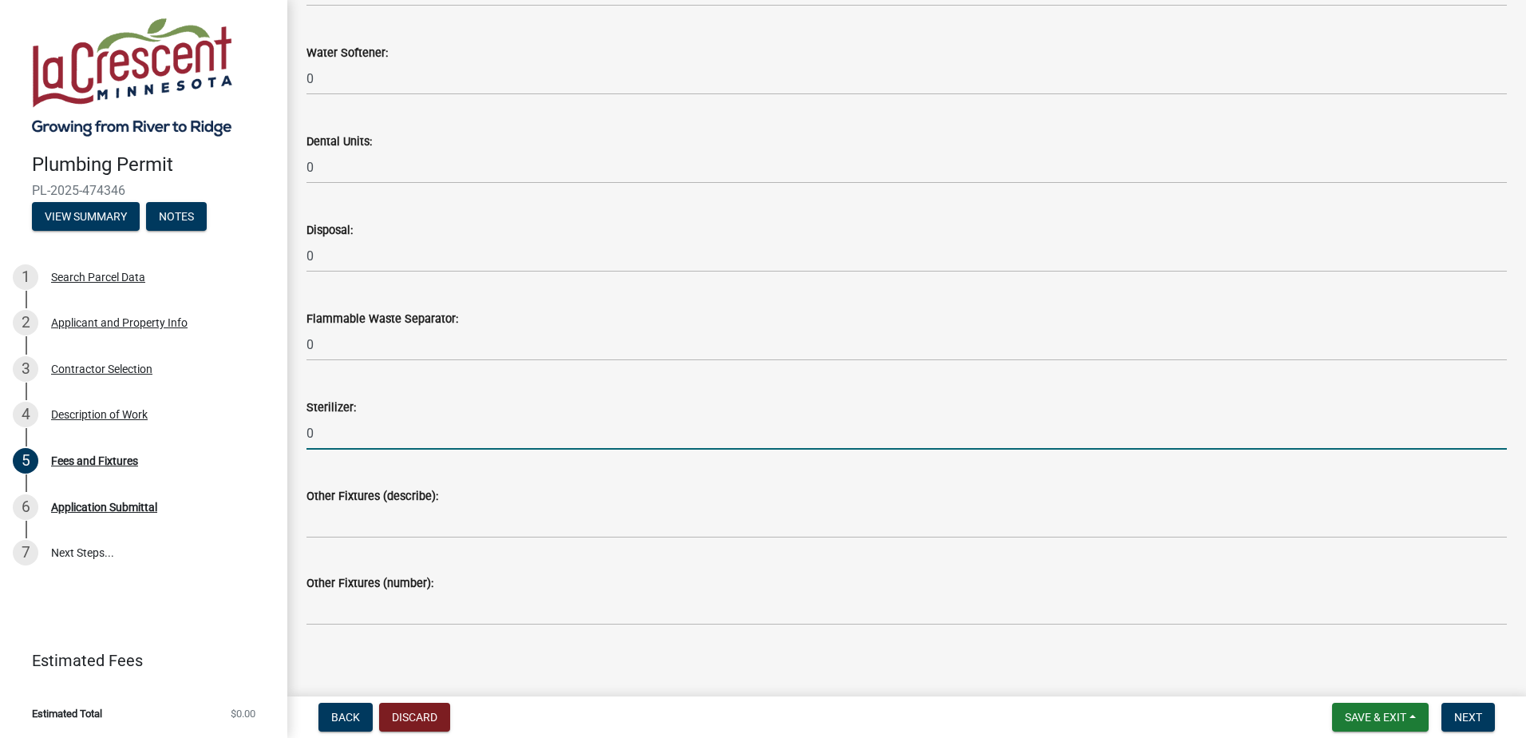
type input "0"
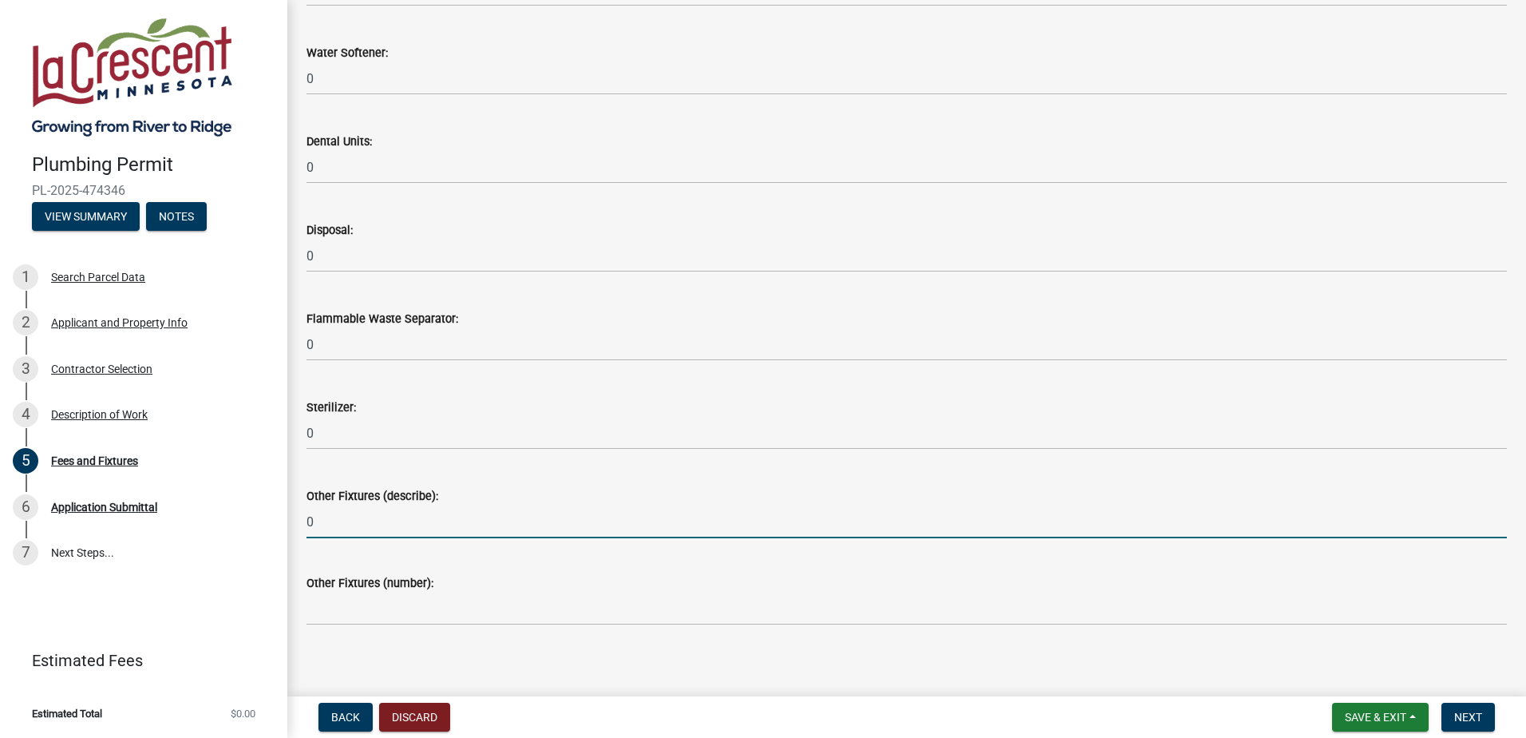
type input "0"
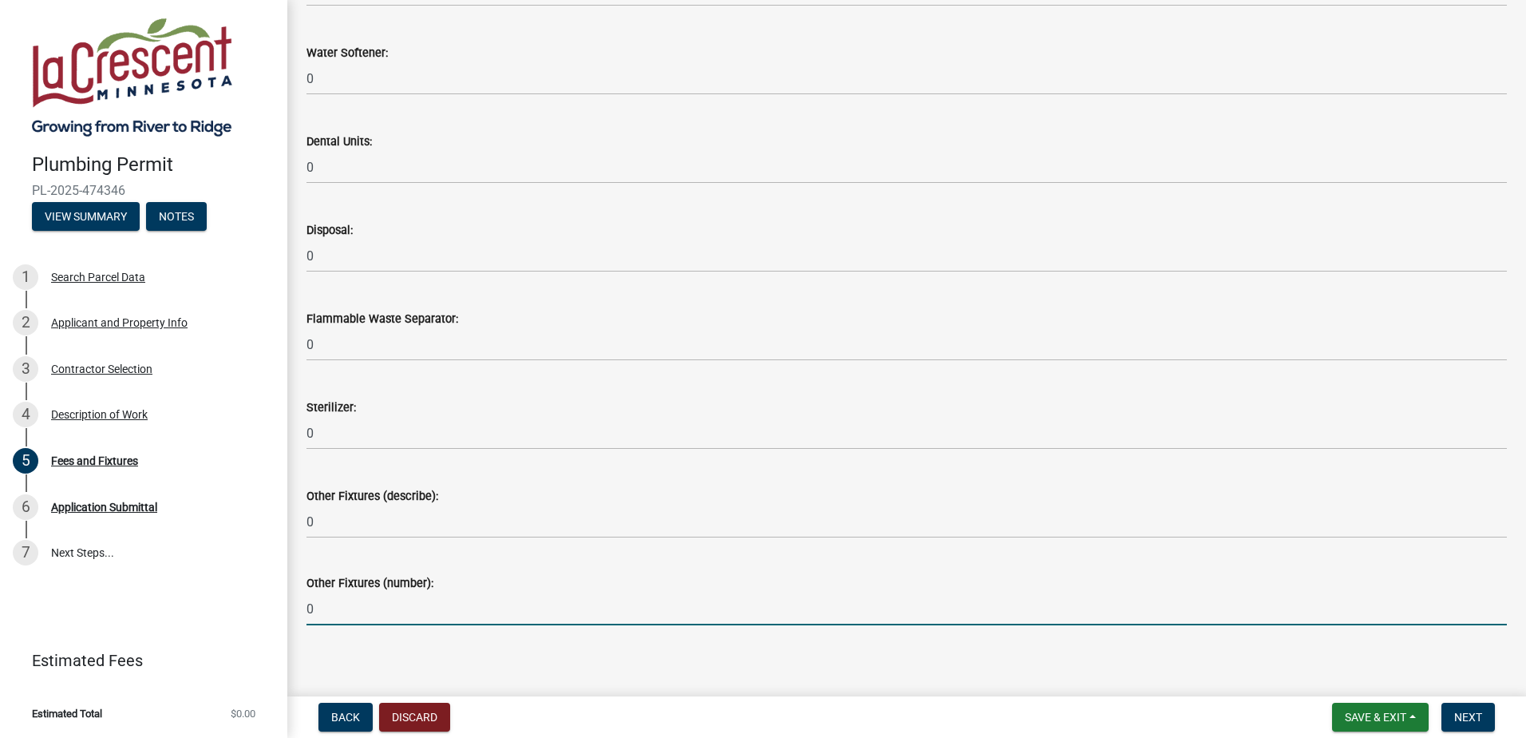
type input "0"
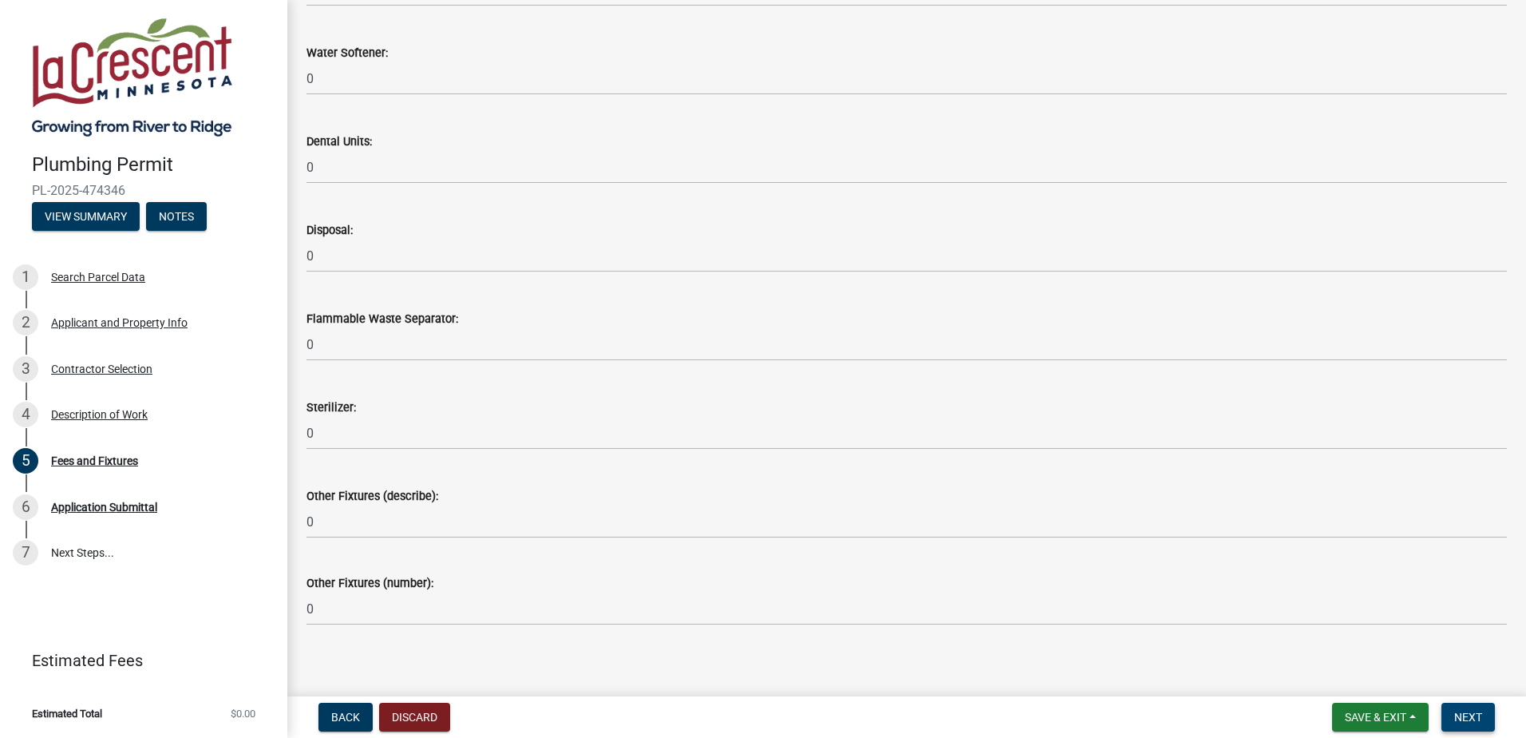
click at [1472, 711] on span "Next" at bounding box center [1469, 717] width 28 height 13
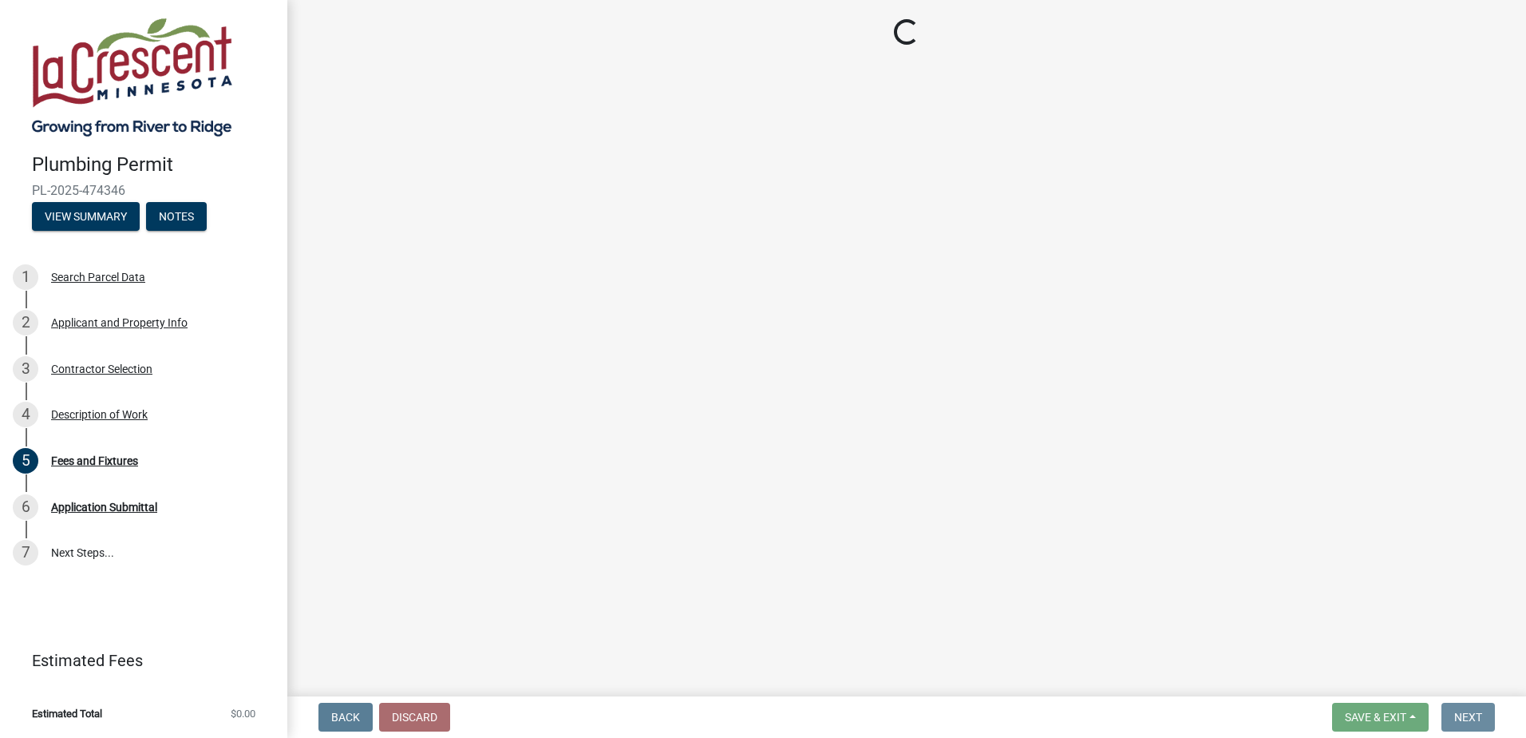
scroll to position [0, 0]
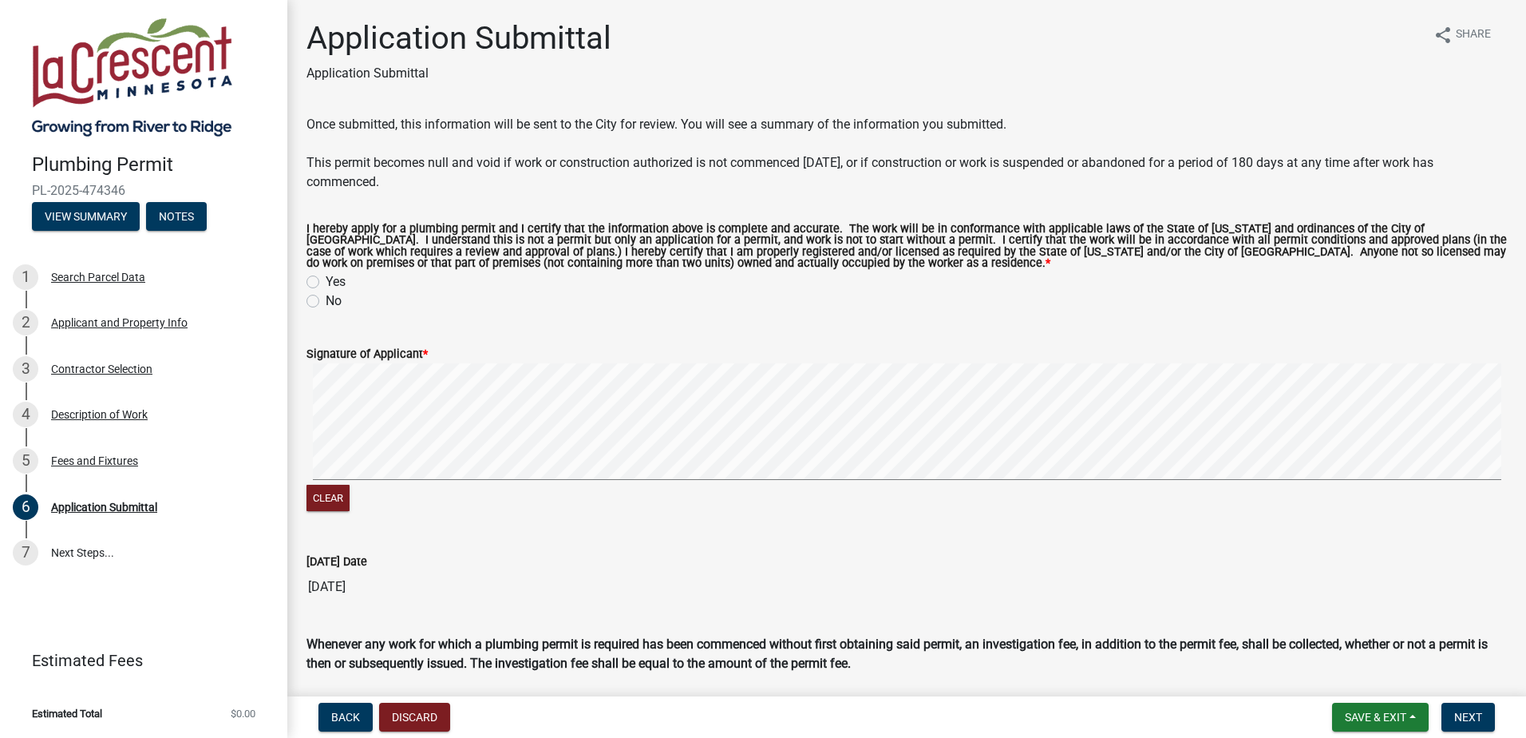
click at [326, 279] on label "Yes" at bounding box center [336, 281] width 20 height 19
click at [326, 279] on input "Yes" at bounding box center [331, 277] width 10 height 10
radio input "true"
click at [436, 356] on div "Signature of Applicant *" at bounding box center [907, 353] width 1201 height 19
click at [497, 366] on form "Signature of Applicant * Clear" at bounding box center [907, 420] width 1201 height 190
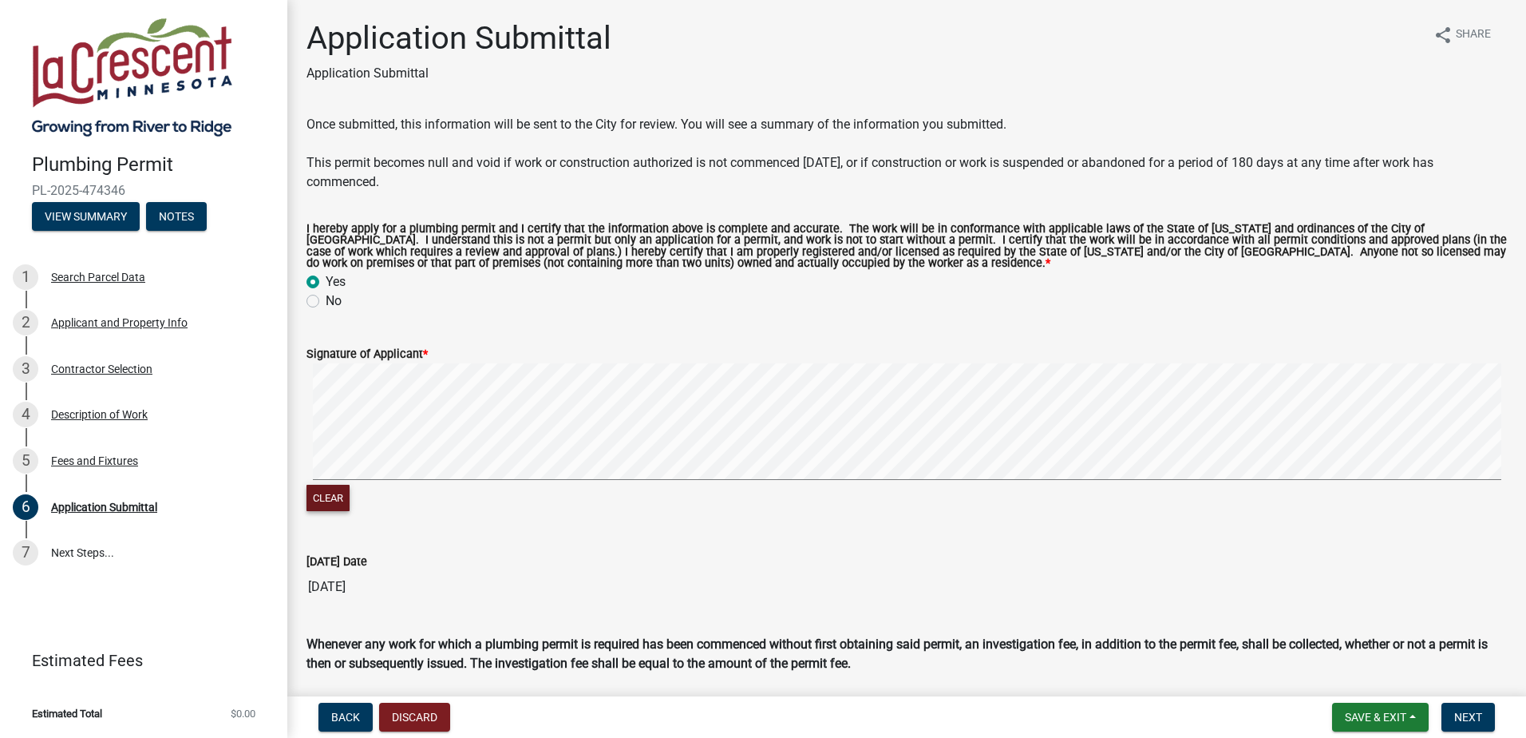
click at [327, 489] on button "Clear" at bounding box center [328, 498] width 43 height 26
click at [332, 495] on button "Clear" at bounding box center [328, 498] width 43 height 26
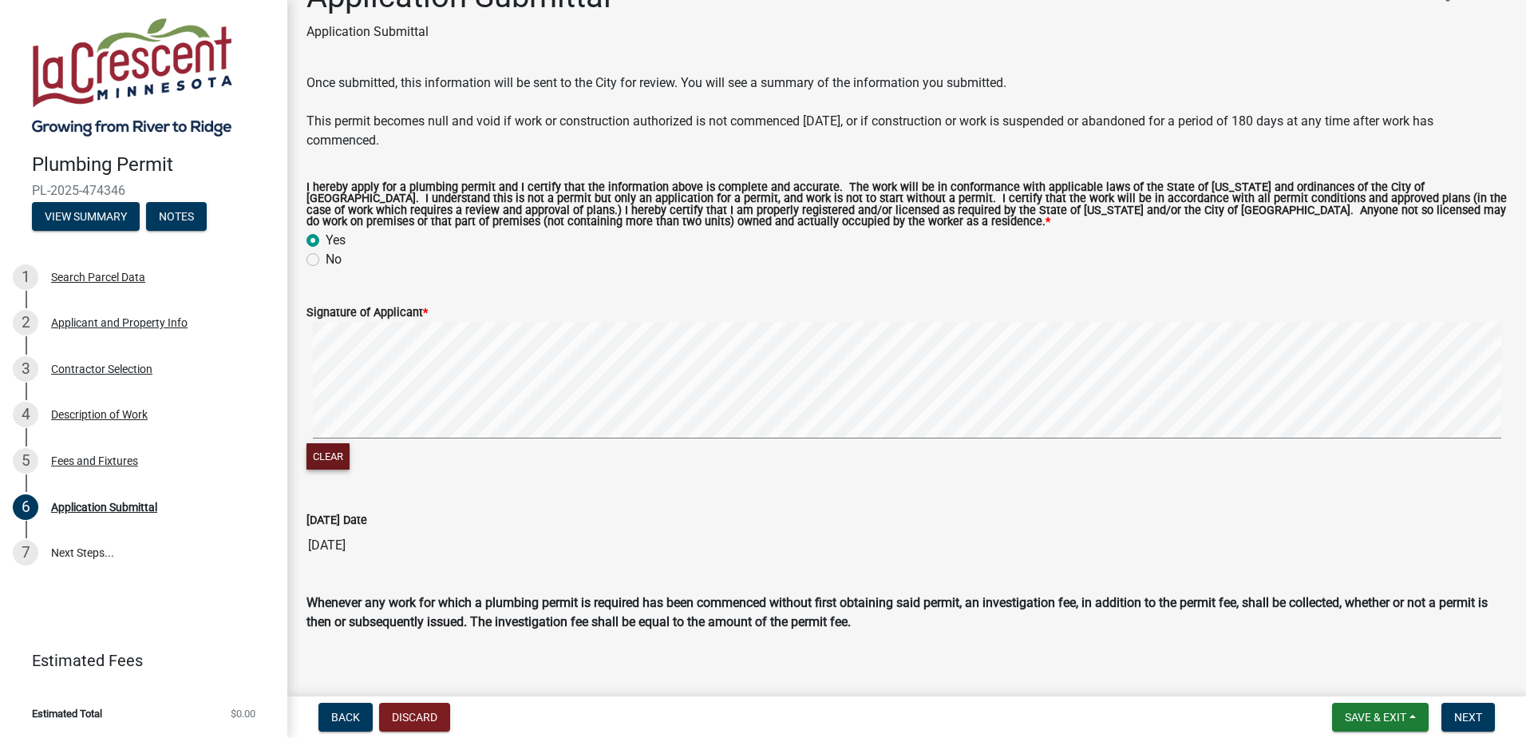
scroll to position [59, 0]
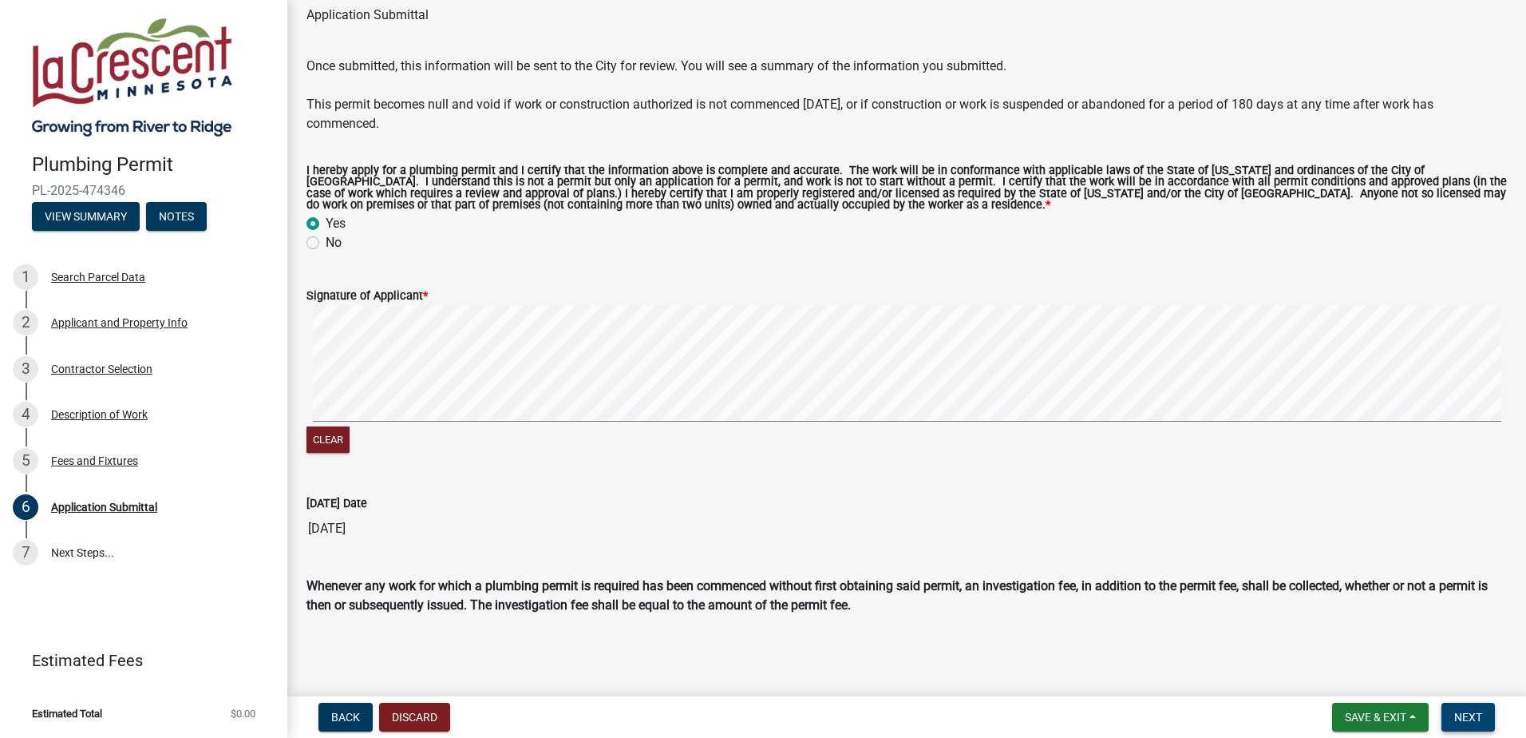
click at [1473, 719] on span "Next" at bounding box center [1469, 717] width 28 height 13
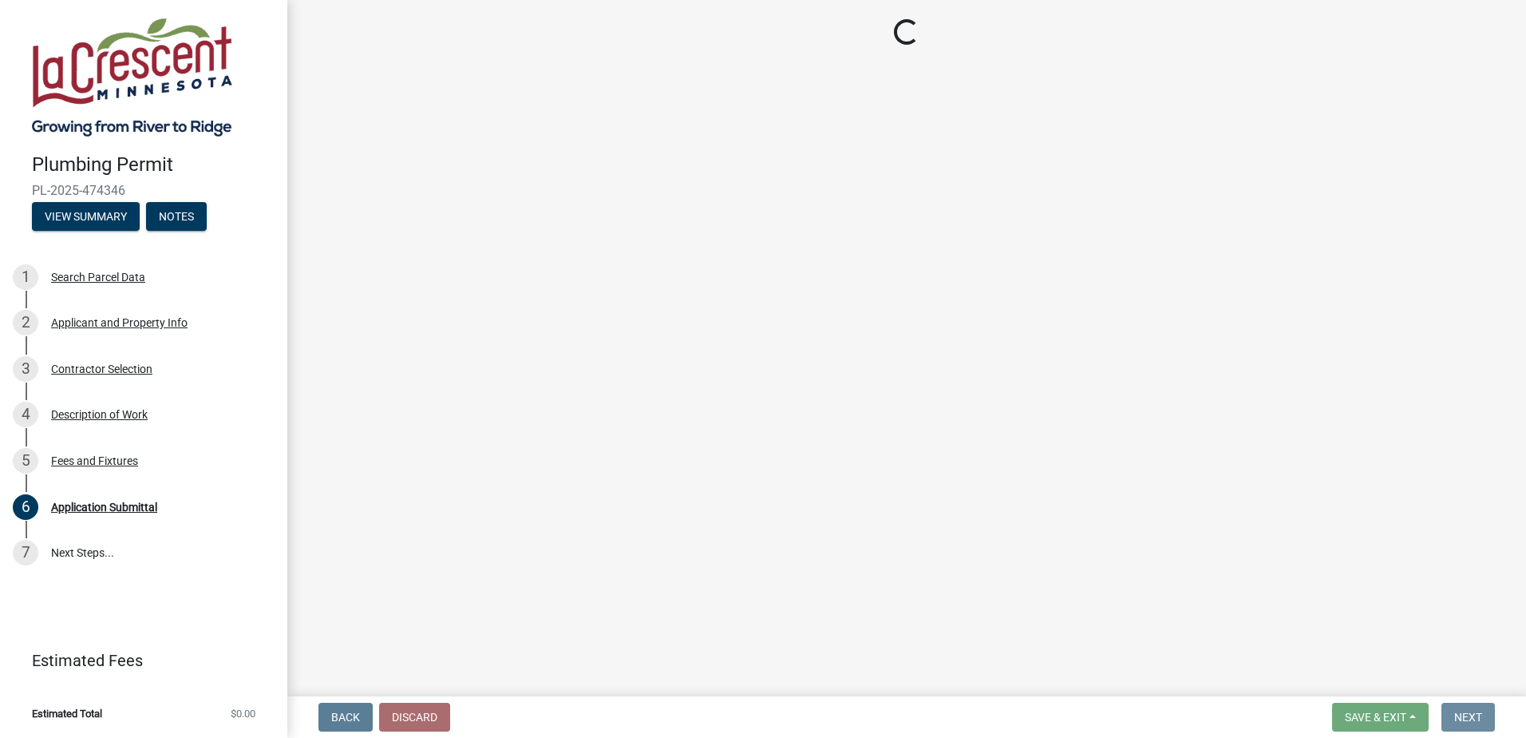
scroll to position [0, 0]
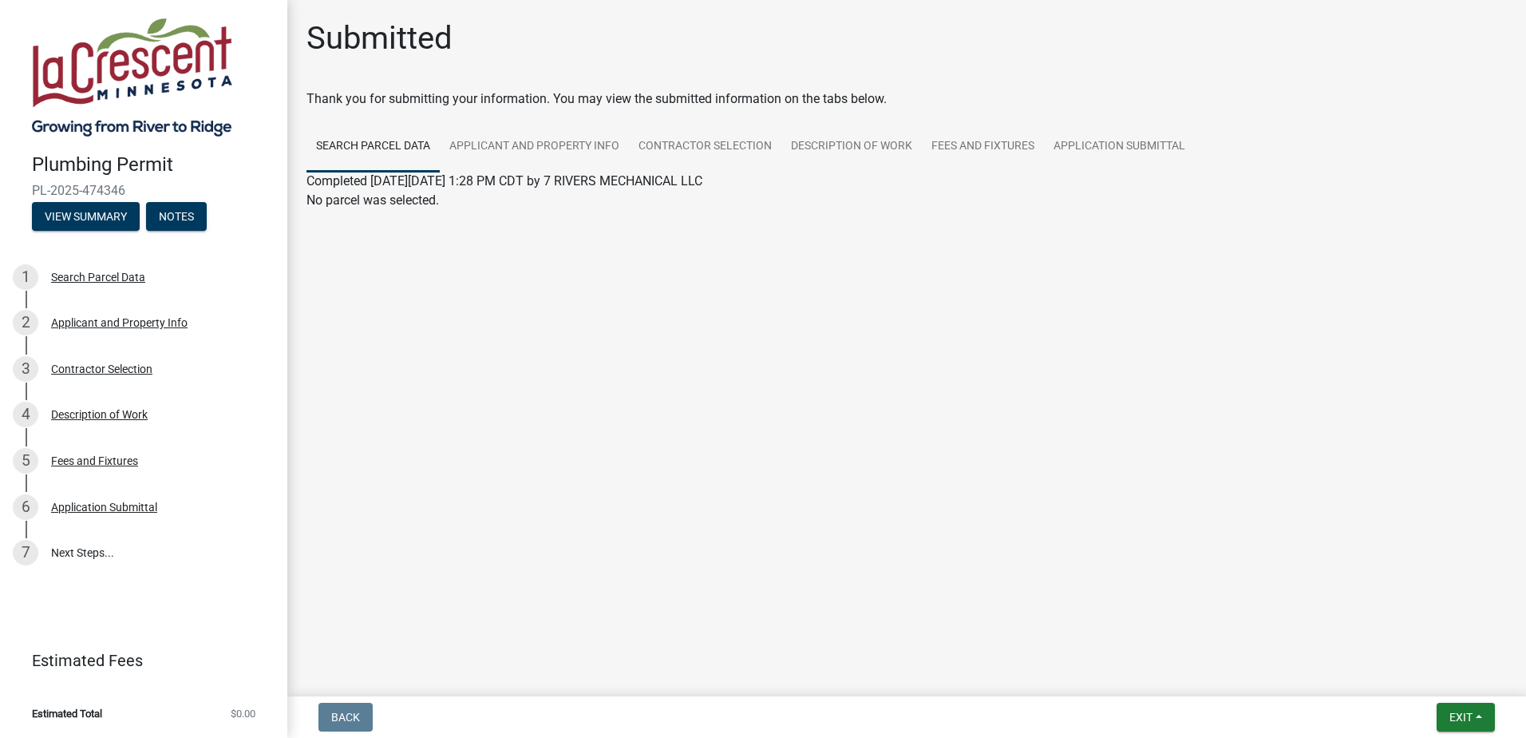
click at [559, 298] on main "Submitted Thank you for submitting your information. You may view the submitted…" at bounding box center [906, 345] width 1239 height 690
click at [73, 224] on button "View Summary" at bounding box center [86, 216] width 108 height 29
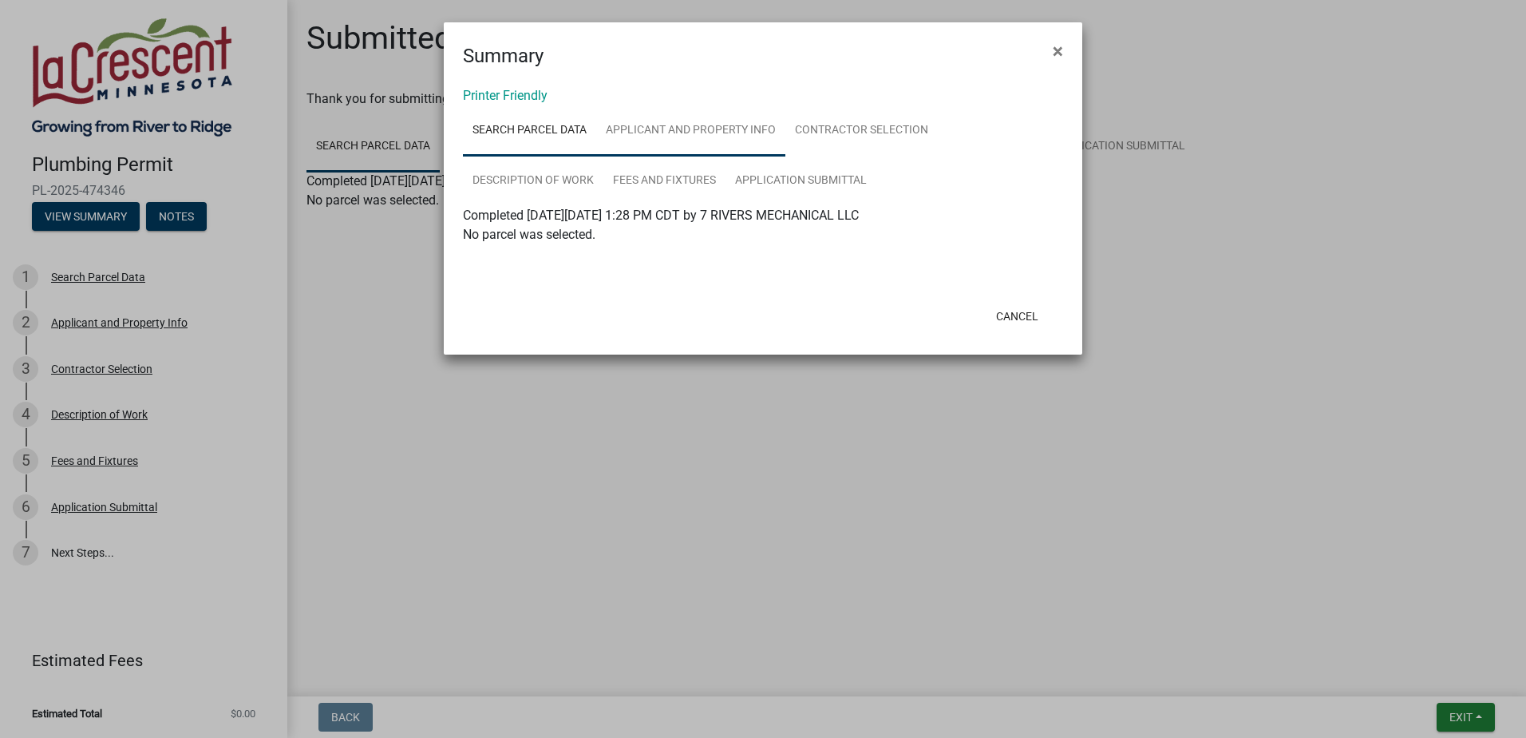
click at [666, 126] on link "Applicant and Property Info" at bounding box center [690, 130] width 189 height 51
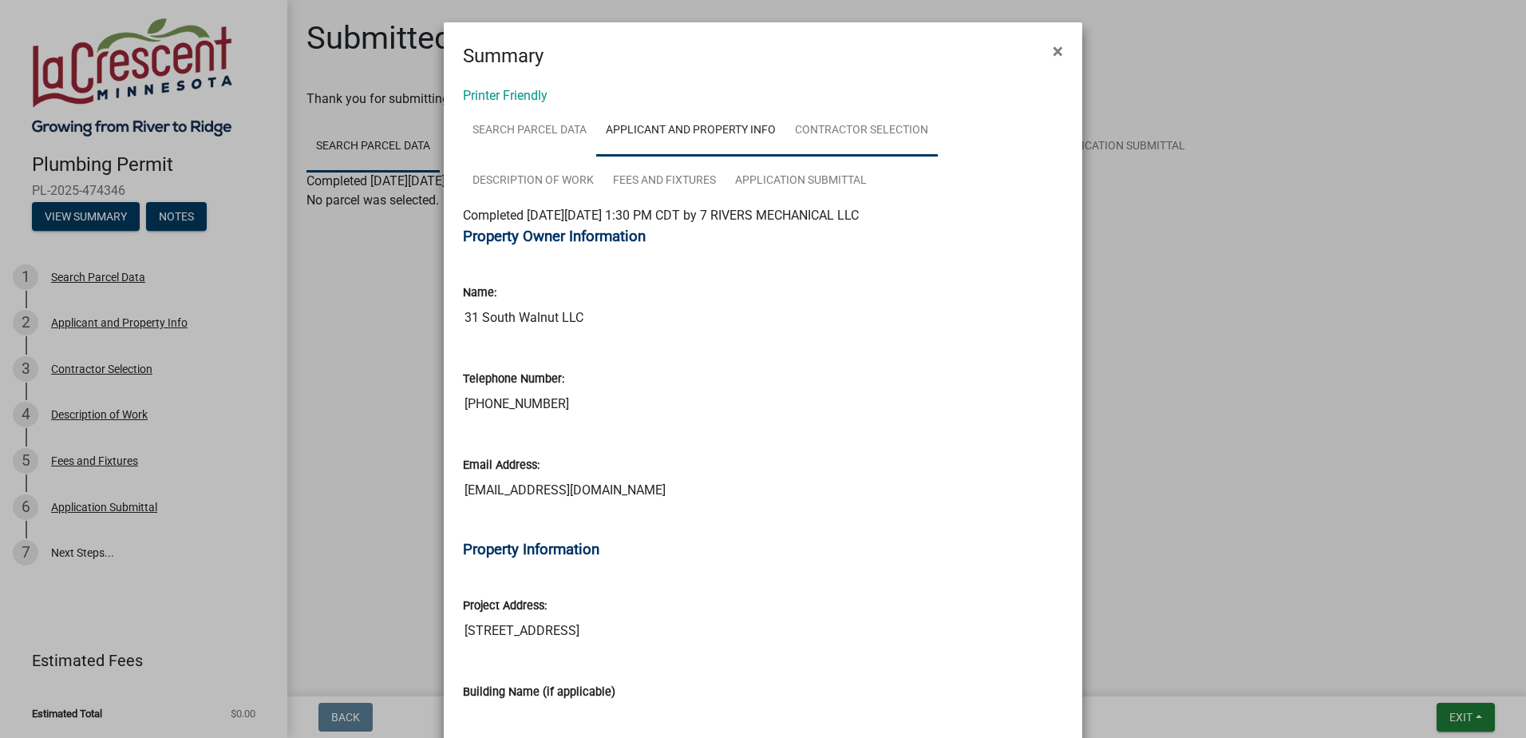
click at [868, 133] on link "Contractor Selection" at bounding box center [862, 130] width 152 height 51
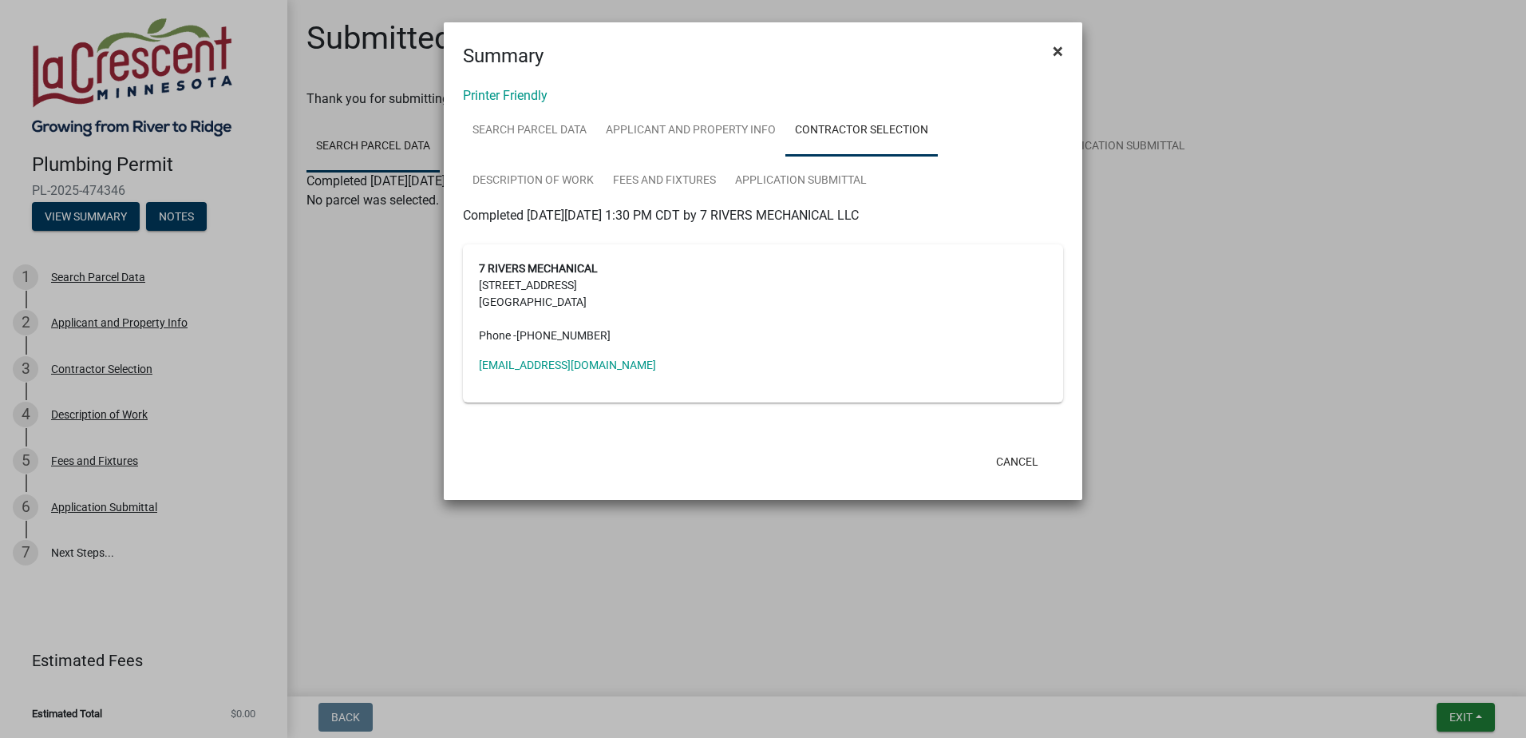
click at [1063, 48] on button "×" at bounding box center [1058, 51] width 36 height 45
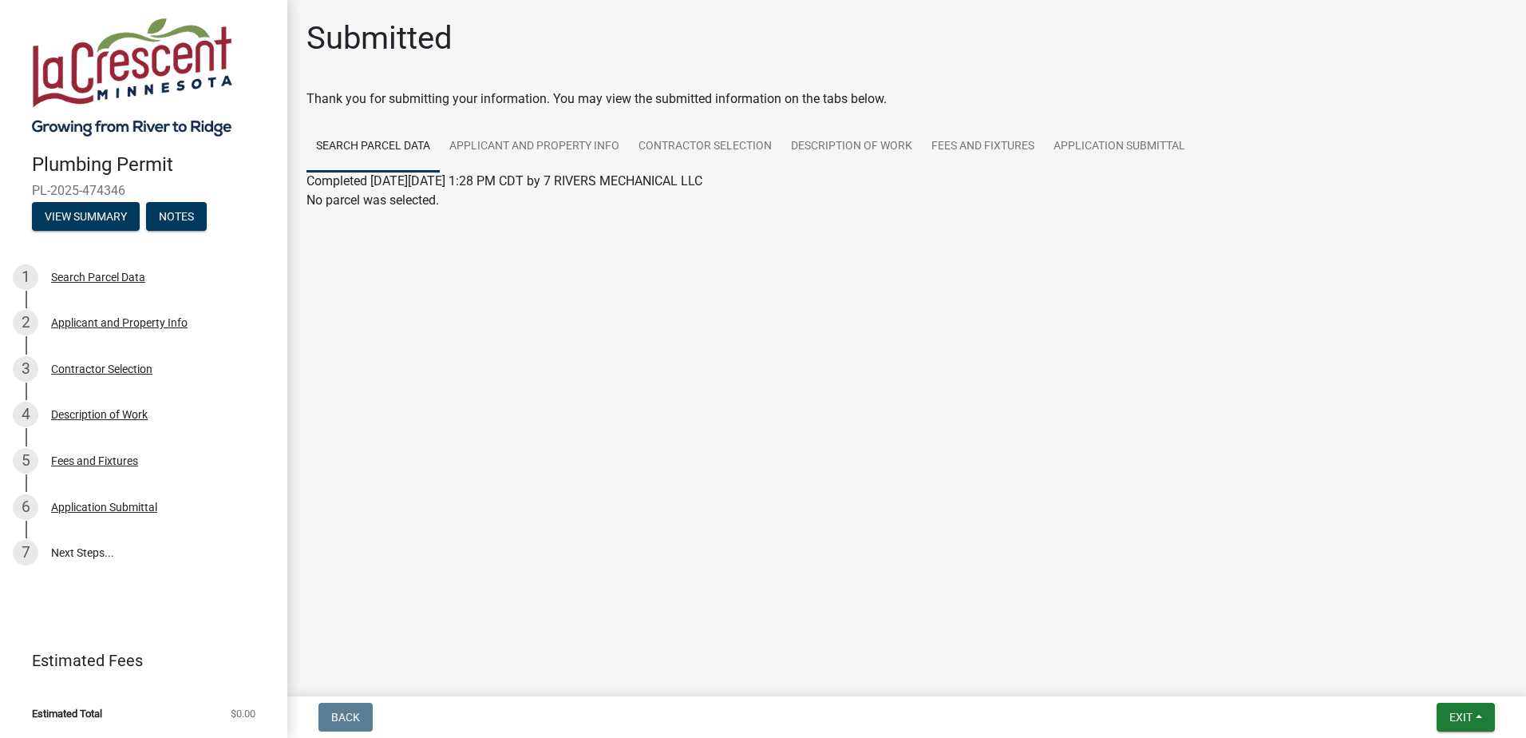
click at [691, 364] on main "Submitted Thank you for submitting your information. You may view the submitted…" at bounding box center [906, 345] width 1239 height 690
